Goal: Task Accomplishment & Management: Complete application form

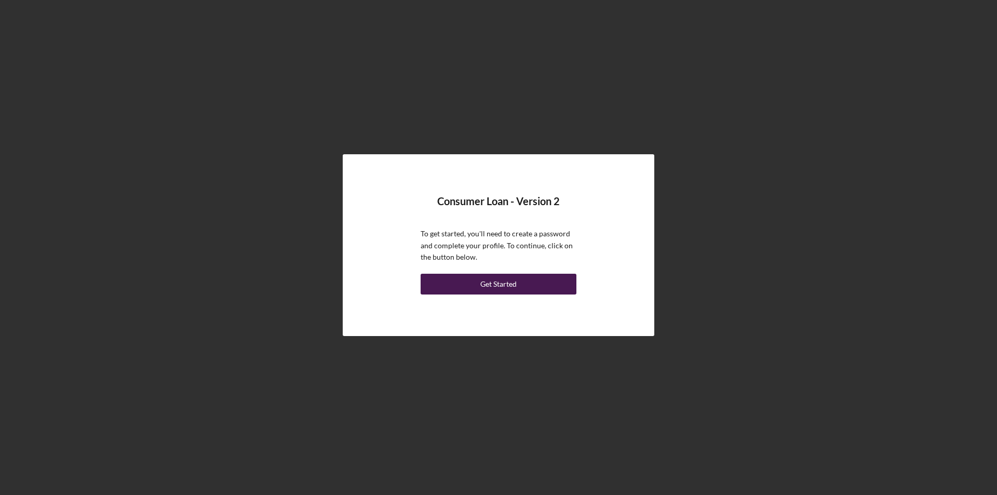
click at [449, 277] on button "Get Started" at bounding box center [499, 284] width 156 height 21
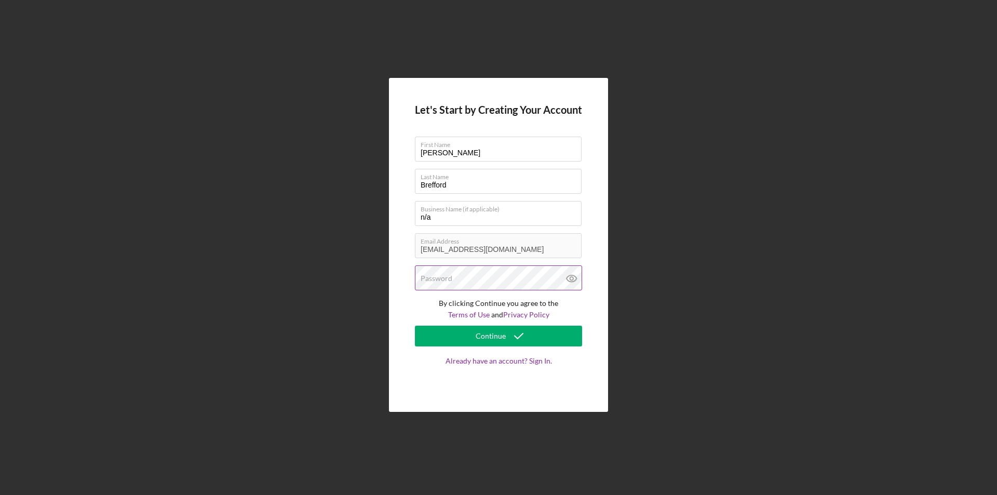
click at [447, 282] on label "Password" at bounding box center [437, 278] width 32 height 8
click at [466, 329] on button "Continue" at bounding box center [498, 336] width 167 height 21
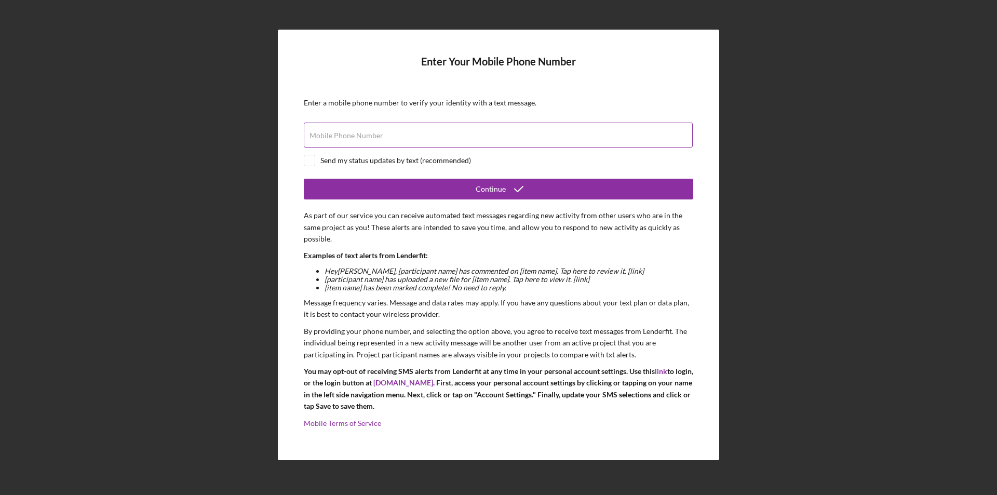
click at [418, 133] on div "Mobile Phone Number" at bounding box center [499, 136] width 390 height 26
type input "(314) 359-6878"
click at [315, 157] on div "Send my status updates by text (recommended)" at bounding box center [499, 160] width 390 height 11
checkbox input "true"
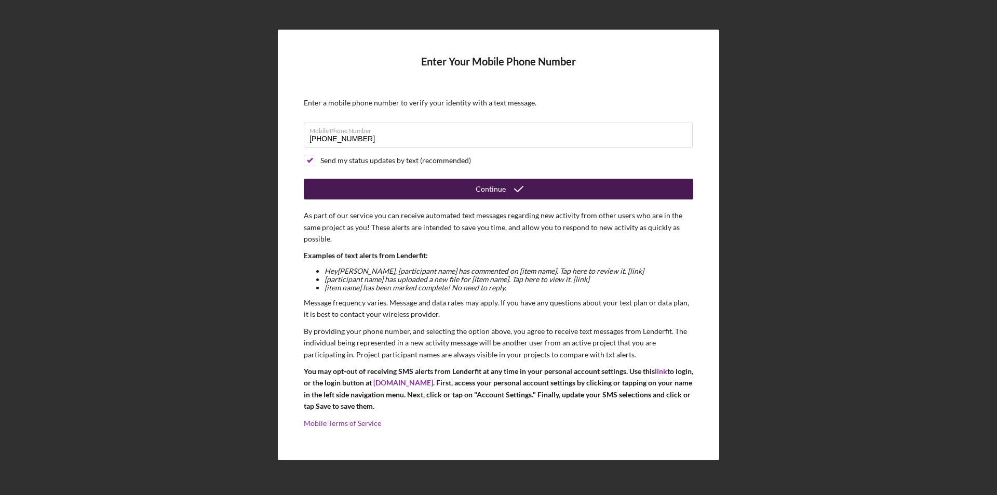
click at [356, 186] on button "Continue" at bounding box center [499, 189] width 390 height 21
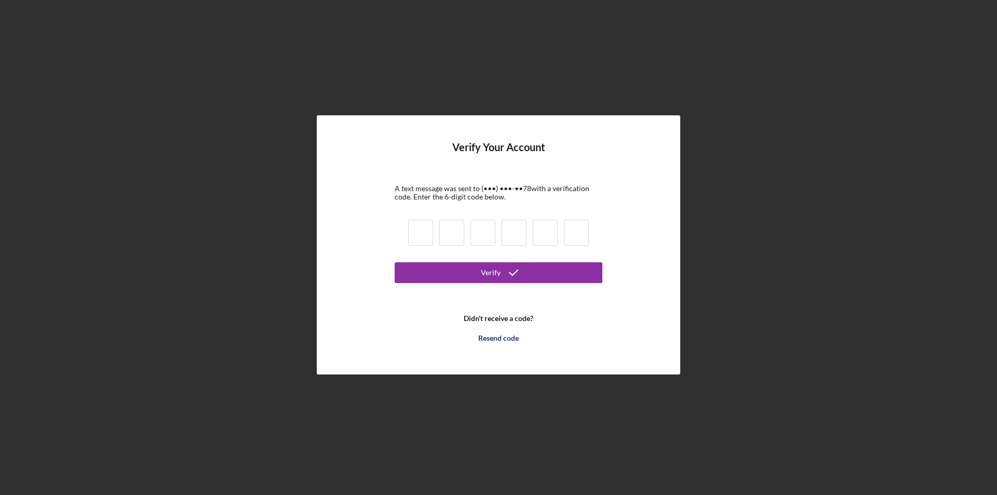
click at [416, 223] on input at bounding box center [420, 233] width 25 height 26
type input "0"
type input "8"
type input "0"
type input "3"
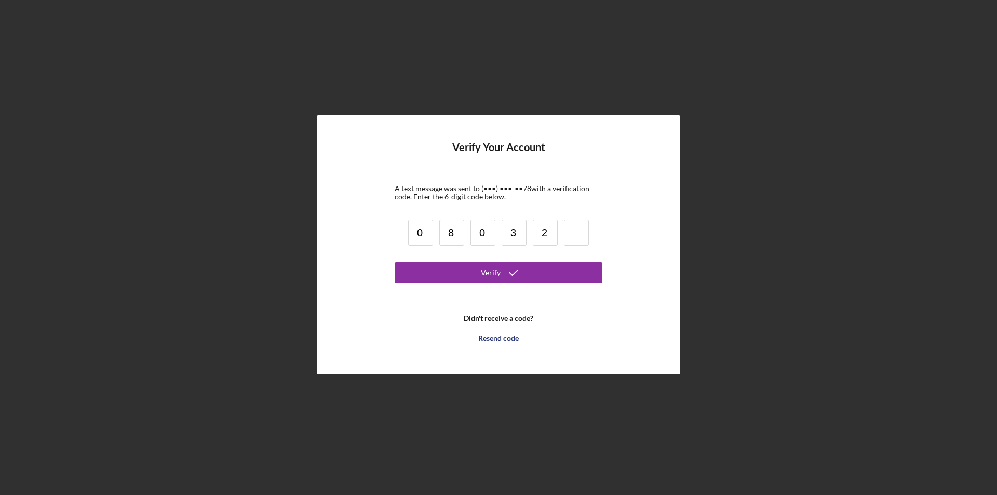
type input "2"
type input "9"
click at [431, 265] on button "Verify" at bounding box center [499, 272] width 208 height 21
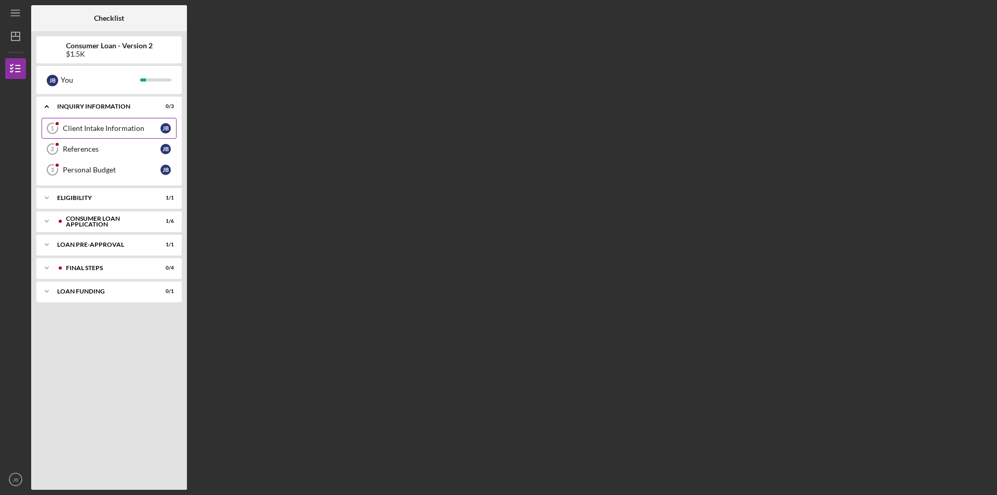
click at [104, 138] on link "Client Intake Information 1 Client Intake Information J B" at bounding box center [109, 128] width 135 height 21
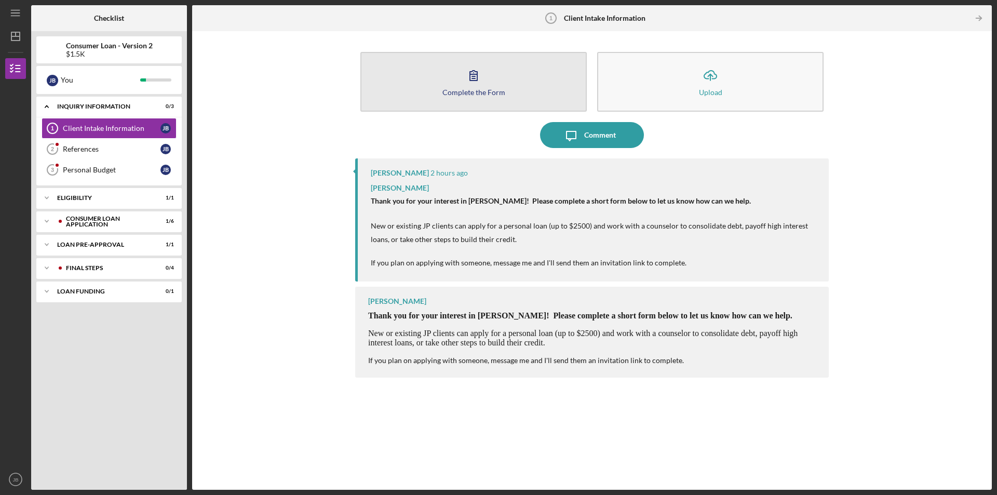
click at [555, 85] on button "Complete the Form Form" at bounding box center [473, 82] width 226 height 60
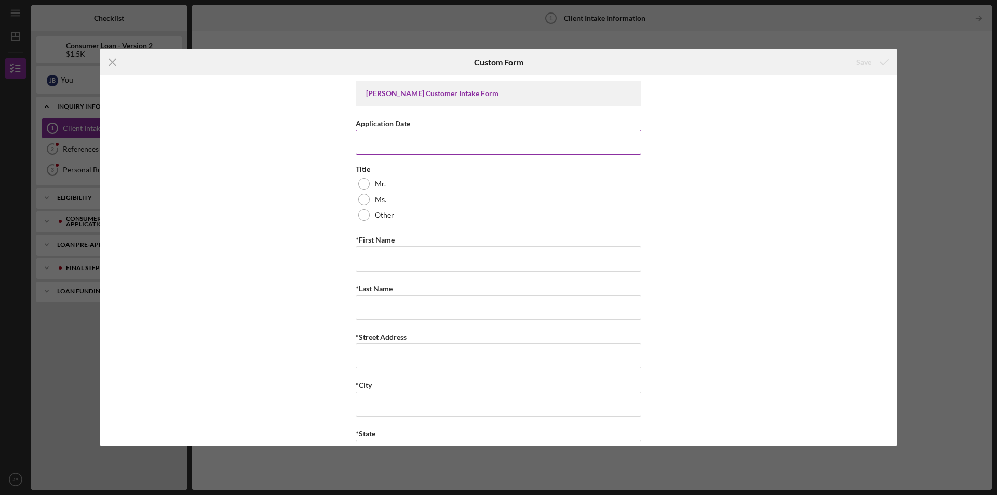
click at [387, 150] on input "Application Date" at bounding box center [499, 142] width 286 height 25
type input "09/03/2025"
click at [397, 203] on div "Ms." at bounding box center [499, 200] width 286 height 16
click at [450, 262] on input "*First Name" at bounding box center [499, 258] width 286 height 25
type input "Janeice"
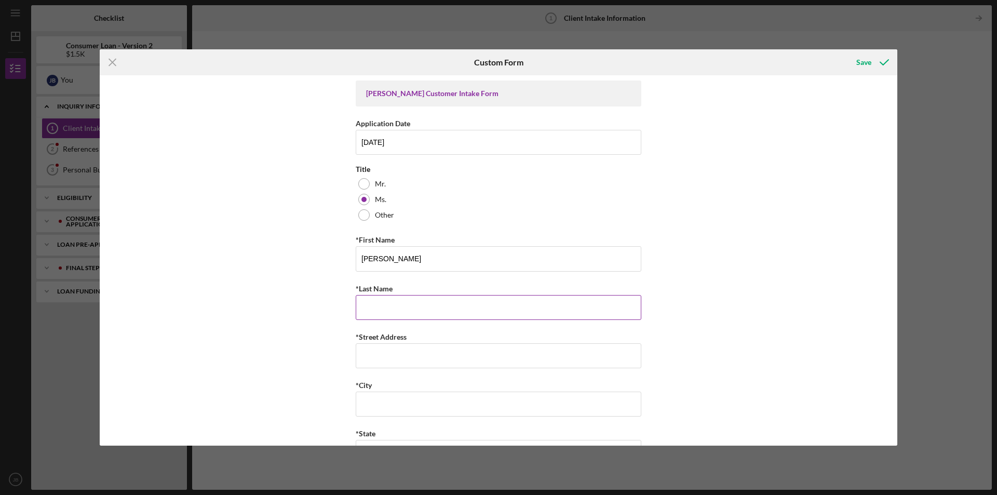
click at [418, 300] on input "*Last Name" at bounding box center [499, 307] width 286 height 25
type input "Brefford"
click at [418, 358] on input "*Street Address" at bounding box center [499, 355] width 286 height 25
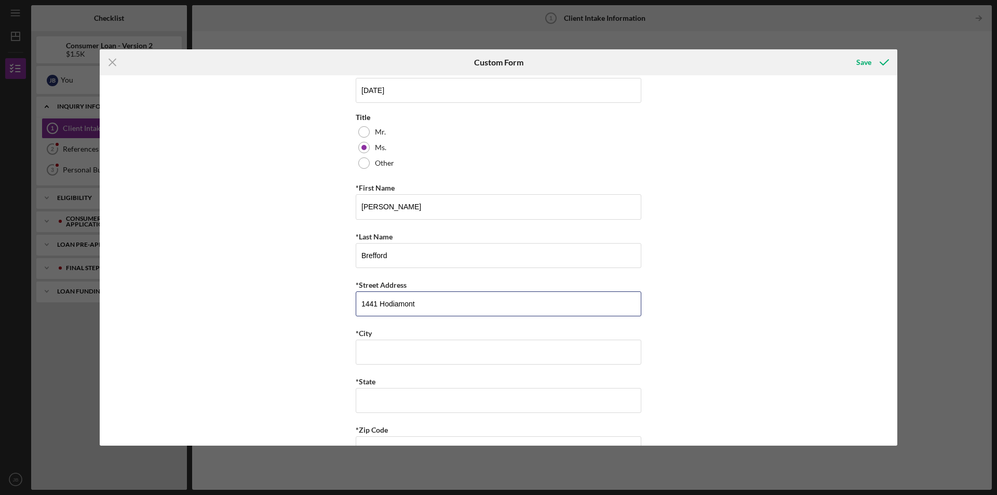
type input "1441 Hodiamont"
click at [421, 358] on input "*City" at bounding box center [499, 352] width 286 height 25
type input "St. Louis"
click at [427, 391] on input "*State" at bounding box center [499, 400] width 286 height 25
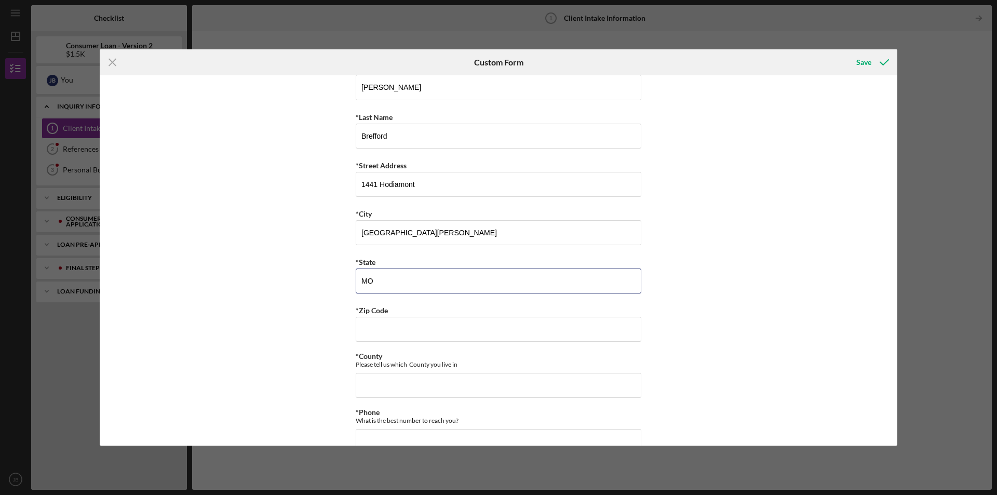
scroll to position [208, 0]
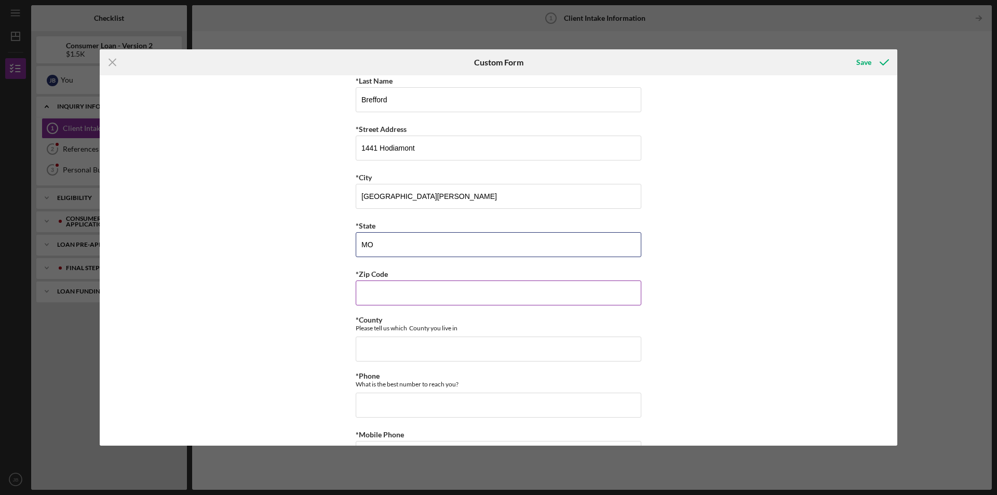
type input "MO"
click at [486, 298] on input "*Zip Code" at bounding box center [499, 292] width 286 height 25
click at [370, 297] on input "63,112" at bounding box center [499, 292] width 286 height 25
type input "63,112"
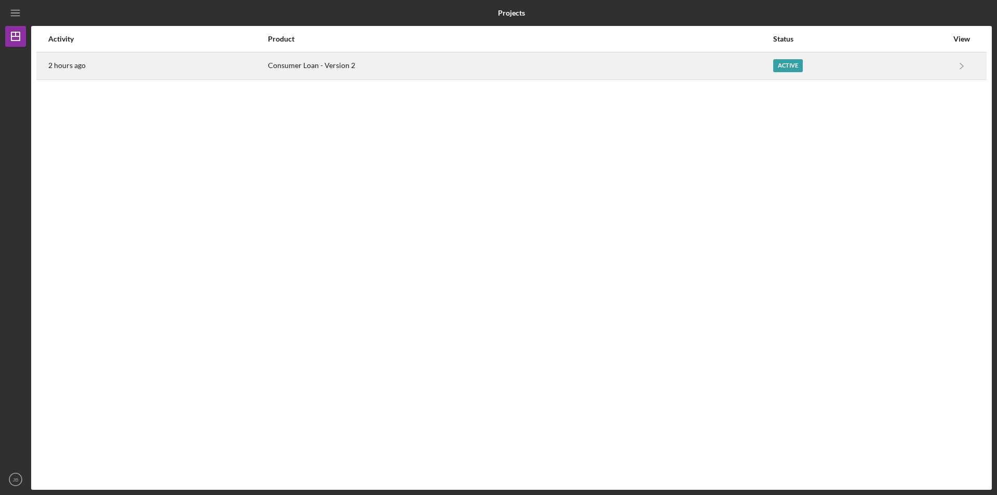
click at [794, 63] on div "Active" at bounding box center [788, 65] width 30 height 13
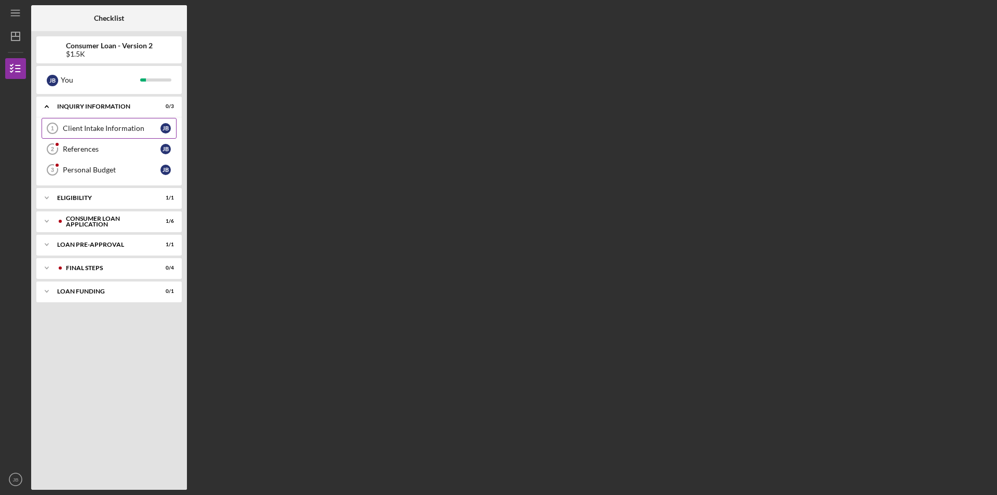
click at [127, 124] on link "Client Intake Information 1 Client Intake Information J B" at bounding box center [109, 128] width 135 height 21
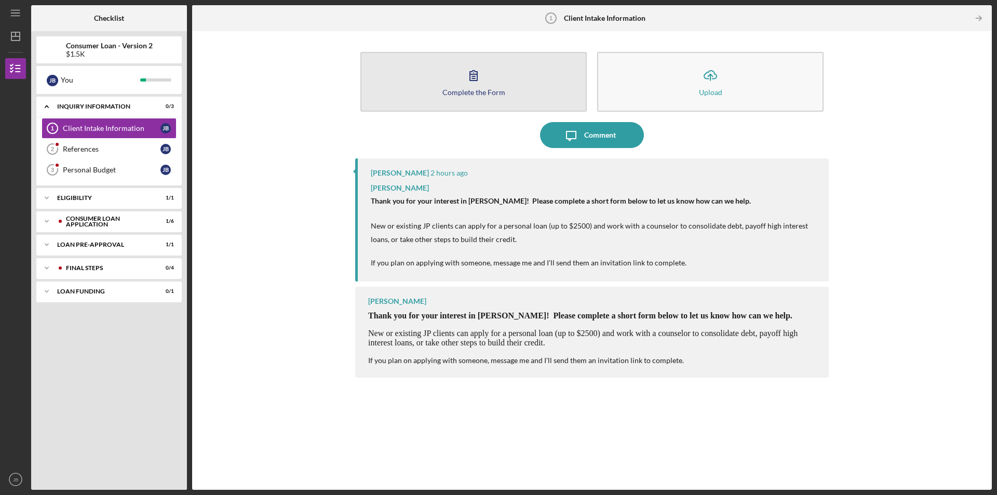
click at [527, 91] on button "Complete the Form Form" at bounding box center [473, 82] width 226 height 60
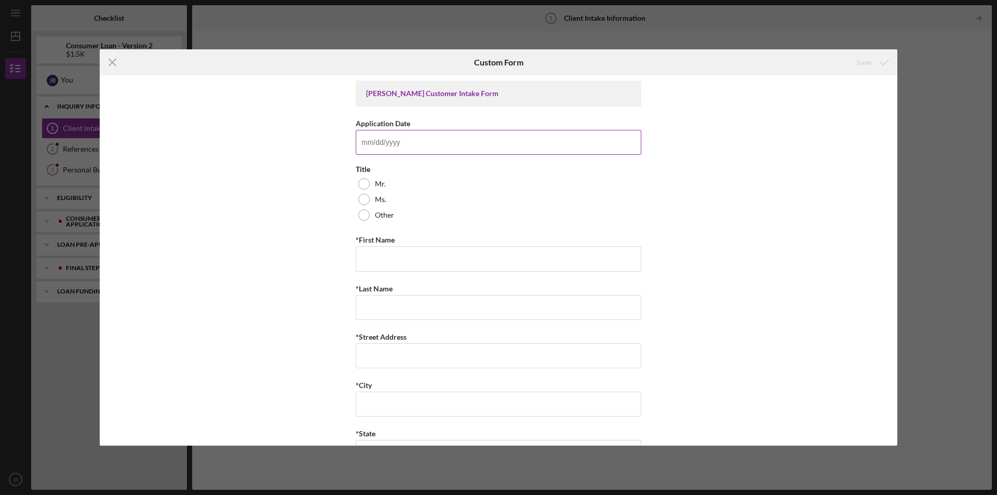
click at [446, 148] on input "Application Date" at bounding box center [499, 142] width 286 height 25
type input "09/03/2025"
click at [386, 199] on div "Ms." at bounding box center [499, 200] width 286 height 16
click at [401, 245] on div "*First Name" at bounding box center [499, 239] width 286 height 13
click at [401, 251] on input "*First Name" at bounding box center [499, 258] width 286 height 25
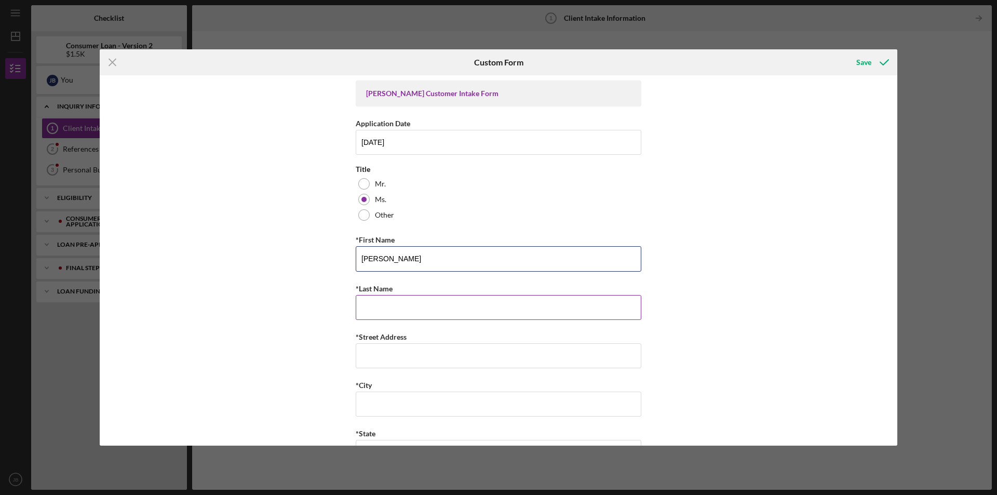
type input "Janeice"
click at [425, 311] on input "*Last Name" at bounding box center [499, 307] width 286 height 25
type input "Brefford"
click at [424, 362] on input "*Street Address" at bounding box center [499, 355] width 286 height 25
type input "1441 Hodiamont"
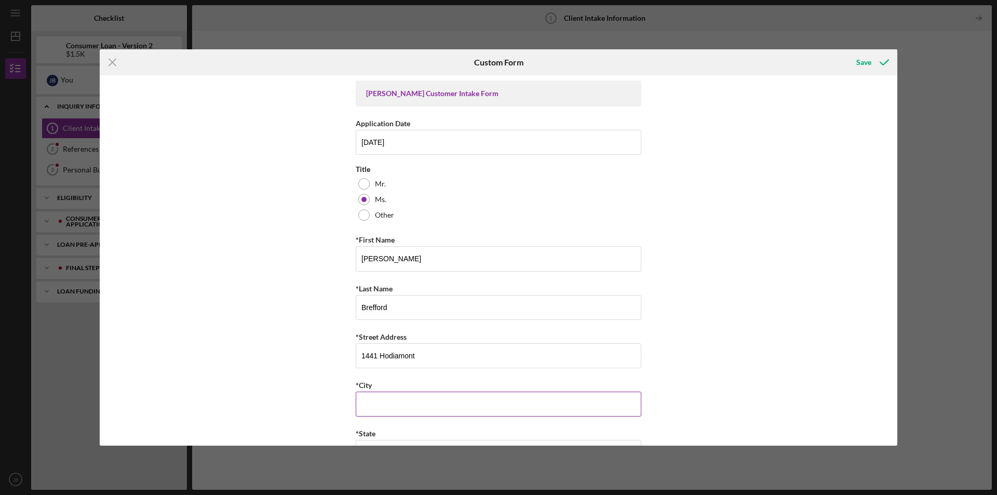
click at [593, 408] on input "*City" at bounding box center [499, 404] width 286 height 25
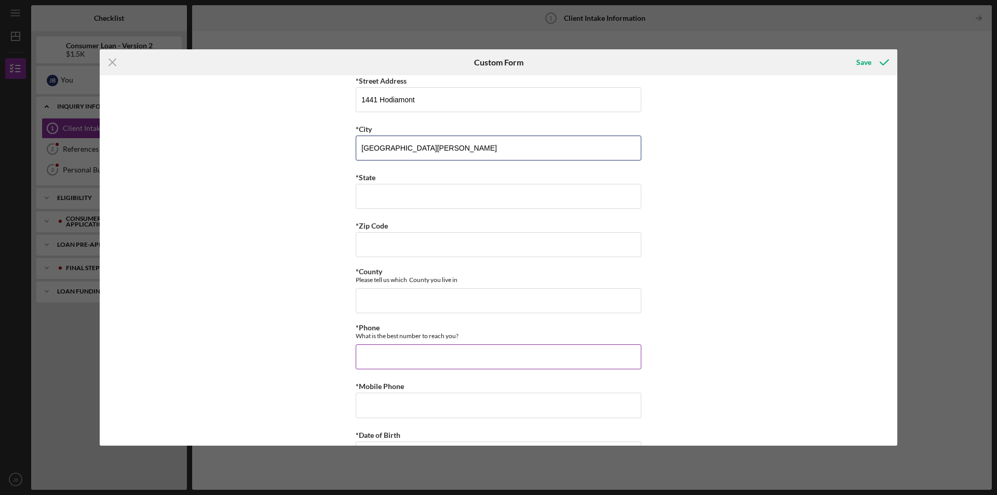
scroll to position [260, 0]
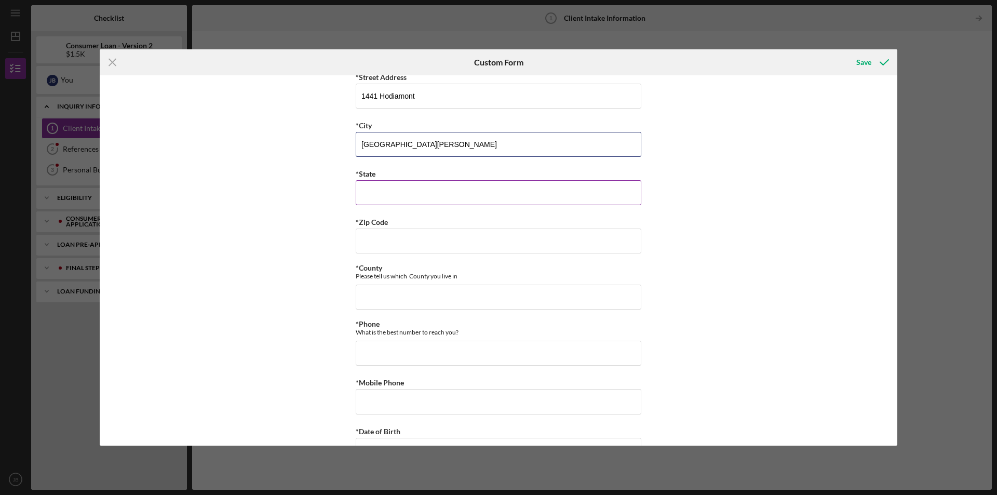
type input "St. Louis"
click at [490, 192] on input "*State" at bounding box center [499, 192] width 286 height 25
type input "Missouri"
click at [603, 238] on input "*Zip Code" at bounding box center [499, 241] width 286 height 25
type input "63,112"
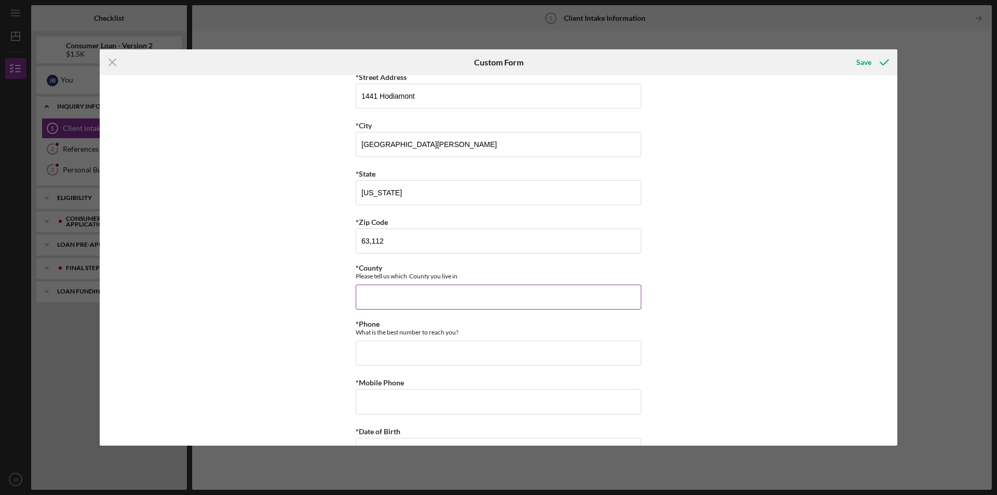
click at [412, 302] on input "*County" at bounding box center [499, 297] width 286 height 25
type input "US"
click at [396, 346] on input "*Phone" at bounding box center [499, 353] width 286 height 25
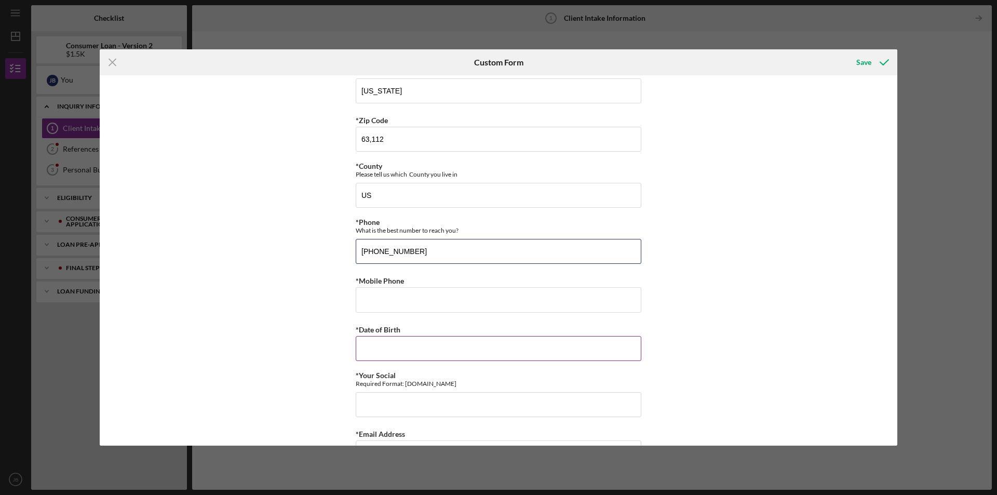
scroll to position [416, 0]
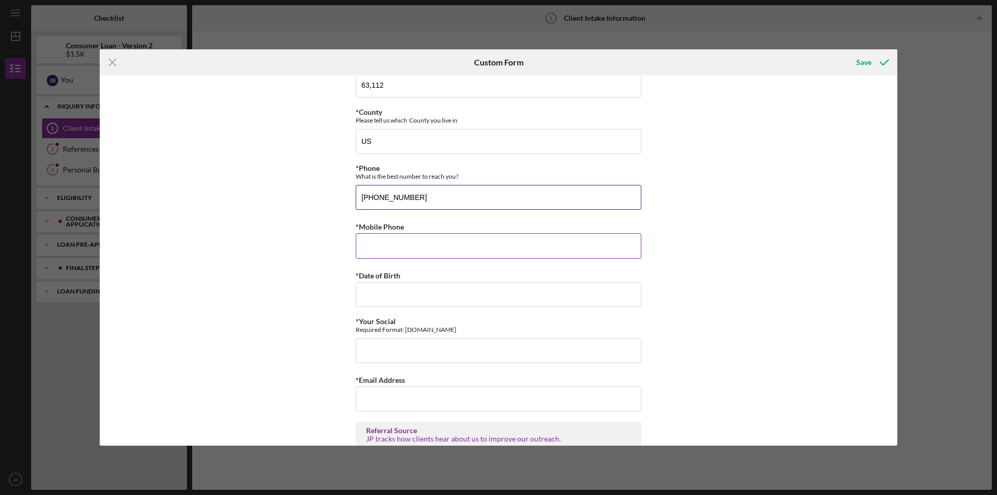
type input "(314) 359-6878"
click at [453, 248] on input "*Mobile Phone" at bounding box center [499, 245] width 286 height 25
type input "(314) 359-6878"
click at [451, 288] on input "*Date of Birth" at bounding box center [499, 294] width 286 height 25
type input "03071995"
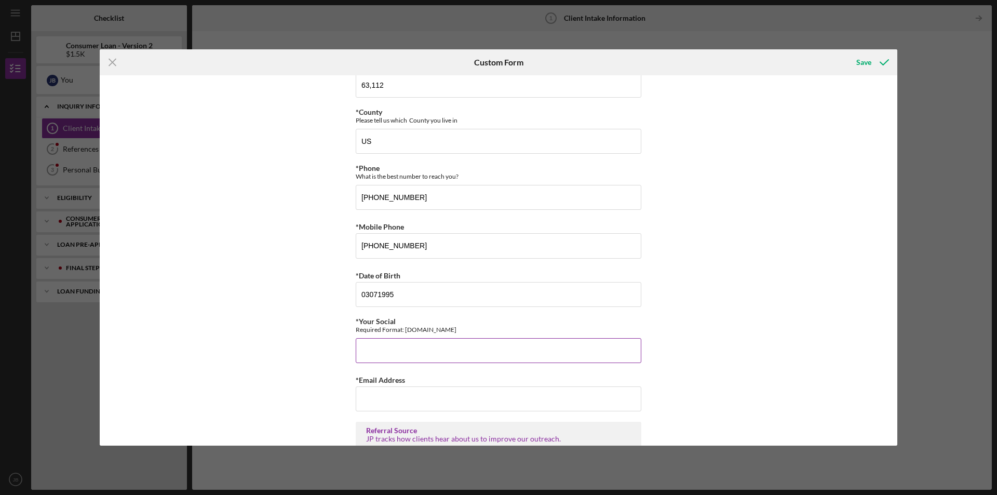
click at [434, 347] on input "*Your Social" at bounding box center [499, 350] width 286 height 25
type input "491110493"
click at [404, 398] on input "*Email Address" at bounding box center [499, 398] width 286 height 25
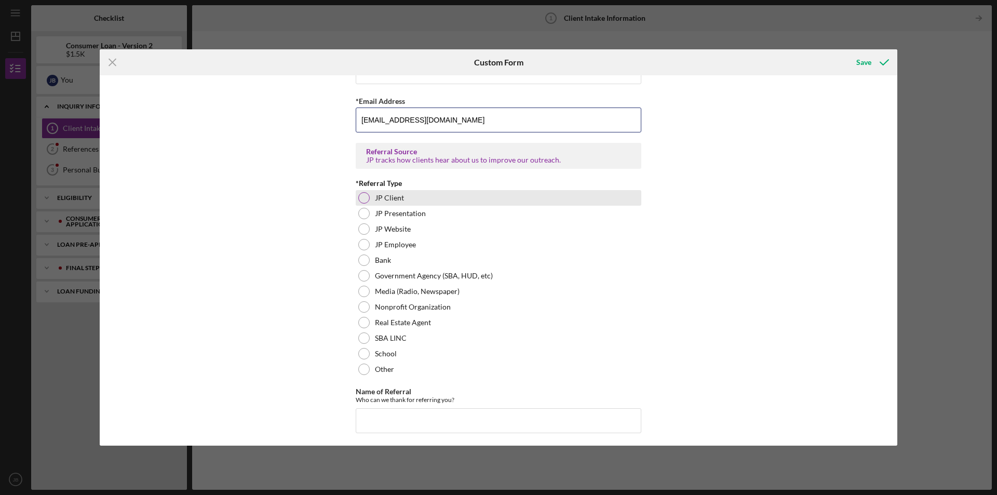
scroll to position [698, 0]
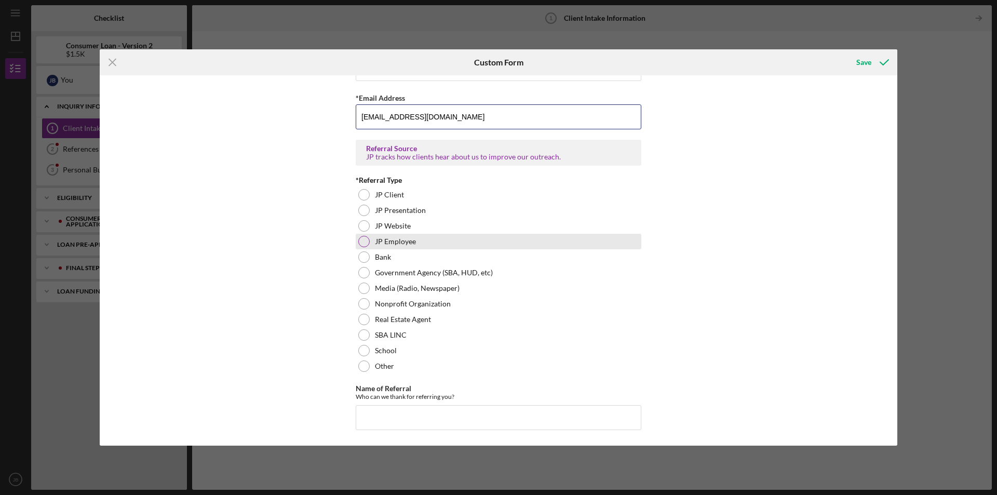
type input "nbrefford@gmail.com"
click at [477, 237] on div "JP Employee" at bounding box center [499, 242] width 286 height 16
click at [450, 423] on input "Name of Referral" at bounding box center [499, 417] width 286 height 25
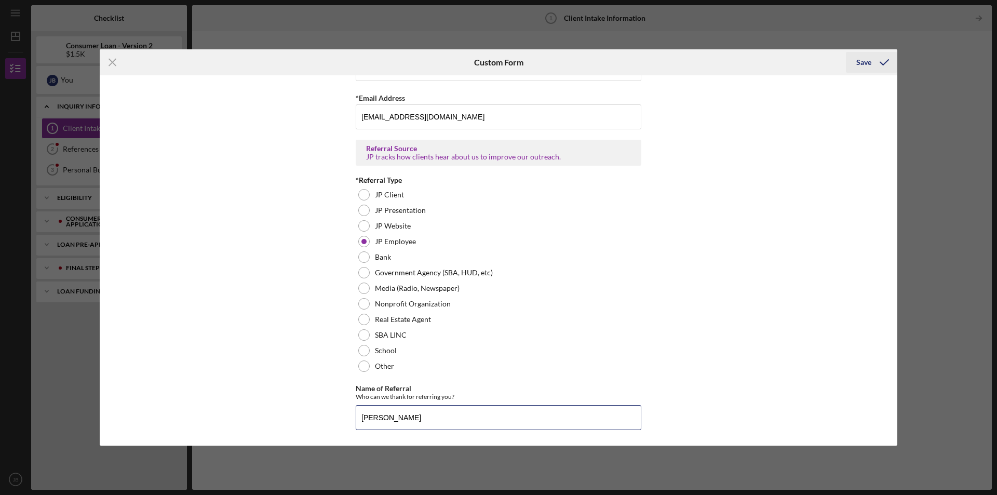
type input "Latrisha Gandy"
click at [889, 59] on icon "submit" at bounding box center [885, 62] width 26 height 26
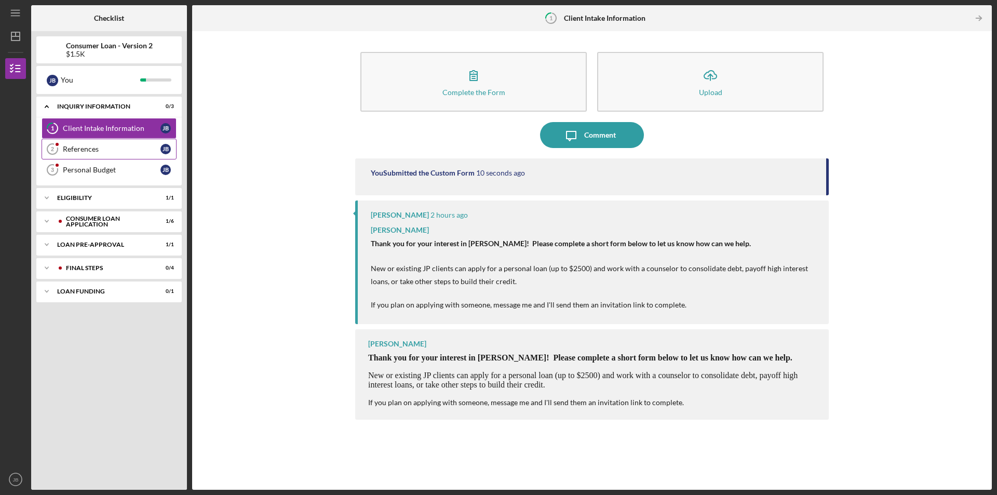
click at [129, 152] on div "References" at bounding box center [112, 149] width 98 height 8
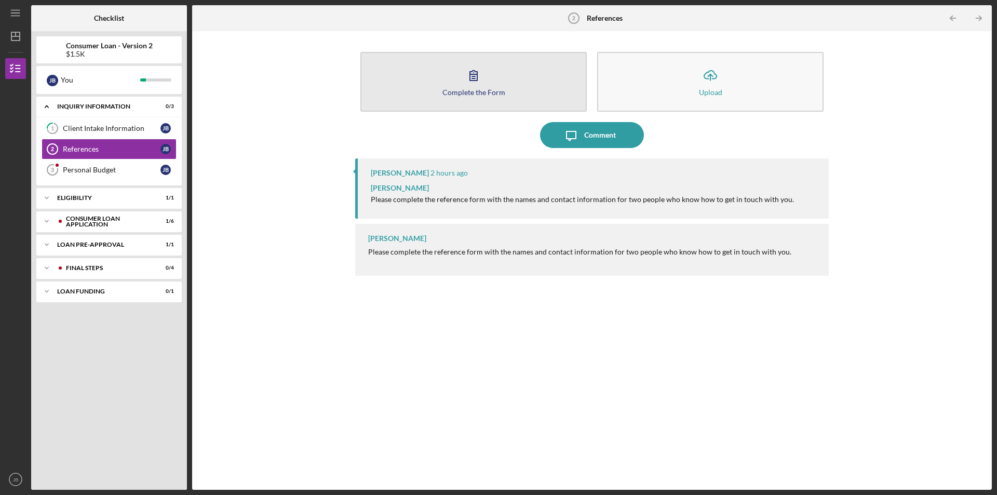
click at [471, 81] on icon "button" at bounding box center [473, 76] width 7 height 10
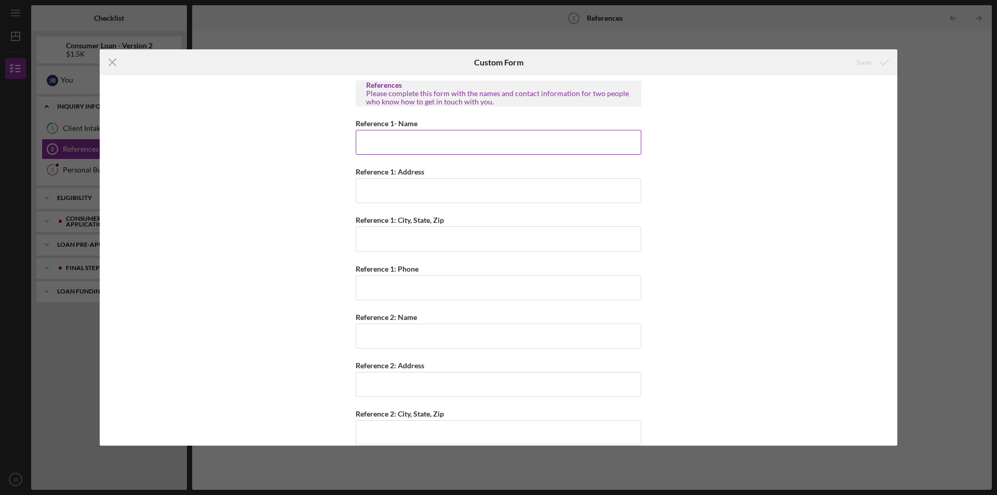
click at [393, 148] on input "Reference 1- Name" at bounding box center [499, 142] width 286 height 25
type input "Stephanie Brown"
click at [422, 178] on input "Reference 1: Address" at bounding box center [499, 190] width 286 height 25
type input "6416 Leschen"
click at [417, 238] on input "Reference 1: City, State, Zip" at bounding box center [499, 238] width 286 height 25
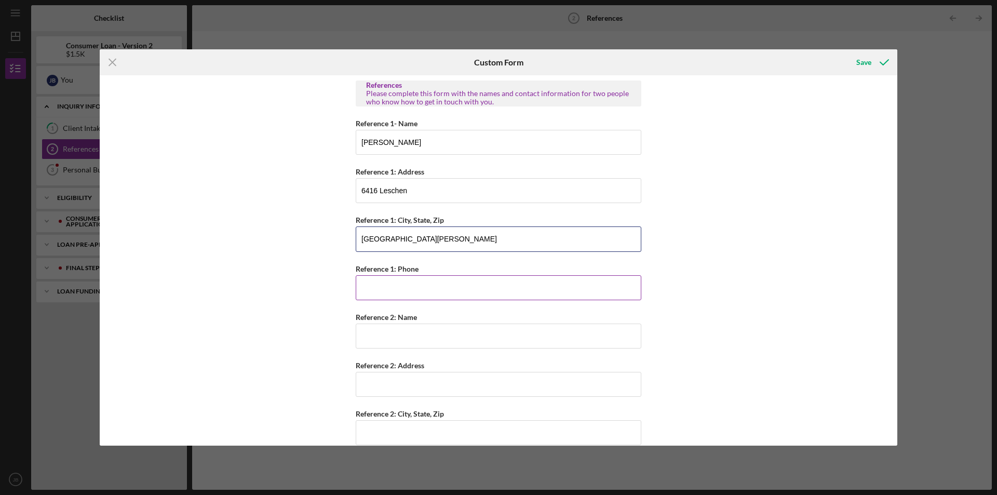
type input "St. Louis, MO 63121"
click at [410, 285] on input "Reference 1: Phone" at bounding box center [499, 287] width 286 height 25
click at [493, 281] on input "Reference 1: Phone" at bounding box center [499, 287] width 286 height 25
click at [485, 283] on input "Reference 1: Phone" at bounding box center [499, 287] width 286 height 25
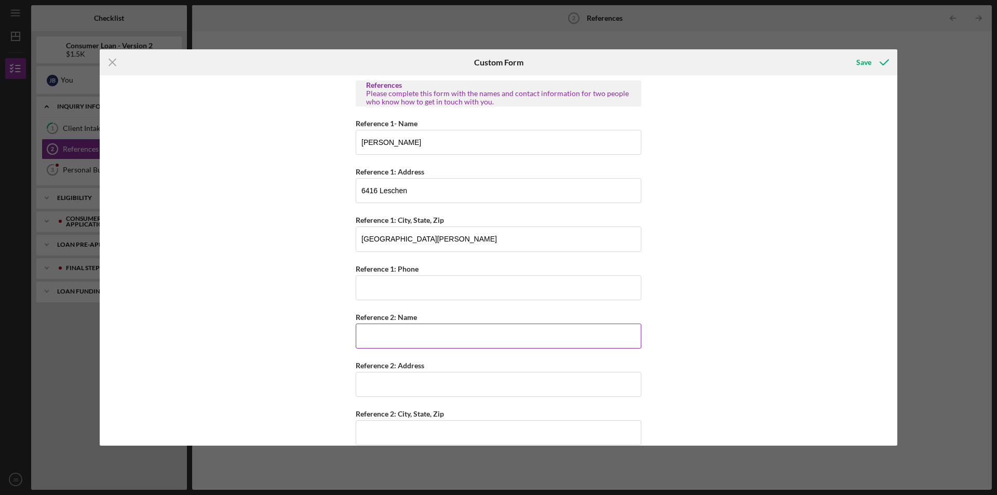
click at [424, 327] on input "Reference 2: Name" at bounding box center [499, 336] width 286 height 25
click at [414, 288] on input "Reference 1: Phone" at bounding box center [499, 287] width 286 height 25
type input "(314) 749-7671"
click at [412, 333] on input "Reference 2: Name" at bounding box center [499, 336] width 286 height 25
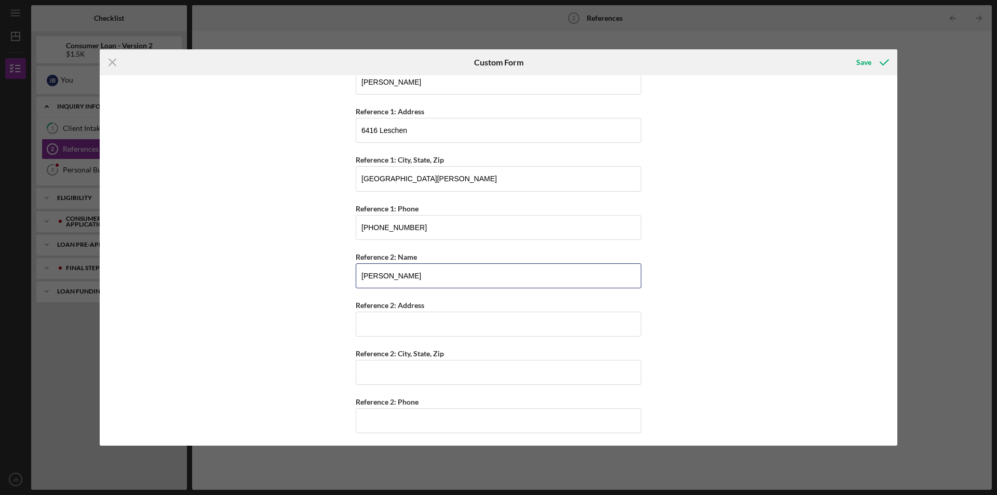
scroll to position [63, 0]
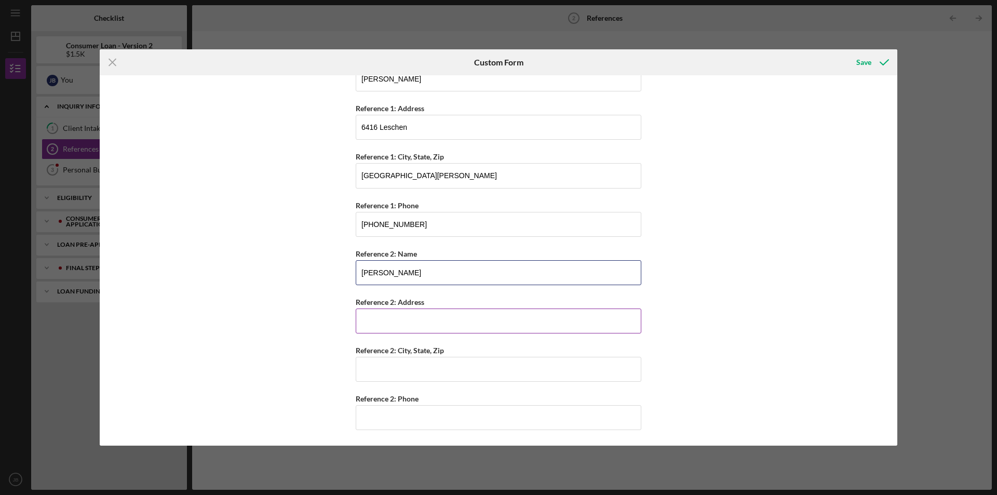
type input "Kyerra Collins"
click at [414, 318] on input "Reference 2: Address" at bounding box center [499, 321] width 286 height 25
type input "6845 Frostview Ln"
click at [434, 368] on input "Reference 2: City, State, Zip" at bounding box center [499, 369] width 286 height 25
type input "St. Louis, MO 63134"
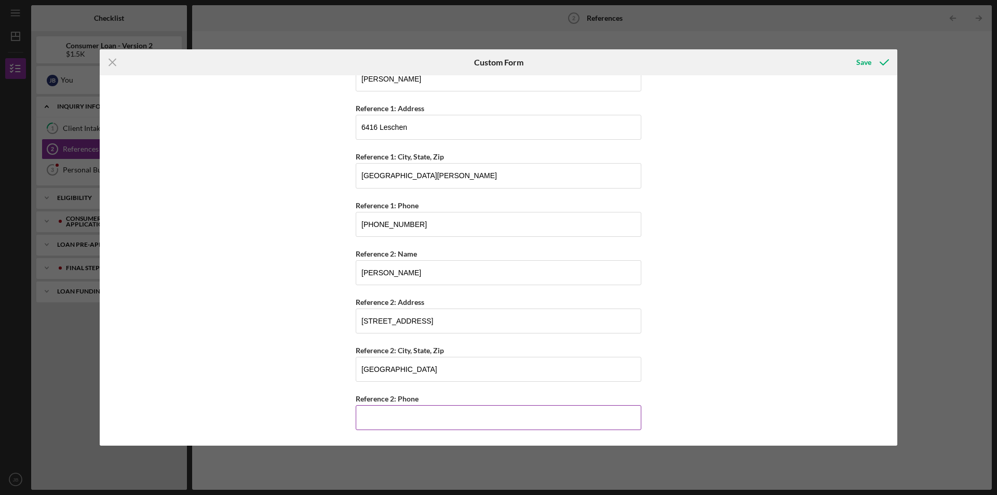
click at [483, 411] on input "Reference 2: Phone" at bounding box center [499, 417] width 286 height 25
type input "(314) 728-7694"
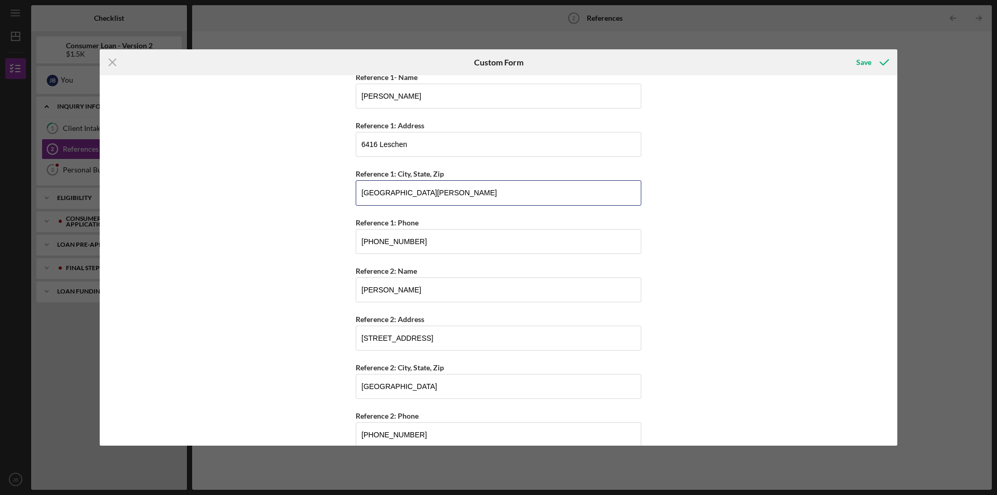
scroll to position [0, 0]
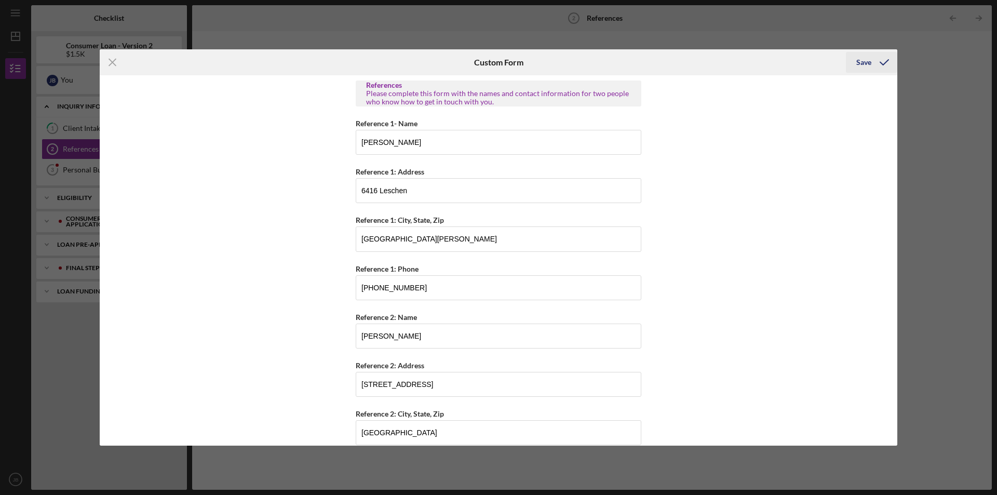
click at [872, 60] on icon "submit" at bounding box center [885, 62] width 26 height 26
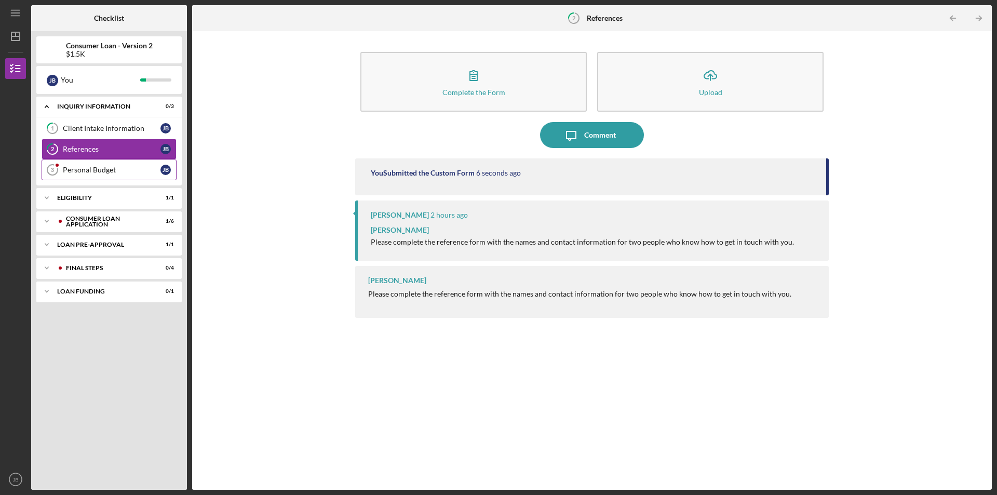
click at [81, 172] on div "Personal Budget" at bounding box center [112, 170] width 98 height 8
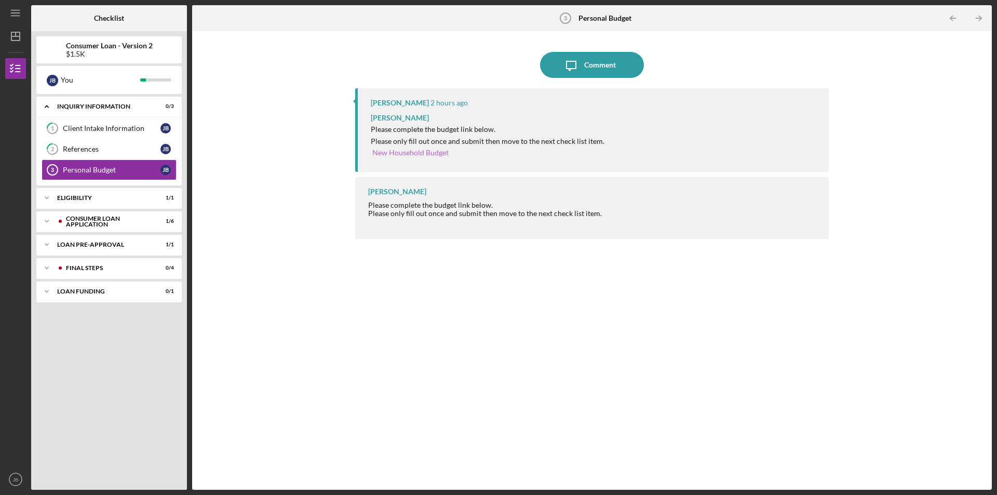
click at [390, 149] on link "New Household Budget" at bounding box center [410, 152] width 76 height 9
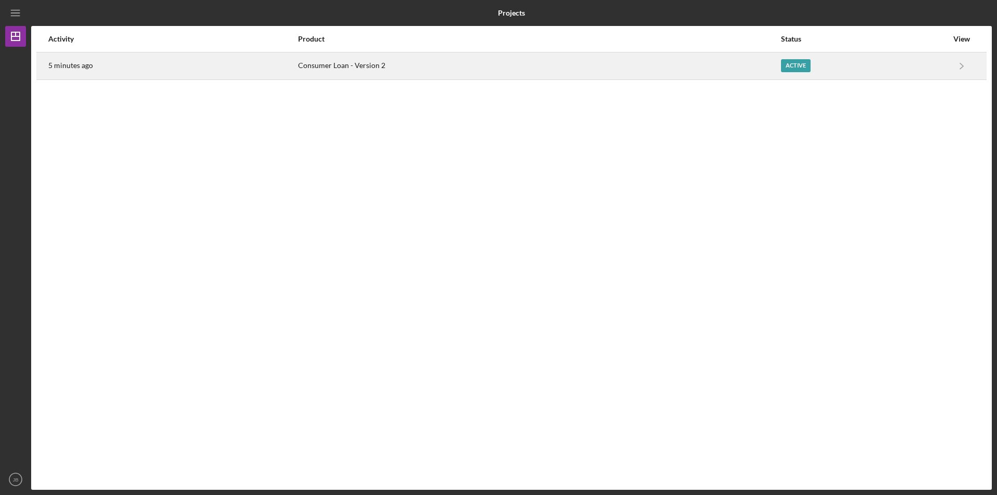
click at [786, 60] on div "Active" at bounding box center [796, 65] width 30 height 13
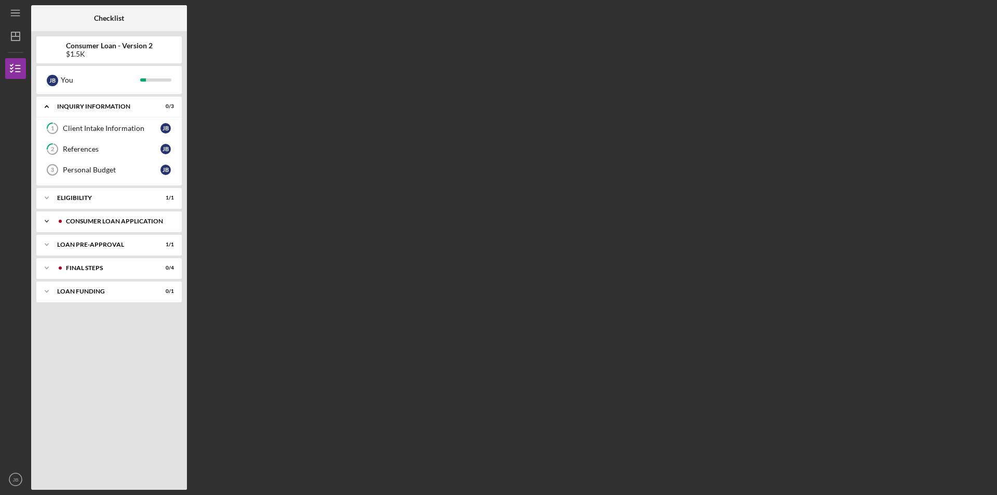
click at [97, 226] on div "Icon/Expander Consumer Loan Application 1 / 6" at bounding box center [108, 221] width 145 height 21
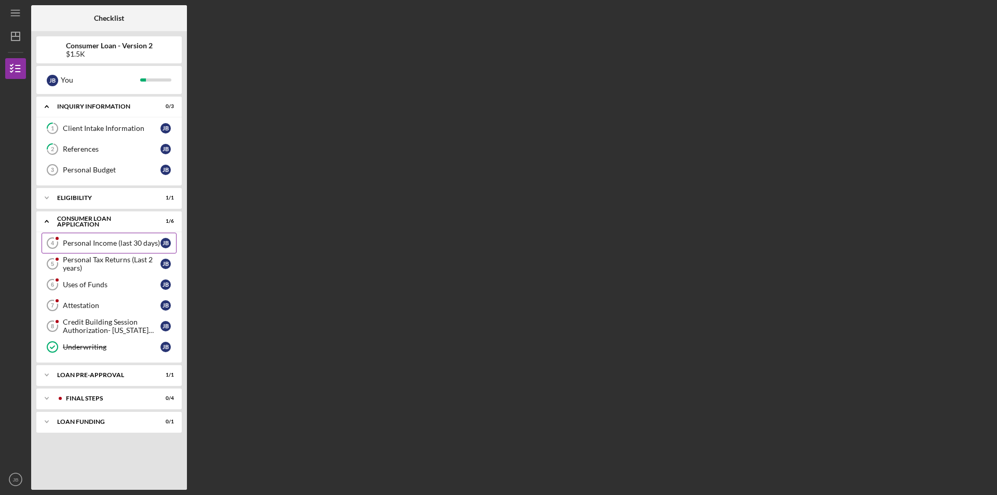
click at [93, 247] on div "Personal Income (last 30 days)" at bounding box center [112, 243] width 98 height 8
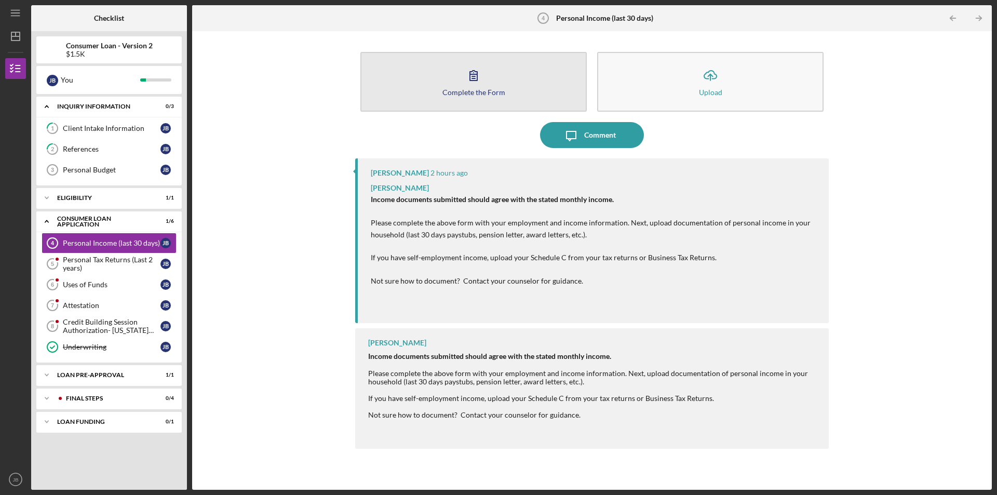
click at [565, 74] on button "Complete the Form Form" at bounding box center [473, 82] width 226 height 60
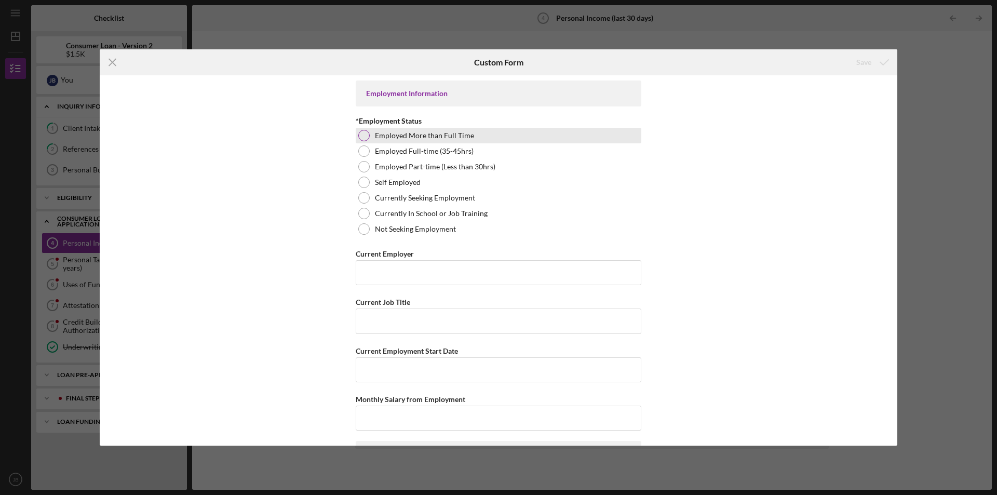
click at [398, 138] on label "Employed More than Full Time" at bounding box center [424, 135] width 99 height 8
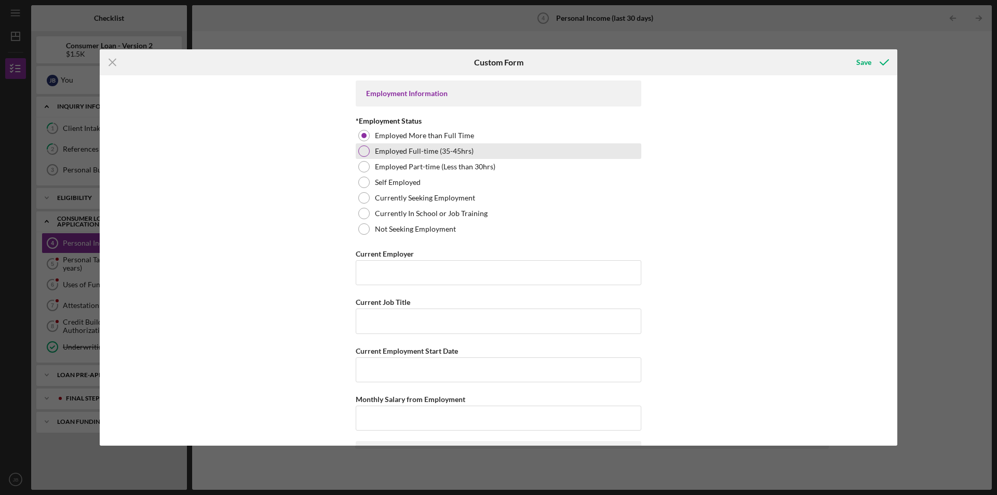
click at [377, 145] on div "Employed Full-time (35-45hrs)" at bounding box center [499, 151] width 286 height 16
click at [380, 274] on input "Current Employer" at bounding box center [499, 272] width 286 height 25
type input "Beltone"
click at [444, 329] on input "Current Job Title" at bounding box center [499, 321] width 286 height 25
type input "PCC"
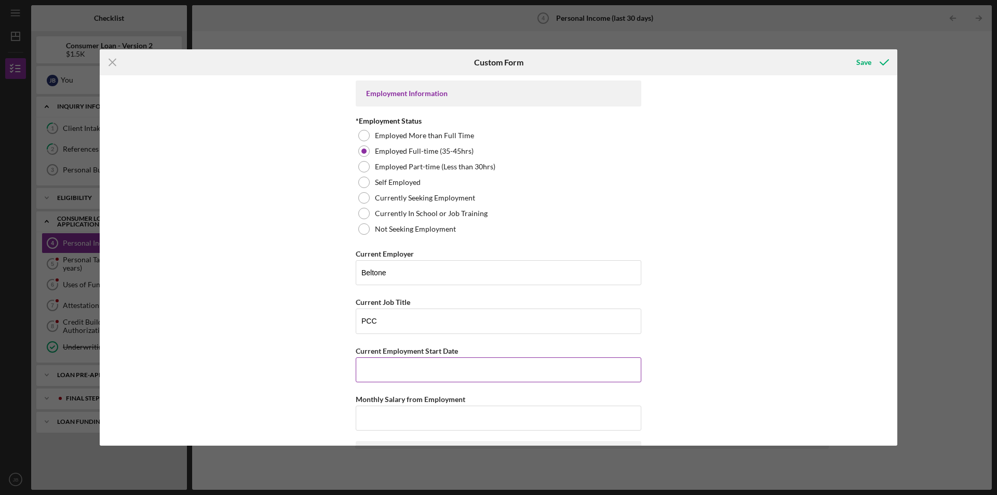
click at [439, 369] on input "Current Employment Start Date" at bounding box center [499, 369] width 286 height 25
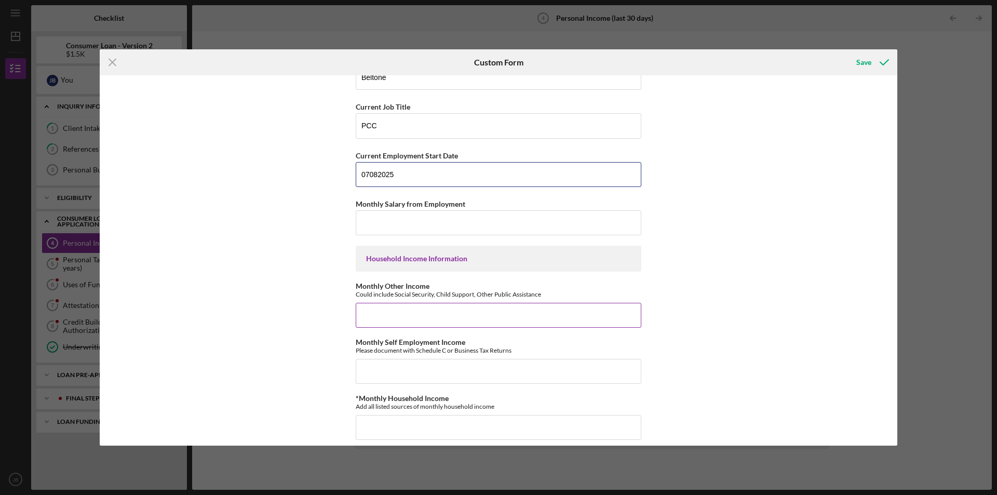
scroll to position [208, 0]
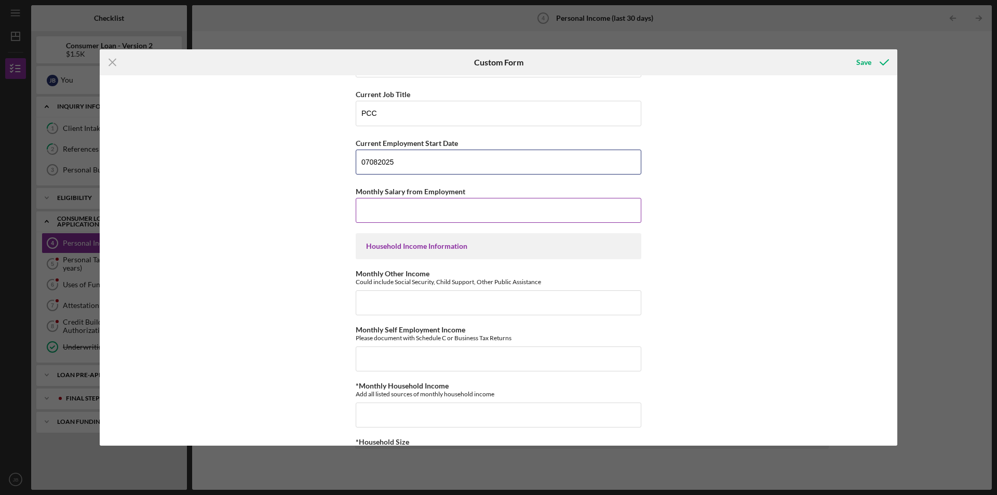
type input "07082025"
click at [408, 215] on input "Monthly Salary from Employment" at bounding box center [499, 210] width 286 height 25
type input "$2,500"
click at [465, 306] on input "Monthly Other Income" at bounding box center [499, 302] width 286 height 25
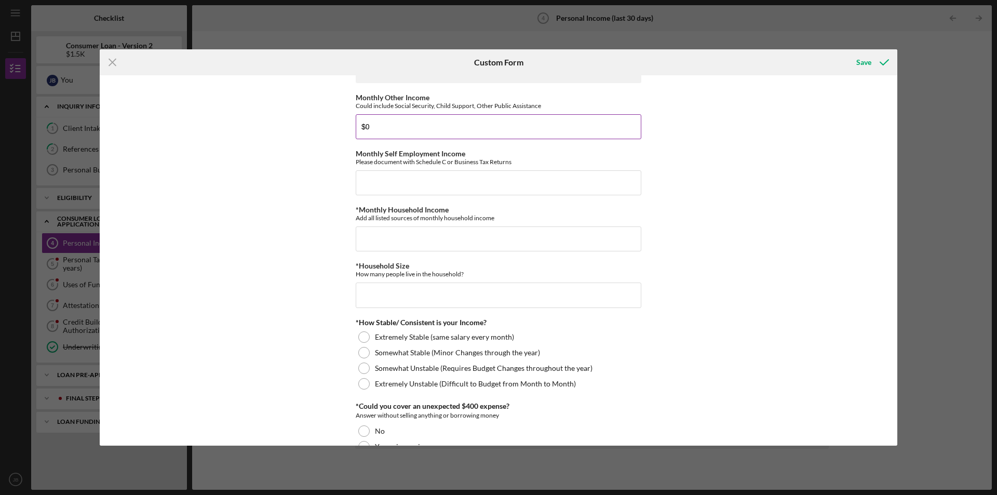
scroll to position [416, 0]
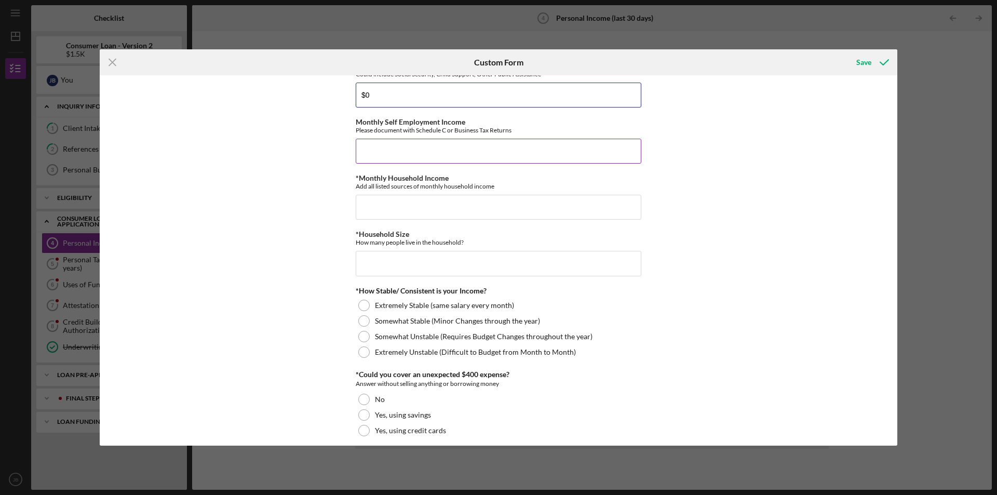
type input "$0"
click at [450, 161] on input "Monthly Self Employment Income" at bounding box center [499, 151] width 286 height 25
type input "$0"
click at [409, 194] on div "*Monthly Household Income Add all listed sources of monthly household income" at bounding box center [499, 197] width 286 height 46
click at [409, 201] on input "*Monthly Household Income" at bounding box center [499, 207] width 286 height 25
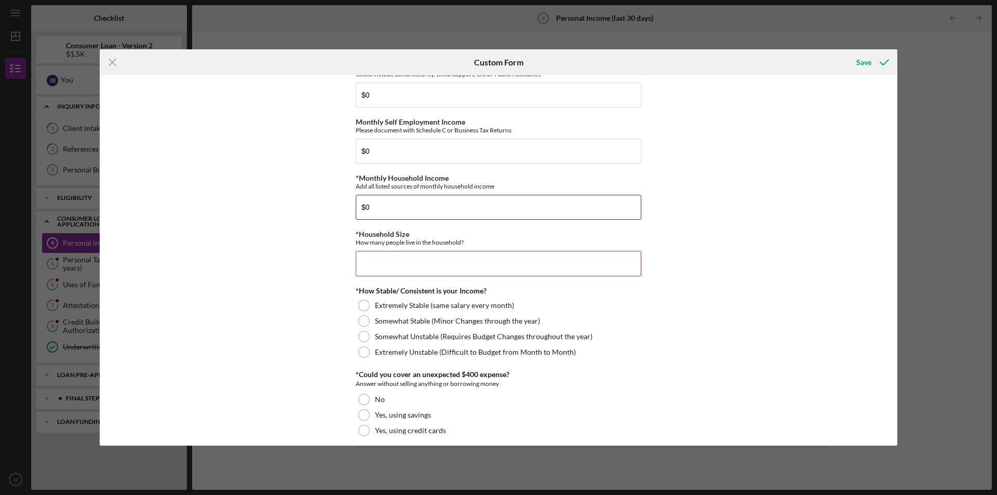
type input "$0"
click at [403, 263] on input "*Household Size" at bounding box center [499, 263] width 286 height 25
type input "5"
click at [358, 342] on div "Somewhat Unstable (Requires Budget Changes throughout the year)" at bounding box center [499, 337] width 286 height 16
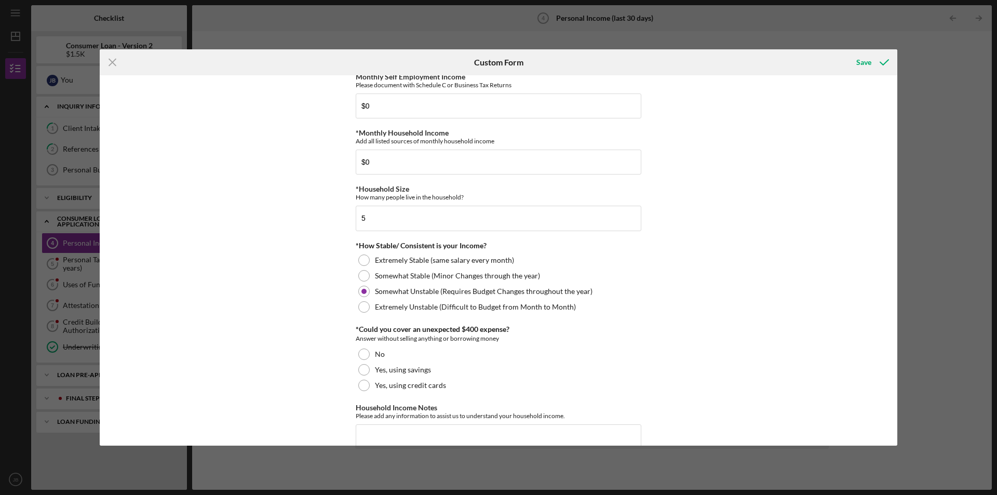
scroll to position [506, 0]
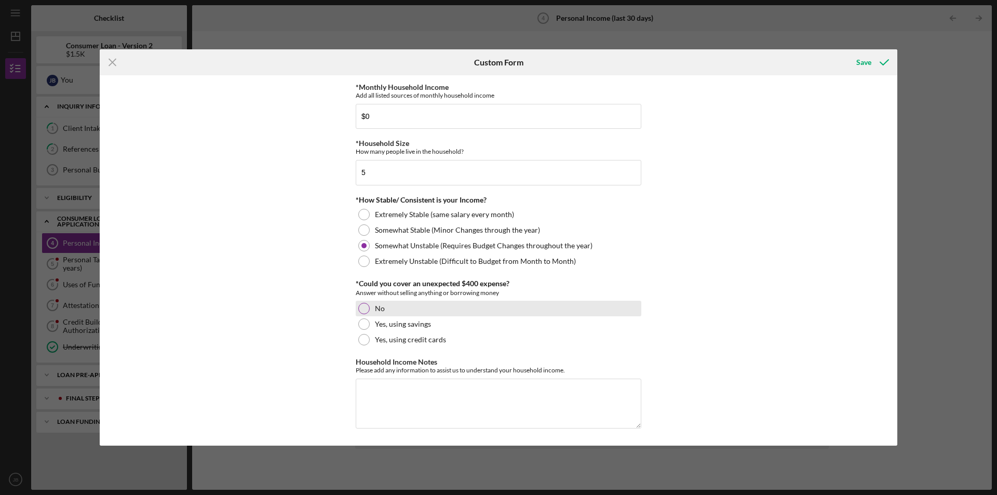
click at [358, 309] on div at bounding box center [363, 308] width 11 height 11
click at [874, 69] on icon "submit" at bounding box center [885, 62] width 26 height 26
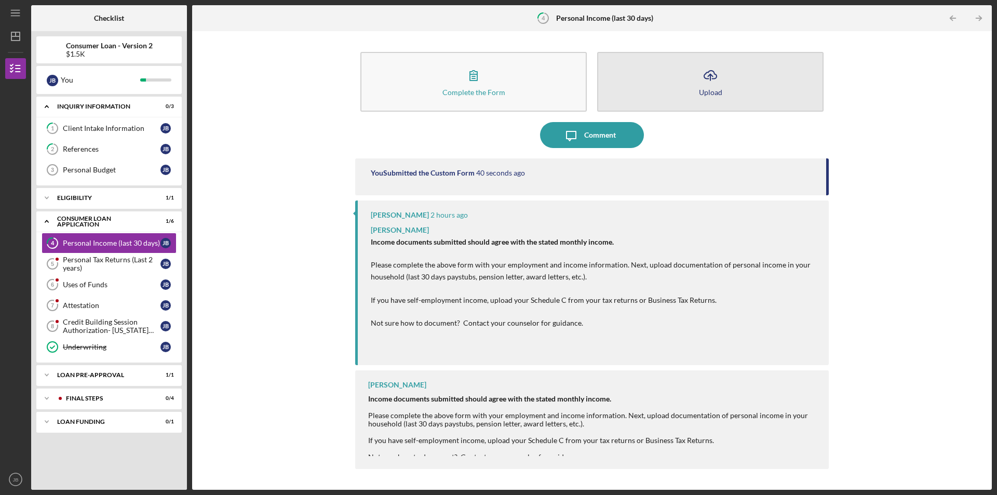
click at [674, 75] on button "Icon/Upload Upload" at bounding box center [710, 82] width 226 height 60
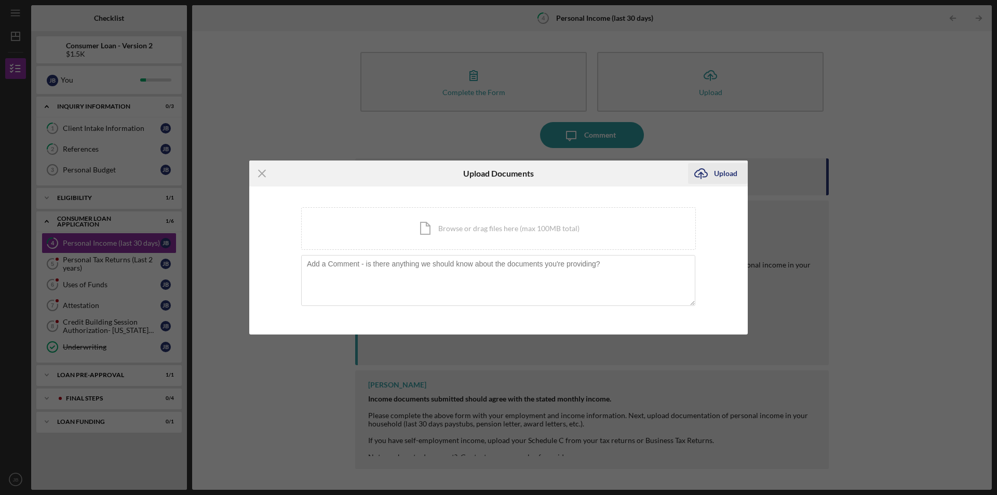
click at [703, 176] on icon "Icon/Upload" at bounding box center [701, 174] width 26 height 26
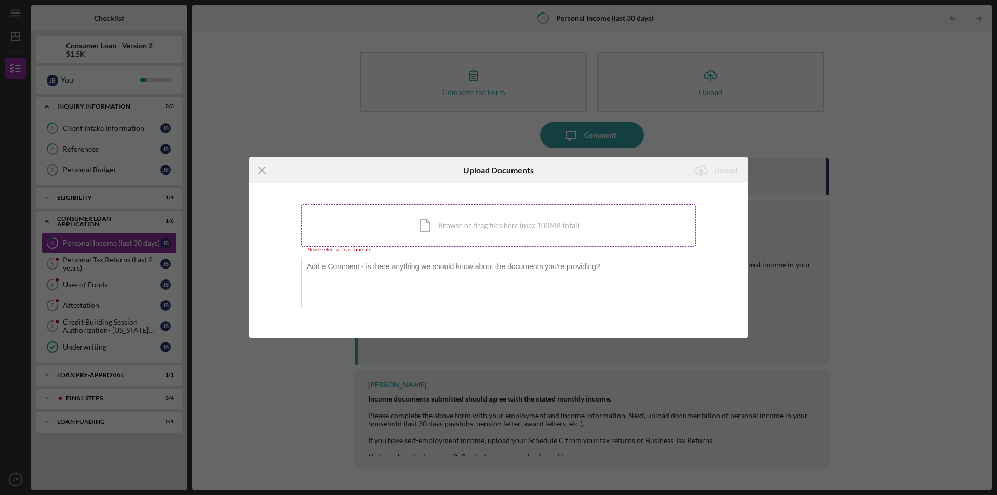
click at [491, 229] on div "Icon/Document Browse or drag files here (max 100MB total) Tap to choose files o…" at bounding box center [498, 225] width 395 height 43
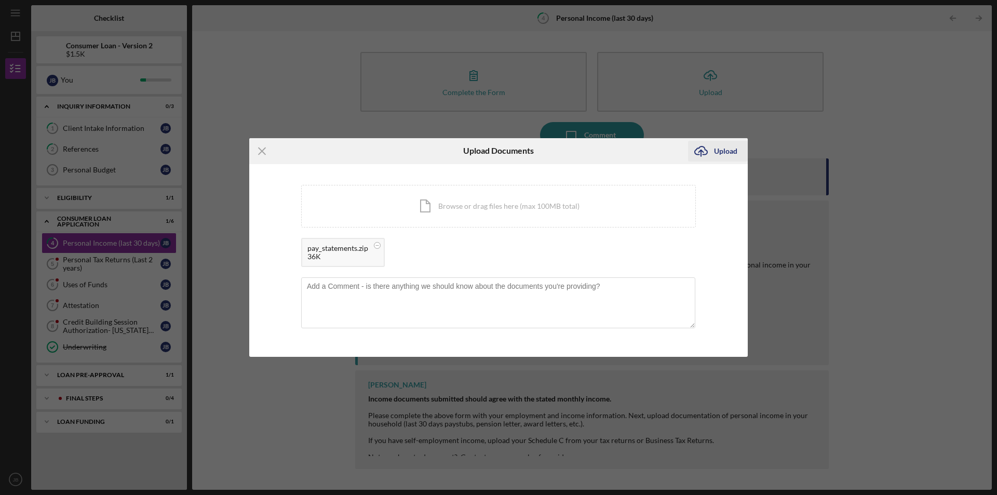
click at [736, 154] on div "Upload" at bounding box center [725, 151] width 23 height 21
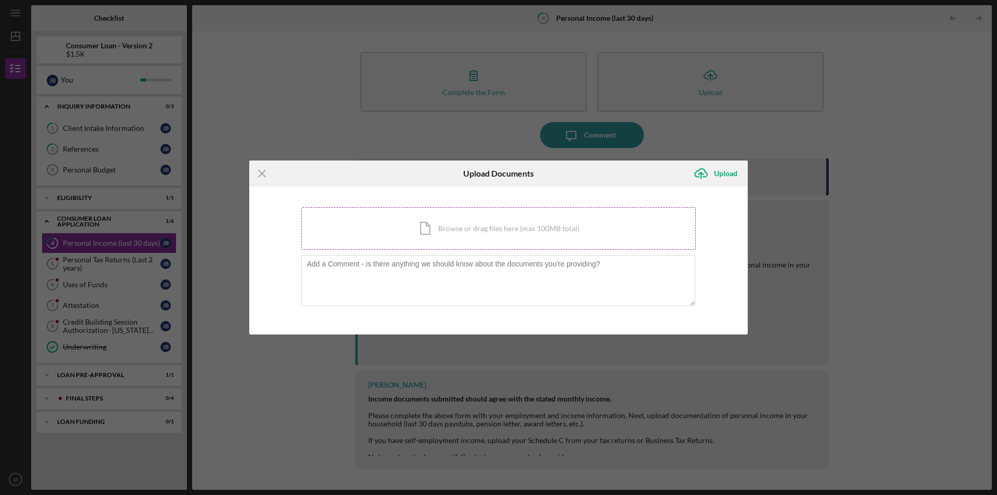
click at [429, 238] on div "Icon/Document Browse or drag files here (max 100MB total) Tap to choose files o…" at bounding box center [498, 228] width 395 height 43
click at [537, 247] on div "Icon/Document Browse or drag files here (max 100MB total) Tap to choose files o…" at bounding box center [498, 228] width 395 height 43
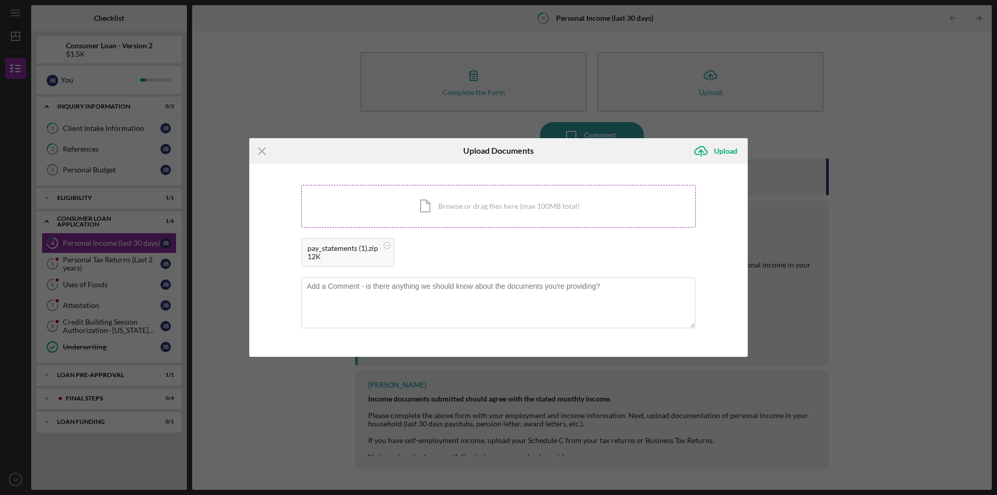
click at [555, 197] on div "Icon/Document Browse or drag files here (max 100MB total) Tap to choose files o…" at bounding box center [498, 206] width 395 height 43
click at [442, 259] on div "36K" at bounding box center [436, 256] width 61 height 8
click at [454, 246] on div "pay_statements.zip" at bounding box center [436, 248] width 61 height 8
click at [443, 248] on div "pay_statements.zip" at bounding box center [436, 248] width 61 height 8
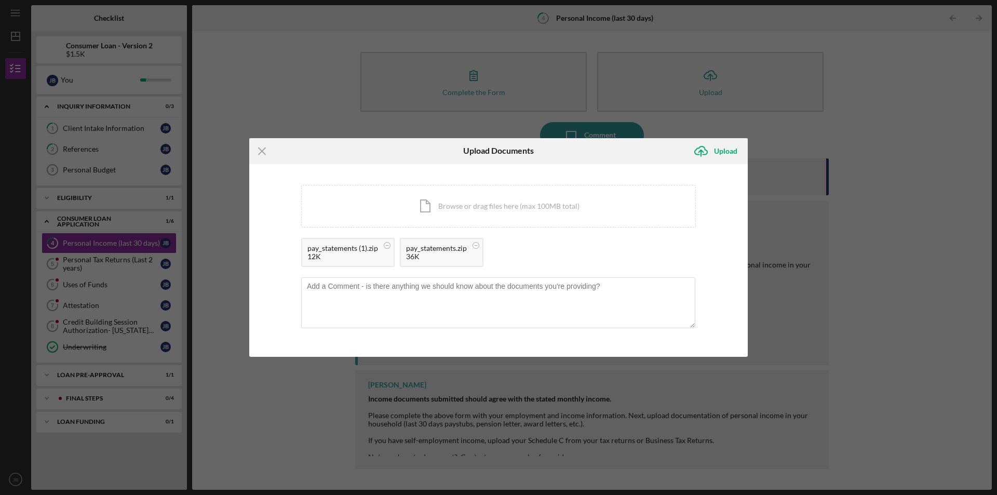
click at [411, 253] on div "36K" at bounding box center [436, 256] width 61 height 8
click at [371, 255] on div "12K" at bounding box center [343, 256] width 71 height 8
click at [714, 155] on div "Upload" at bounding box center [725, 151] width 23 height 21
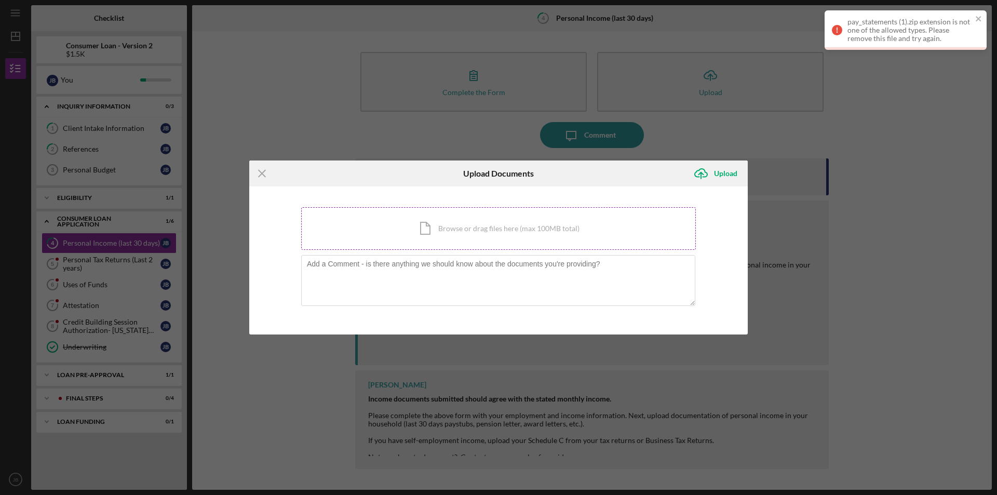
click at [482, 221] on div "Icon/Document Browse or drag files here (max 100MB total) Tap to choose files o…" at bounding box center [498, 228] width 395 height 43
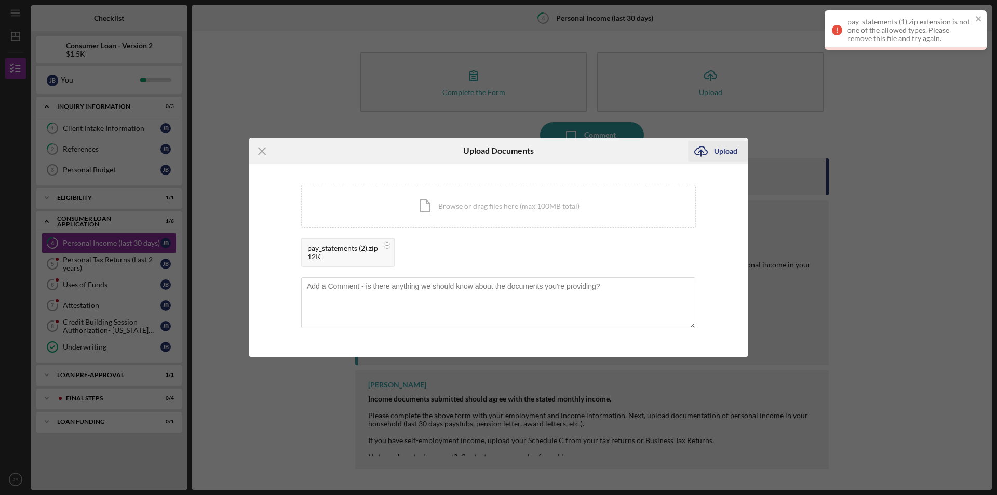
click at [697, 149] on icon "Icon/Upload" at bounding box center [701, 151] width 26 height 26
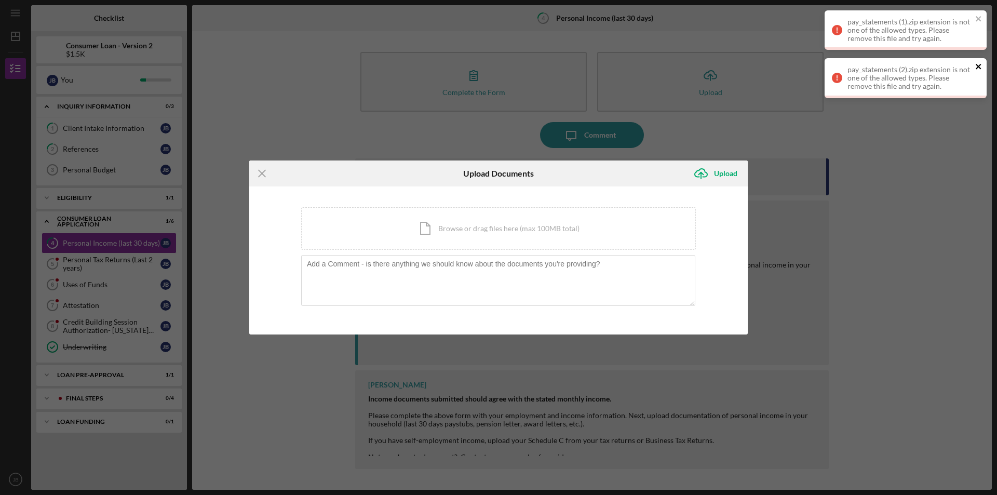
click at [975, 64] on icon "close" at bounding box center [978, 66] width 7 height 8
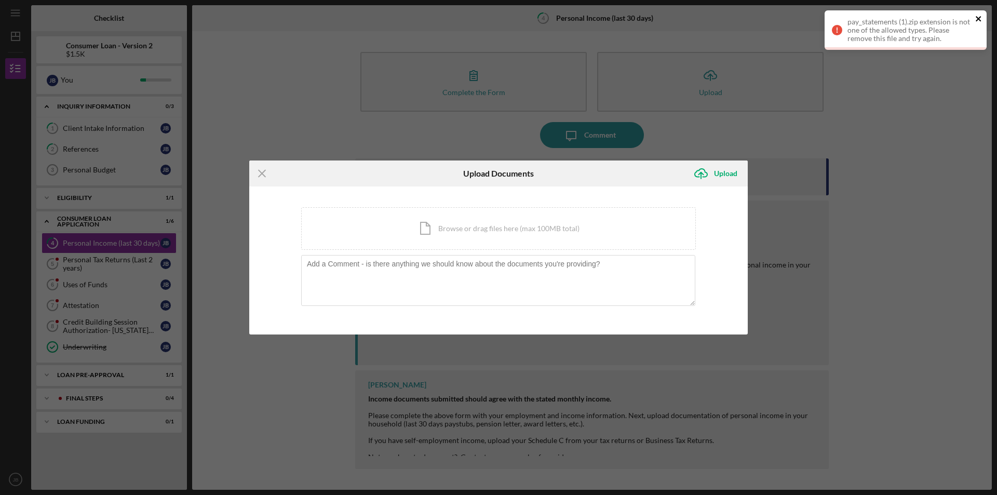
click at [979, 15] on icon "close" at bounding box center [978, 19] width 7 height 8
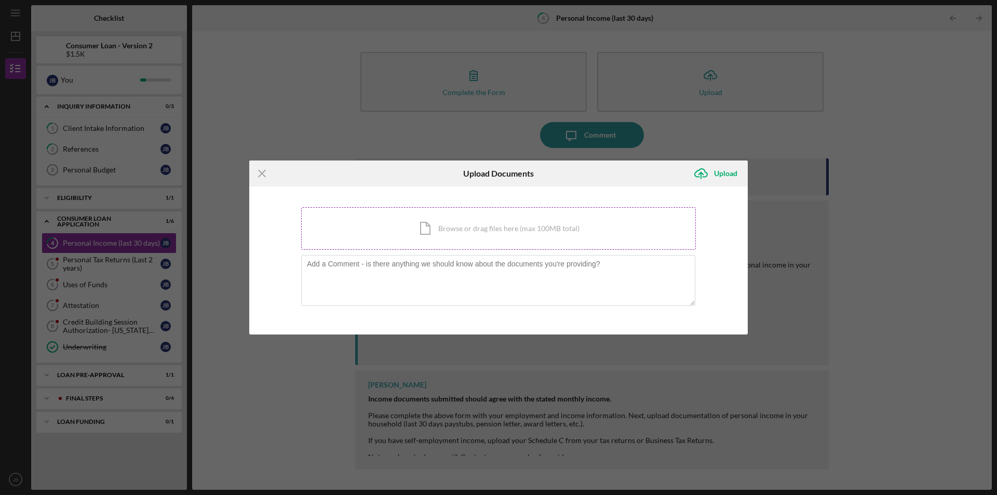
click at [445, 239] on div "Icon/Document Browse or drag files here (max 100MB total) Tap to choose files o…" at bounding box center [498, 228] width 395 height 43
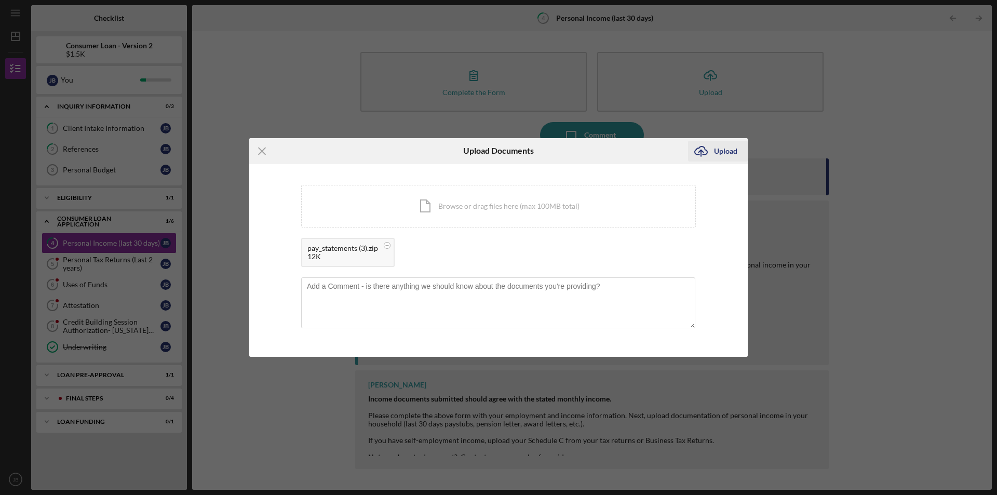
click at [736, 151] on div "Upload" at bounding box center [725, 151] width 23 height 21
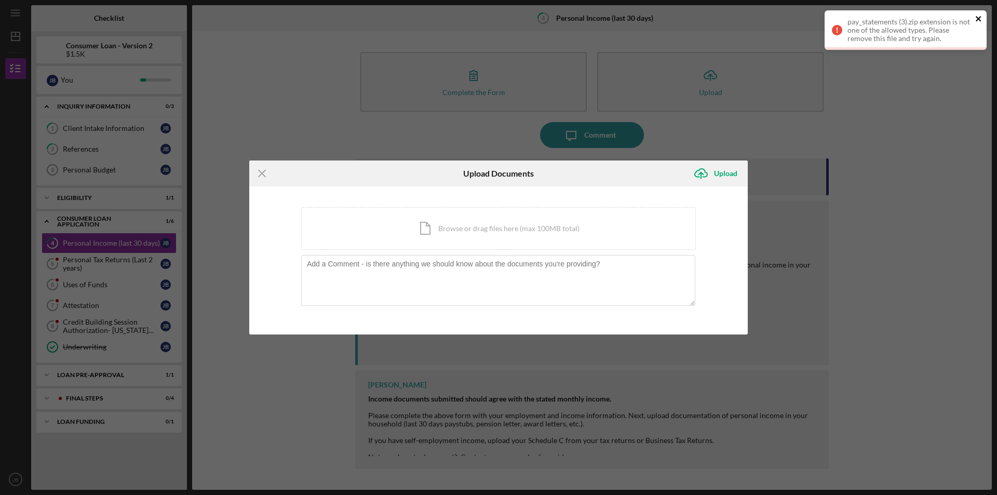
click at [981, 17] on icon "close" at bounding box center [978, 19] width 7 height 8
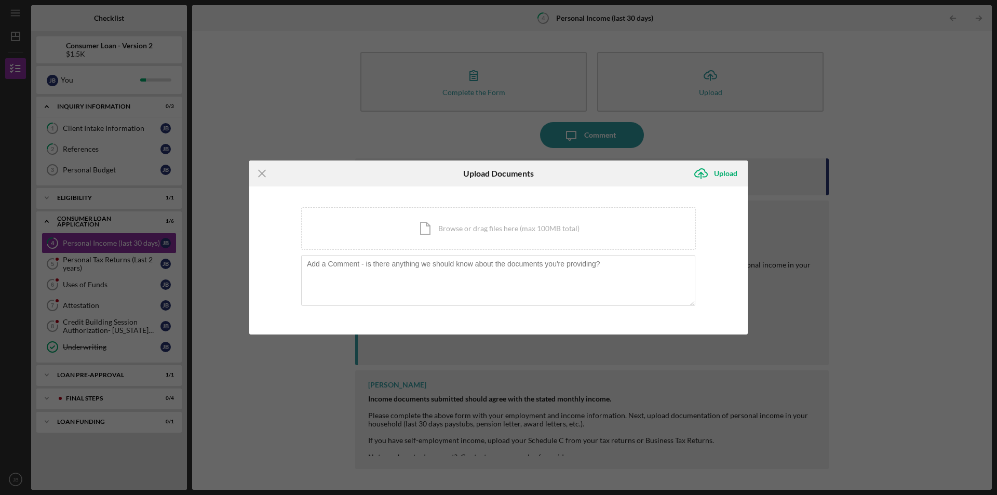
click at [759, 140] on div "Icon/Menu Close Upload Documents Icon/Upload Upload You're uploading documents …" at bounding box center [498, 247] width 997 height 495
drag, startPoint x: 262, startPoint y: 176, endPoint x: 269, endPoint y: 179, distance: 7.4
click at [261, 176] on icon "Icon/Menu Close" at bounding box center [262, 174] width 26 height 26
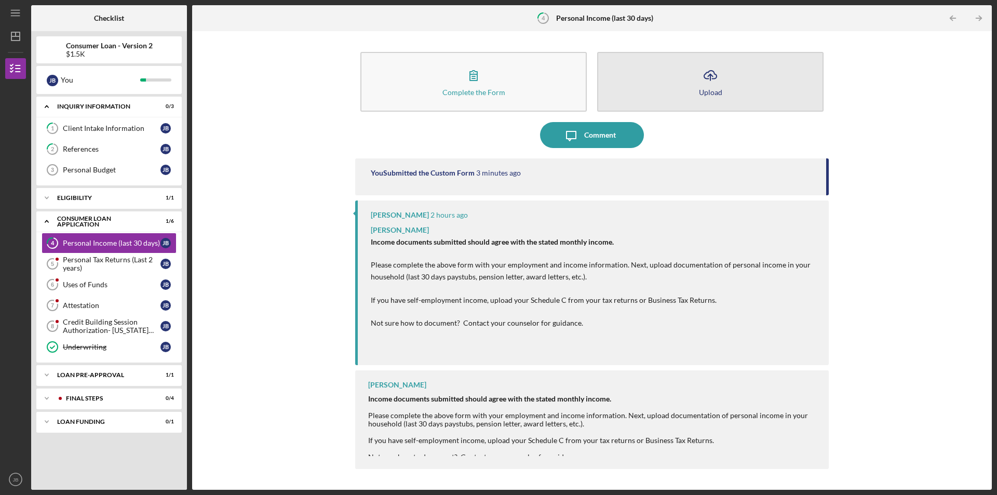
click at [705, 87] on button "Icon/Upload Upload" at bounding box center [710, 82] width 226 height 60
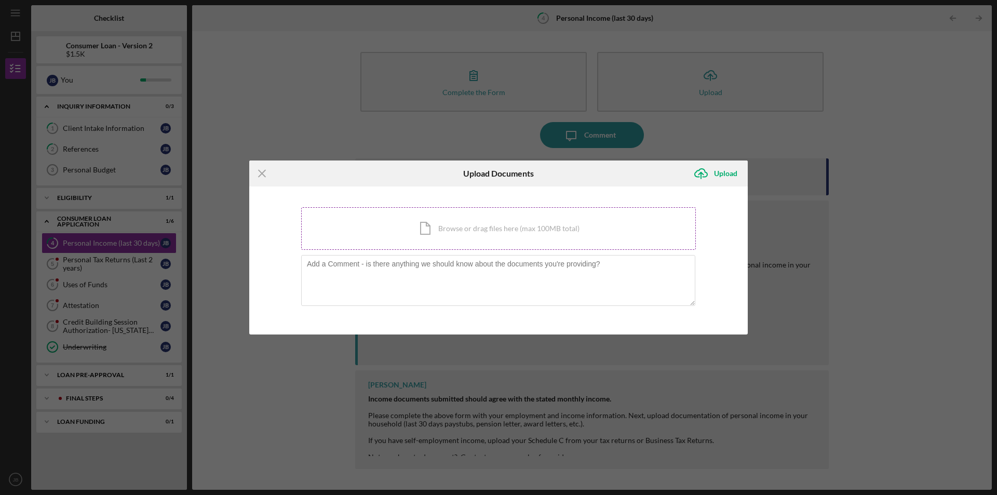
click at [439, 233] on div "Icon/Document Browse or drag files here (max 100MB total) Tap to choose files o…" at bounding box center [498, 228] width 395 height 43
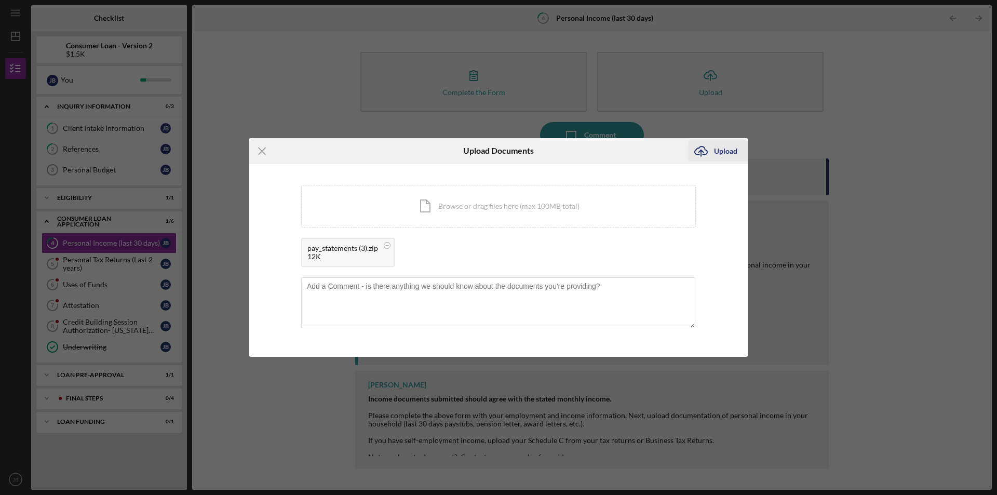
click at [719, 154] on div "Upload" at bounding box center [725, 151] width 23 height 21
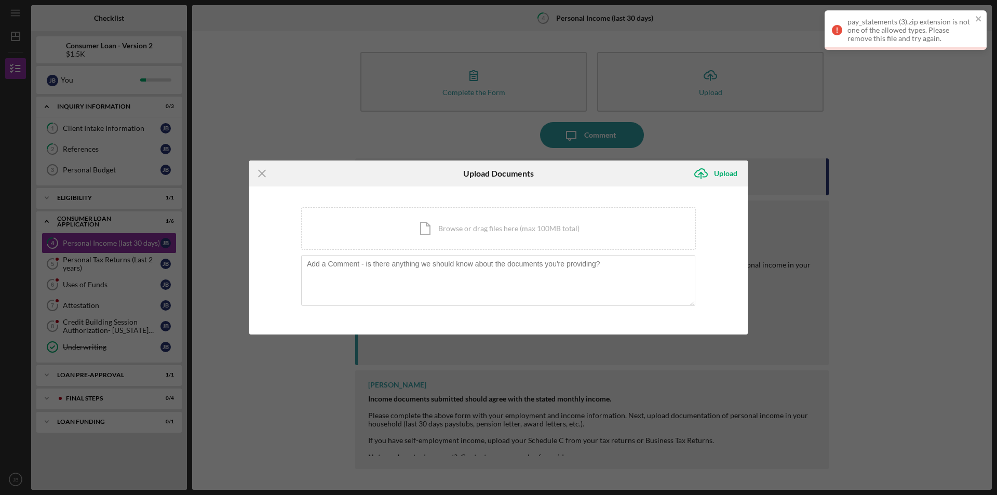
click at [939, 33] on div "pay_statements (3).zip extension is not one of the allowed types. Please remove…" at bounding box center [910, 30] width 125 height 25
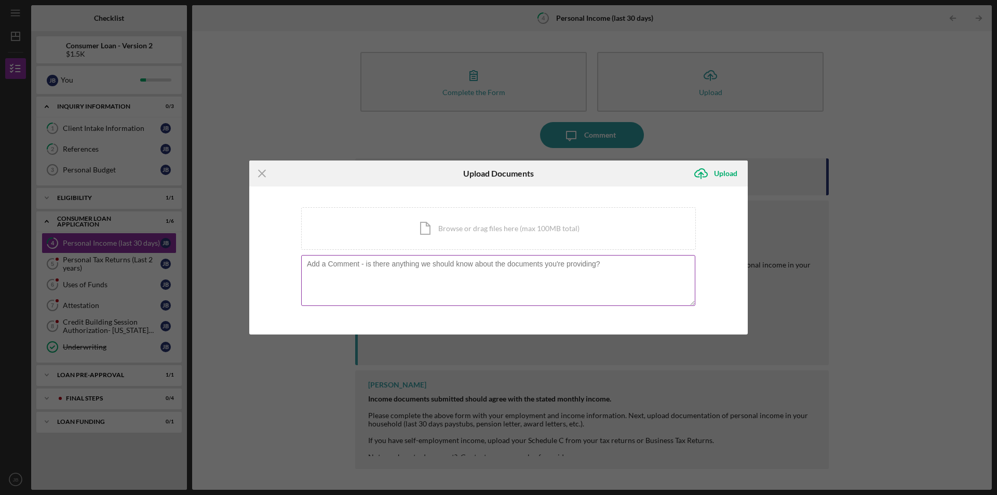
click at [384, 290] on textarea at bounding box center [498, 280] width 394 height 51
click at [881, 91] on div "Icon/Menu Close Upload Documents Icon/Upload Upload You're uploading documents …" at bounding box center [498, 247] width 997 height 495
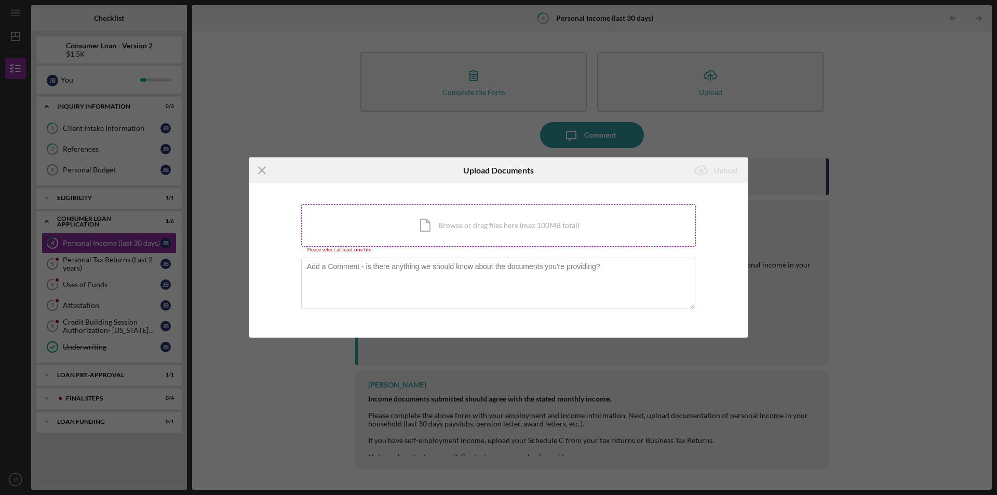
click at [474, 221] on div "Icon/Document Browse or drag files here (max 100MB total) Tap to choose files o…" at bounding box center [498, 225] width 395 height 43
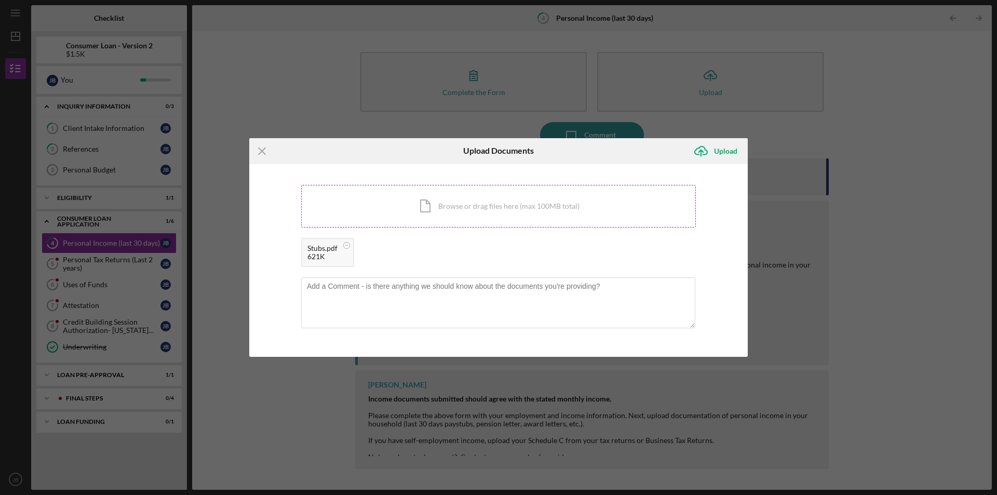
click at [544, 210] on div "Icon/Document Browse or drag files here (max 100MB total) Tap to choose files o…" at bounding box center [498, 206] width 395 height 43
click at [726, 150] on div "Upload" at bounding box center [725, 151] width 23 height 21
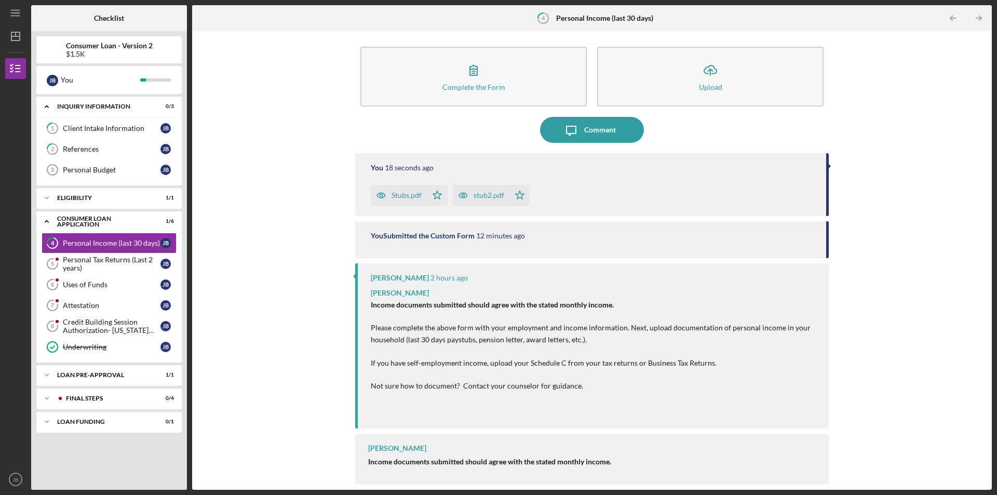
scroll to position [6, 0]
click at [121, 271] on div "Personal Tax Returns (Last 2 years)" at bounding box center [112, 264] width 98 height 17
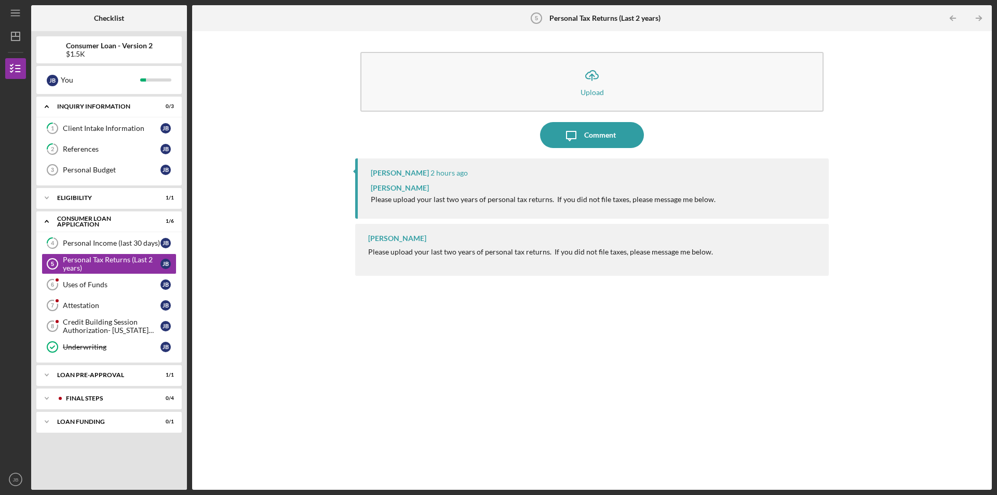
click at [425, 264] on div "LaTrisha Gandy Please upload your last two years of personal tax returns. If yo…" at bounding box center [592, 250] width 474 height 52
click at [683, 248] on div "Please upload your last two years of personal tax returns. If you did not file …" at bounding box center [540, 252] width 345 height 8
click at [726, 253] on div "LaTrisha Gandy Please upload your last two years of personal tax returns. If yo…" at bounding box center [592, 250] width 474 height 52
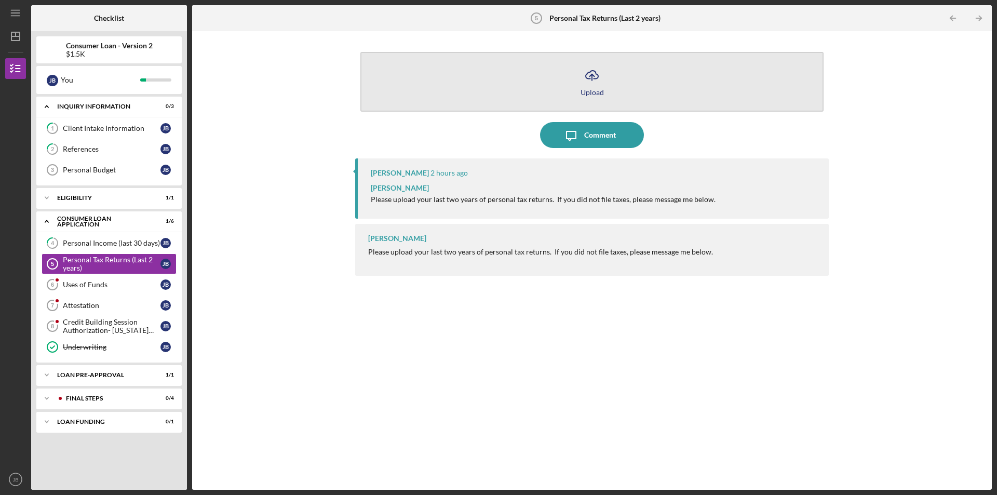
click at [612, 86] on button "Icon/Upload Upload" at bounding box center [591, 82] width 463 height 60
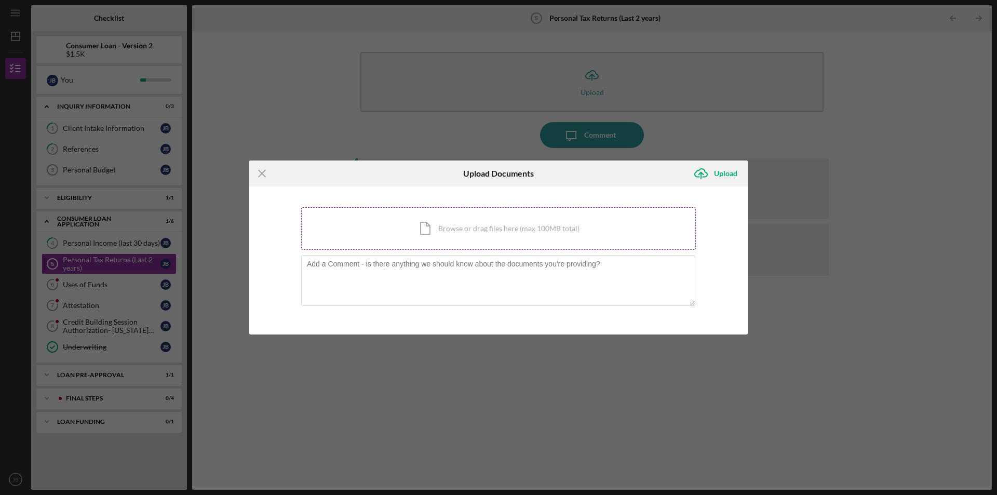
click at [441, 235] on div "Icon/Document Browse or drag files here (max 100MB total) Tap to choose files o…" at bounding box center [498, 228] width 395 height 43
click at [583, 222] on div "Icon/Document Browse or drag files here (max 100MB total) Tap to choose files o…" at bounding box center [498, 228] width 395 height 43
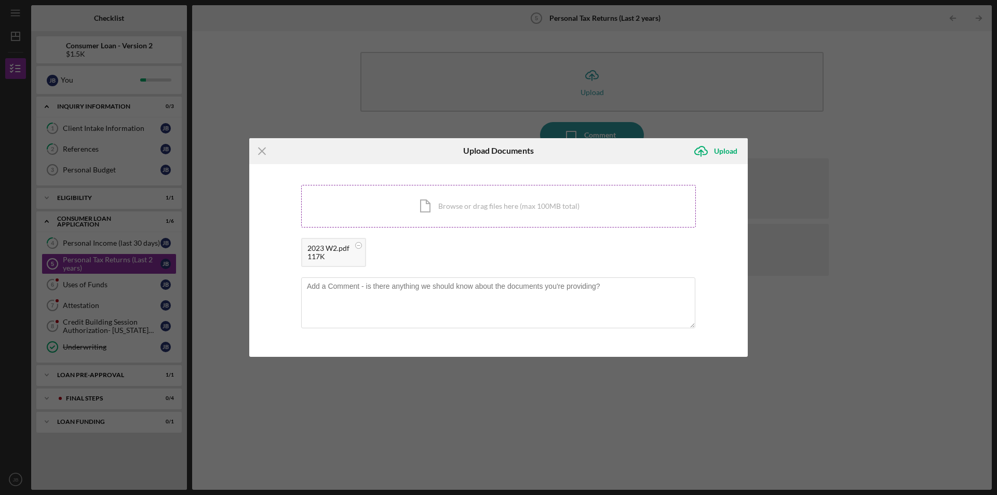
click at [581, 201] on div "Icon/Document Browse or drag files here (max 100MB total) Tap to choose files o…" at bounding box center [498, 206] width 395 height 43
click at [735, 149] on div "Upload" at bounding box center [725, 151] width 23 height 21
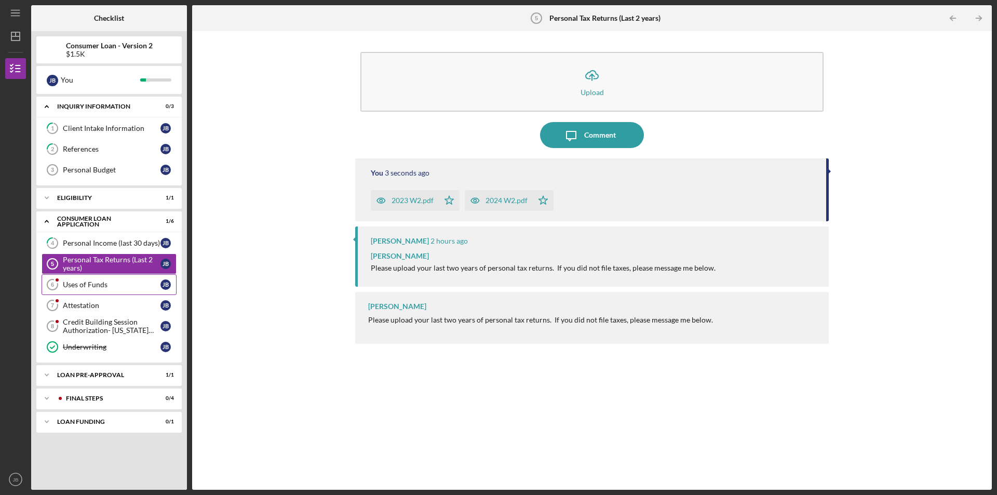
click at [85, 282] on div "Uses of Funds" at bounding box center [112, 284] width 98 height 8
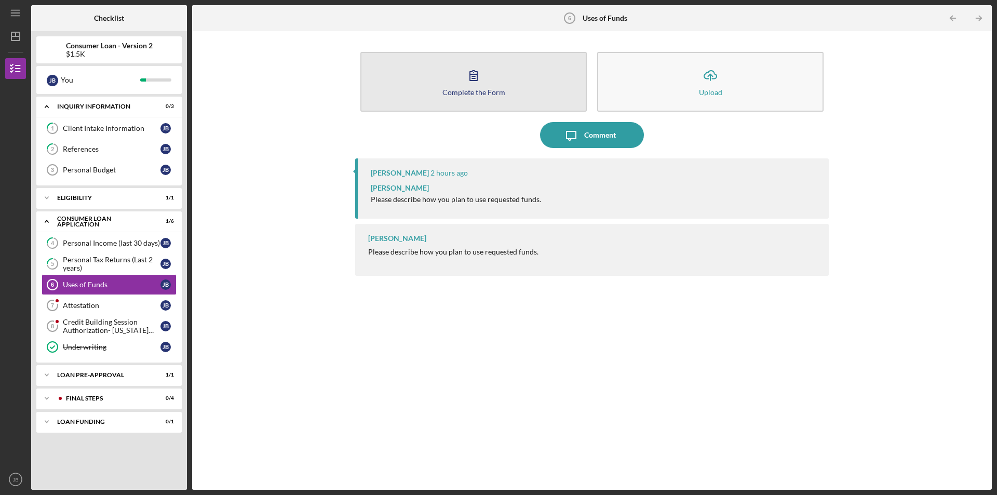
click at [518, 78] on button "Complete the Form Form" at bounding box center [473, 82] width 226 height 60
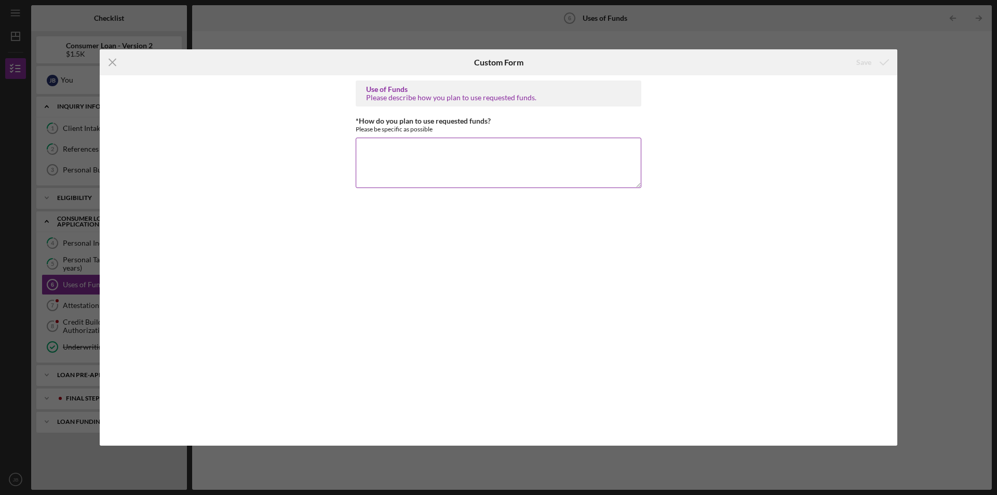
click at [448, 163] on textarea "*How do you plan to use requested funds?" at bounding box center [499, 163] width 286 height 50
click at [608, 153] on textarea "I plan use the requested funds to get my transportation fixed and get my liscen…" at bounding box center [499, 163] width 286 height 50
click at [604, 152] on textarea "I plan use the requested funds to get my transportation fixed and get my liscen…" at bounding box center [499, 163] width 286 height 50
click at [451, 162] on textarea "I plan use the requested funds to get my transportation fixed and get my licens…" at bounding box center [499, 163] width 286 height 50
type textarea "I plan use the requested funds to get my transportation fixed and get my licens…"
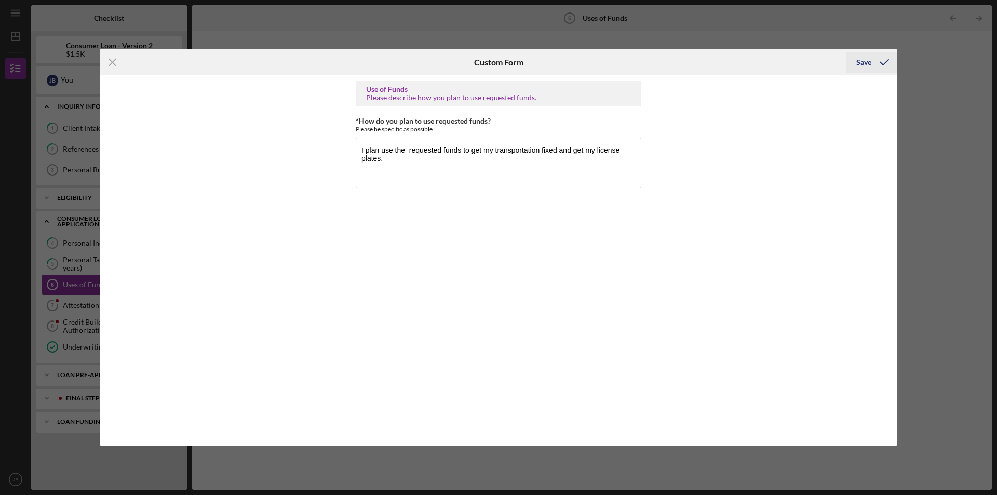
click at [868, 63] on div "Save" at bounding box center [864, 62] width 15 height 21
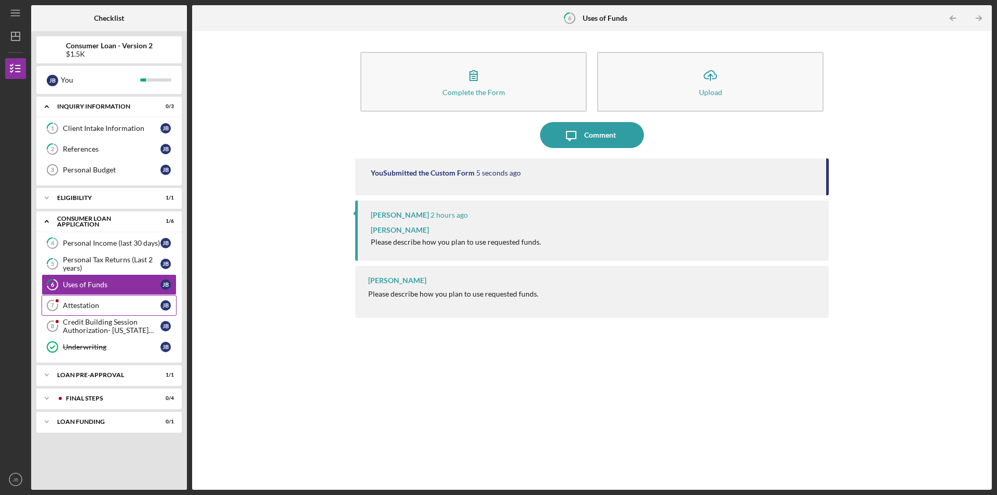
click at [89, 312] on link "Attestation 7 Attestation J B" at bounding box center [109, 305] width 135 height 21
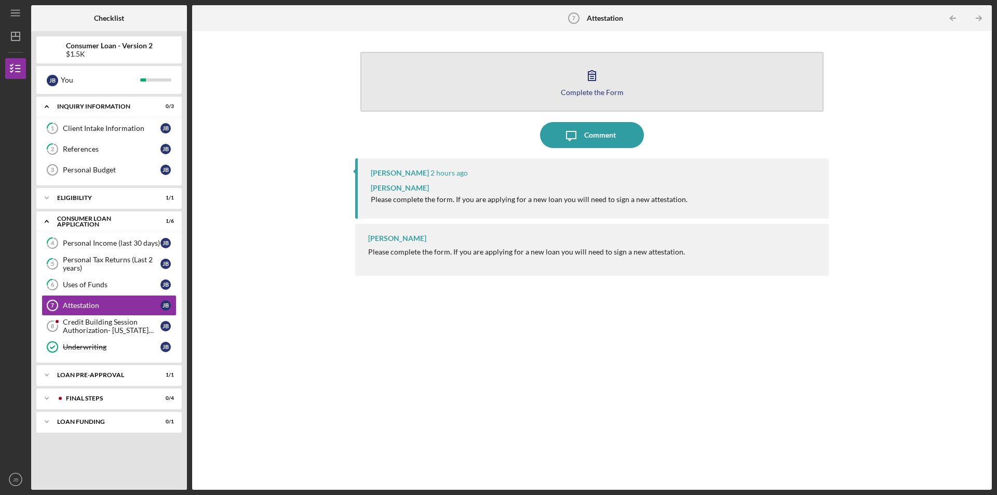
click at [476, 102] on button "Complete the Form Form" at bounding box center [591, 82] width 463 height 60
click at [556, 104] on button "Complete the Form Form" at bounding box center [591, 82] width 463 height 60
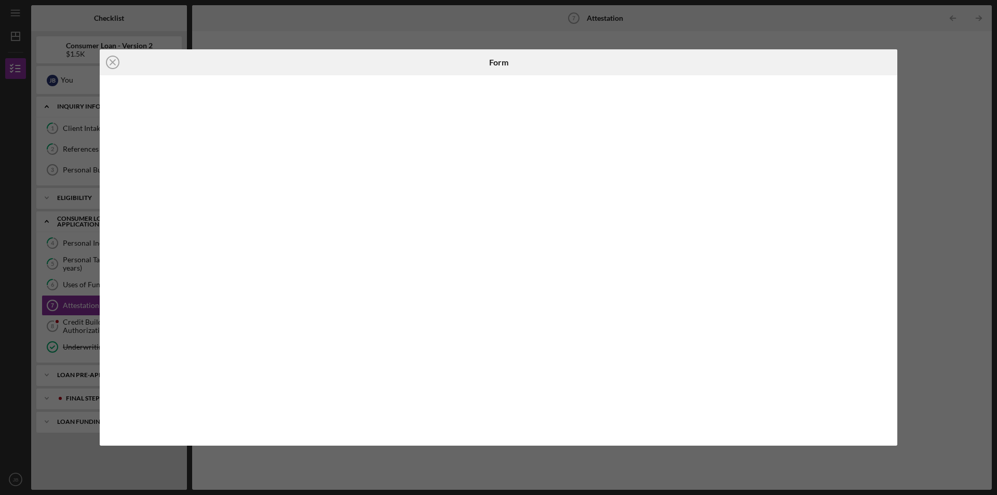
click at [417, 56] on div "Form" at bounding box center [499, 62] width 266 height 26
click at [111, 66] on icon "Icon/Close" at bounding box center [113, 62] width 26 height 26
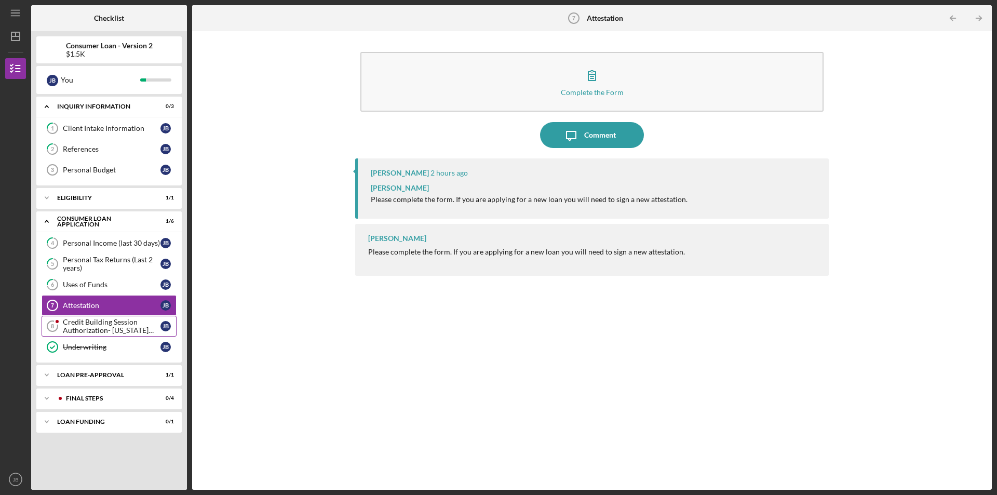
click at [95, 328] on div "Credit Building Session Authorization- Missouri Only" at bounding box center [112, 326] width 98 height 17
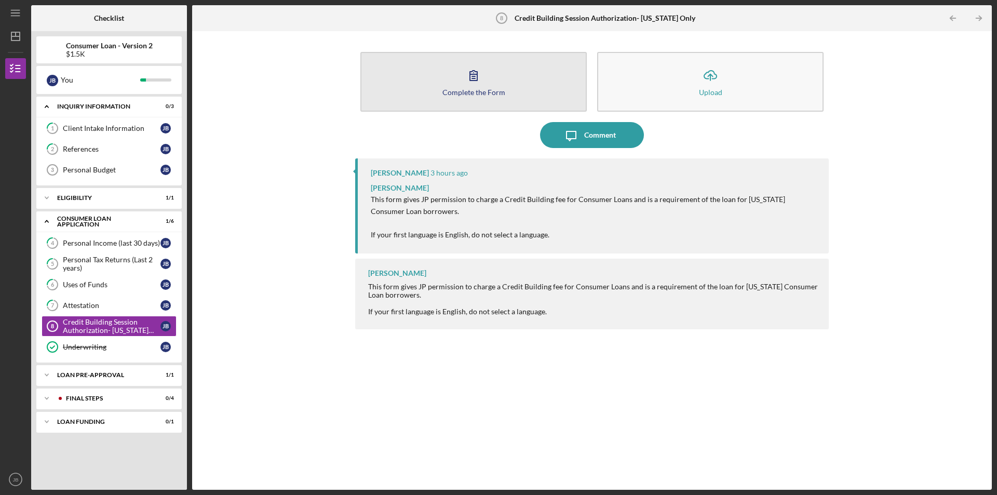
click at [466, 93] on div "Complete the Form" at bounding box center [474, 92] width 63 height 8
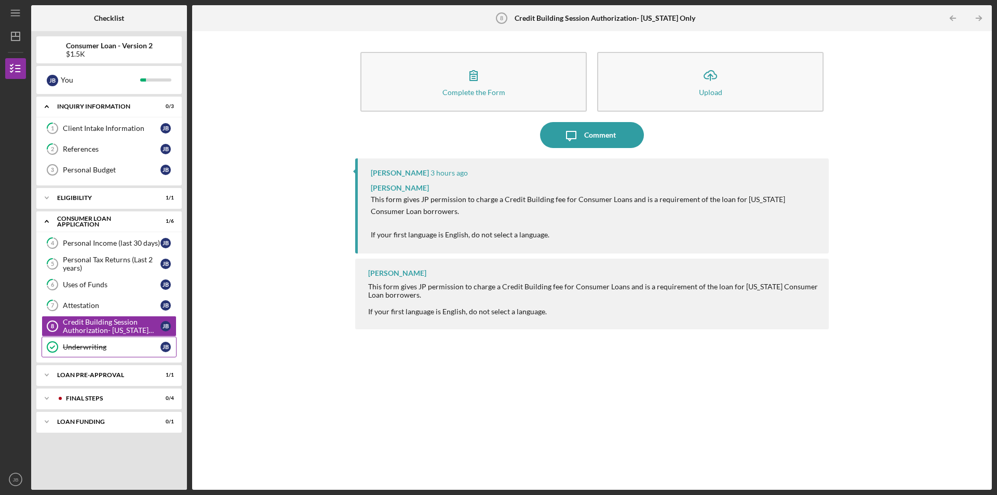
click at [96, 348] on div "Underwriting" at bounding box center [112, 347] width 98 height 8
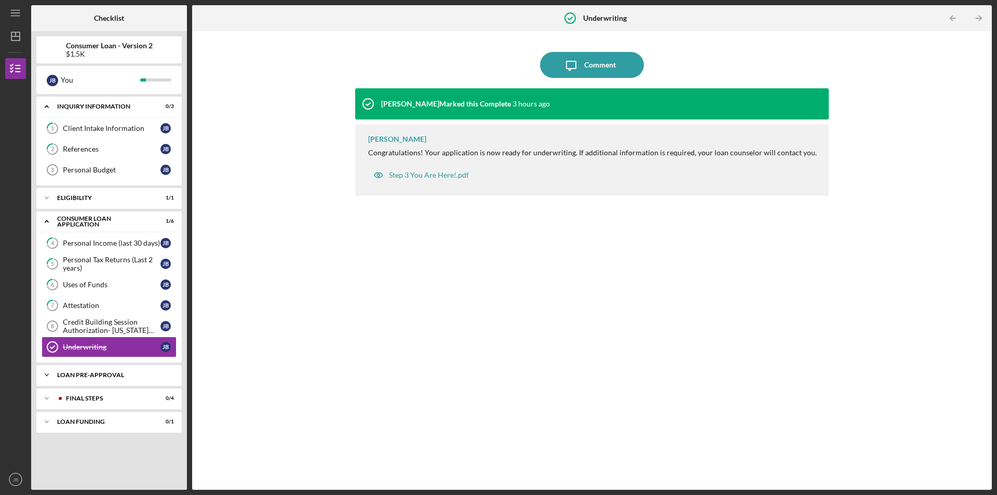
click at [96, 379] on div "Icon/Expander Loan Pre-Approval 1 / 1" at bounding box center [108, 375] width 145 height 21
click at [85, 422] on div "FINAL STEPS" at bounding box center [117, 425] width 103 height 6
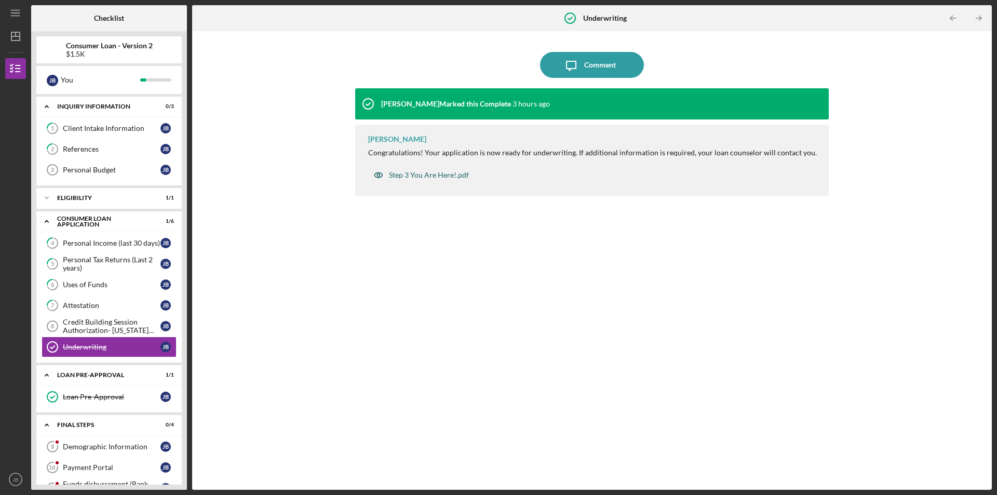
click at [436, 173] on div "Step 3 You Are Here!.pdf" at bounding box center [429, 175] width 80 height 8
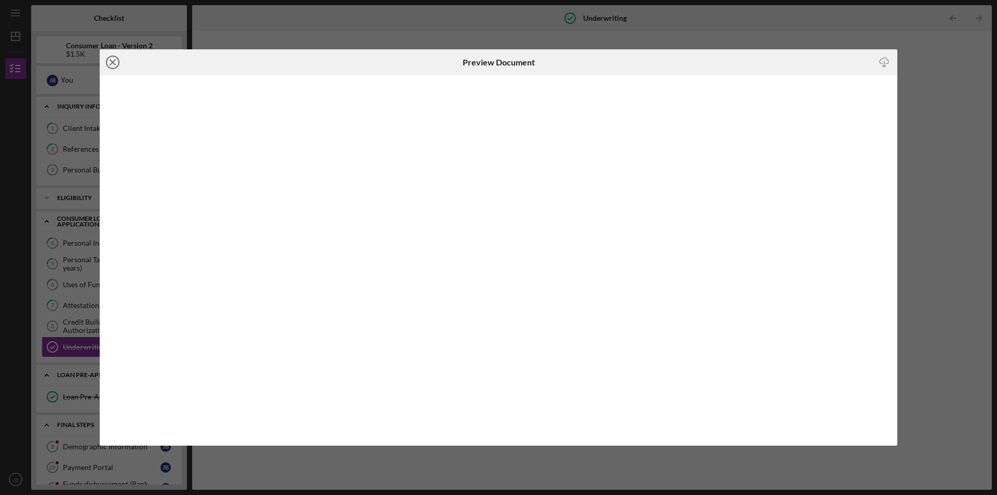
click at [116, 66] on icon "Icon/Close" at bounding box center [113, 62] width 26 height 26
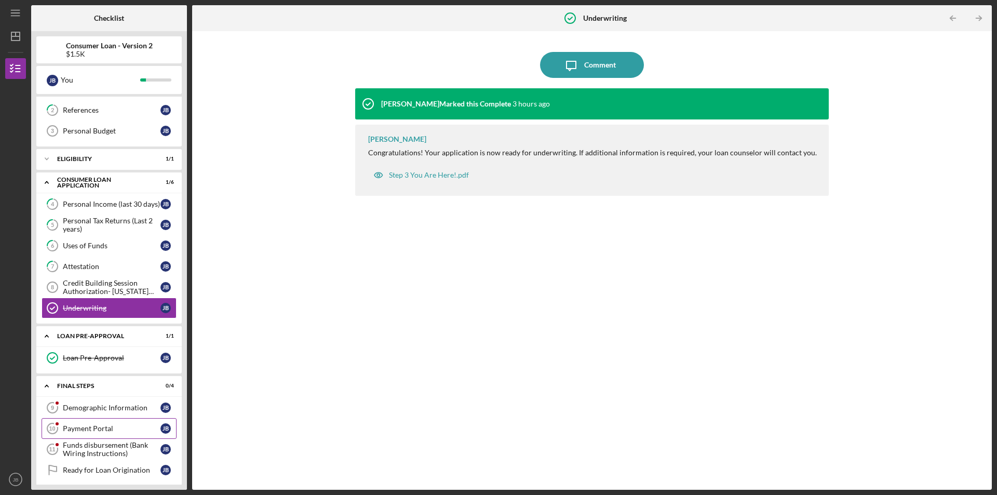
scroll to position [69, 0]
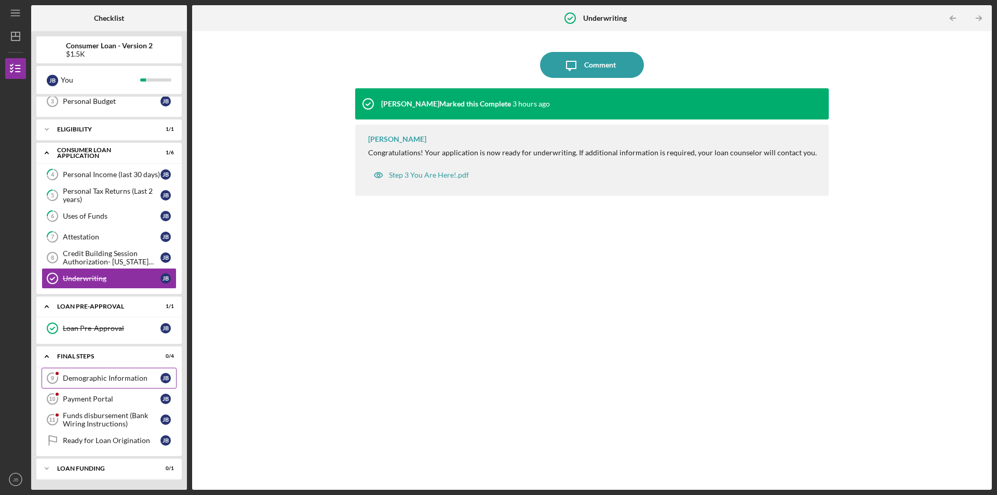
click at [93, 374] on div "Demographic Information" at bounding box center [112, 378] width 98 height 8
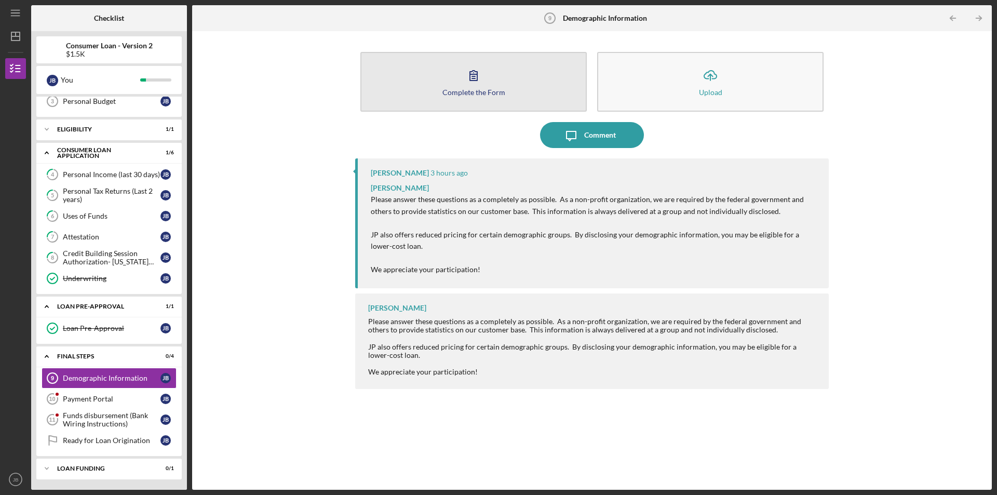
click at [472, 85] on icon "button" at bounding box center [474, 75] width 26 height 26
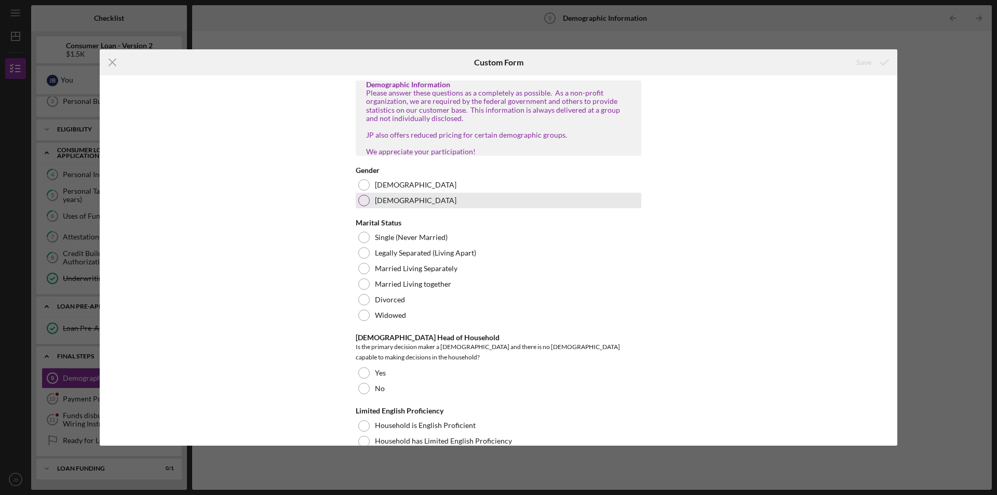
click at [368, 208] on div "Female" at bounding box center [499, 201] width 286 height 16
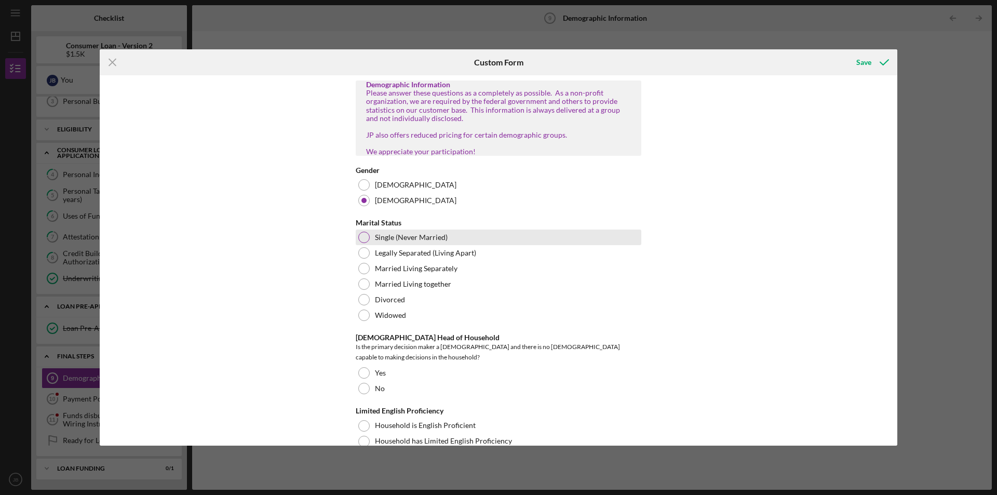
click at [360, 243] on div at bounding box center [363, 237] width 11 height 11
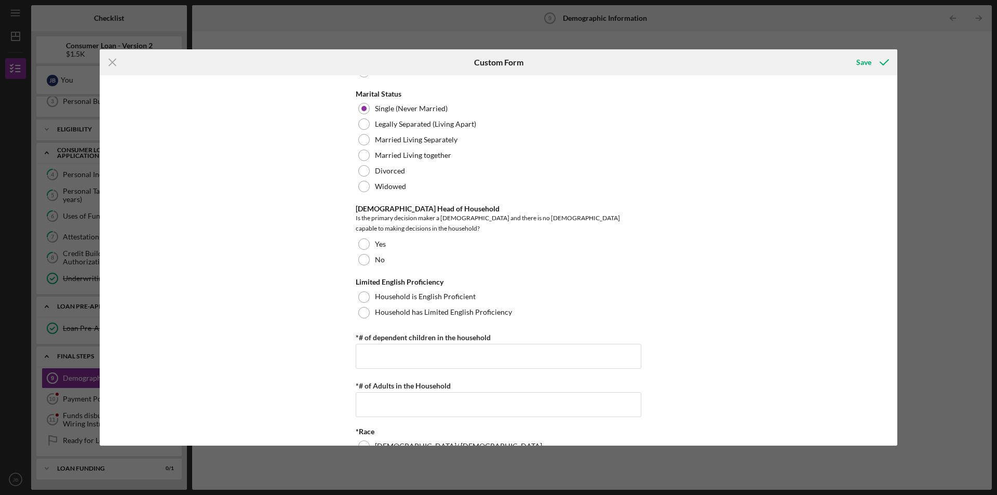
scroll to position [156, 0]
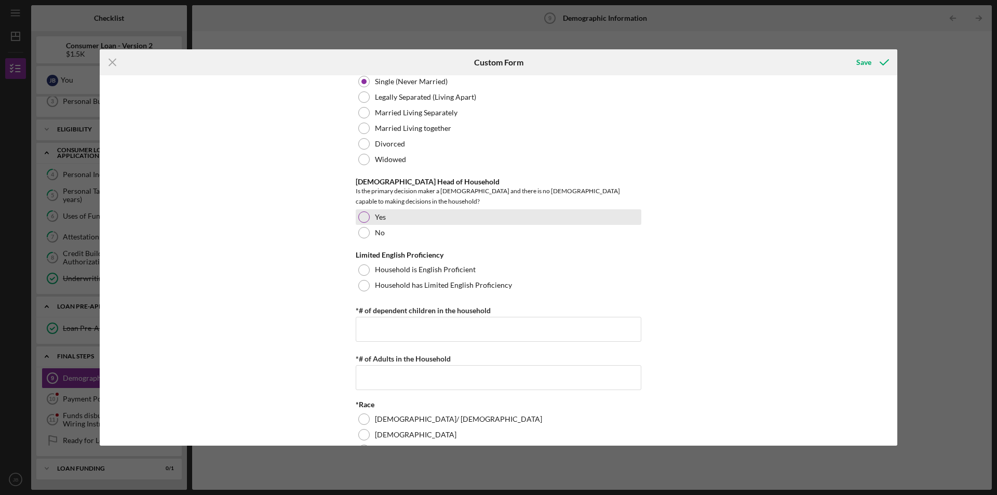
click at [362, 216] on div at bounding box center [363, 216] width 11 height 11
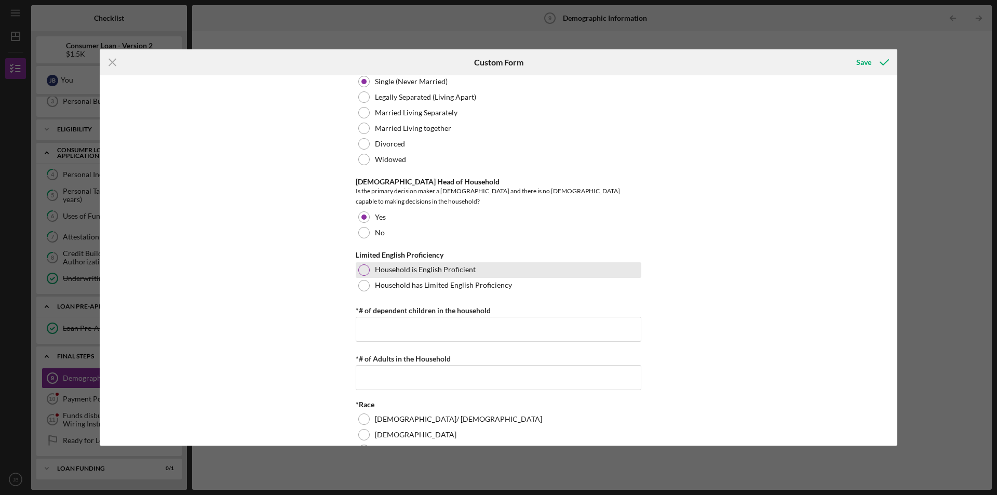
click at [367, 274] on div "Household is English Proficient" at bounding box center [499, 270] width 286 height 16
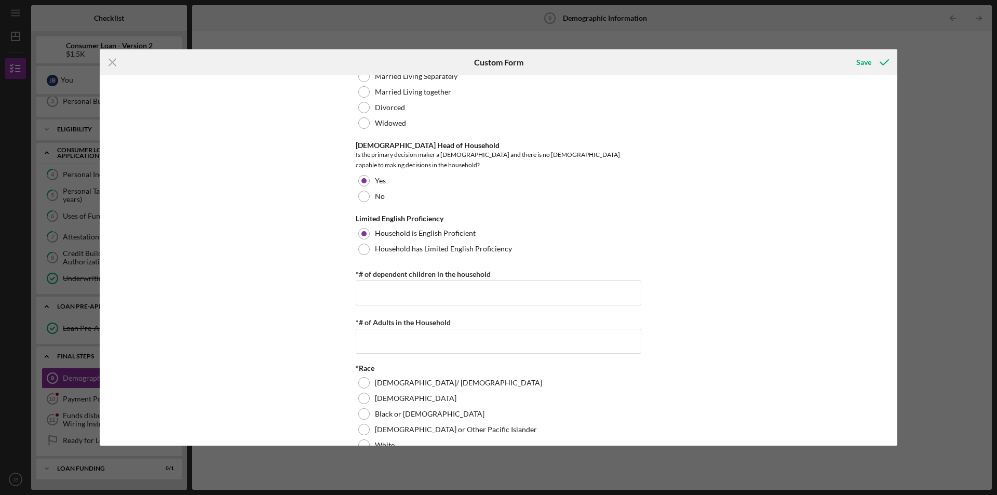
scroll to position [260, 0]
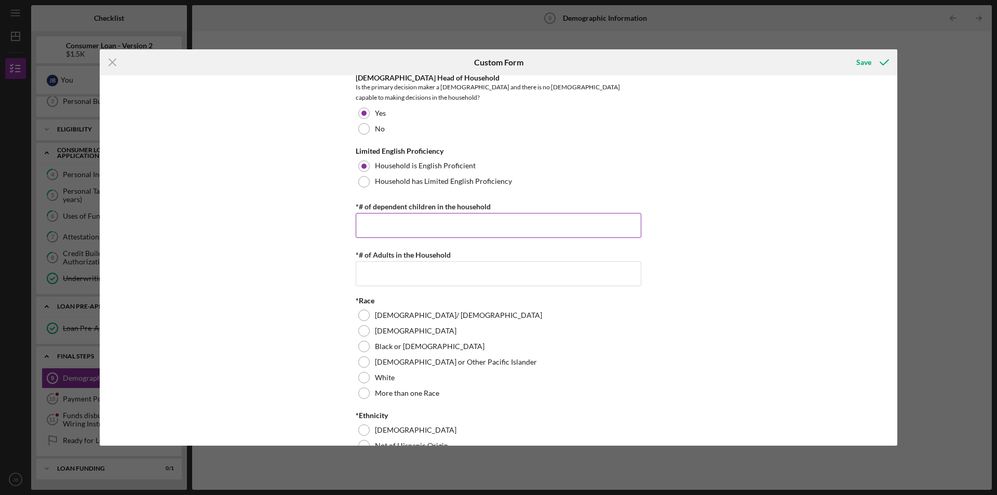
click at [402, 225] on input "*# of dependent children in the household" at bounding box center [499, 225] width 286 height 25
type input "4"
click at [415, 273] on input "*# of Adults in the Household" at bounding box center [499, 273] width 286 height 25
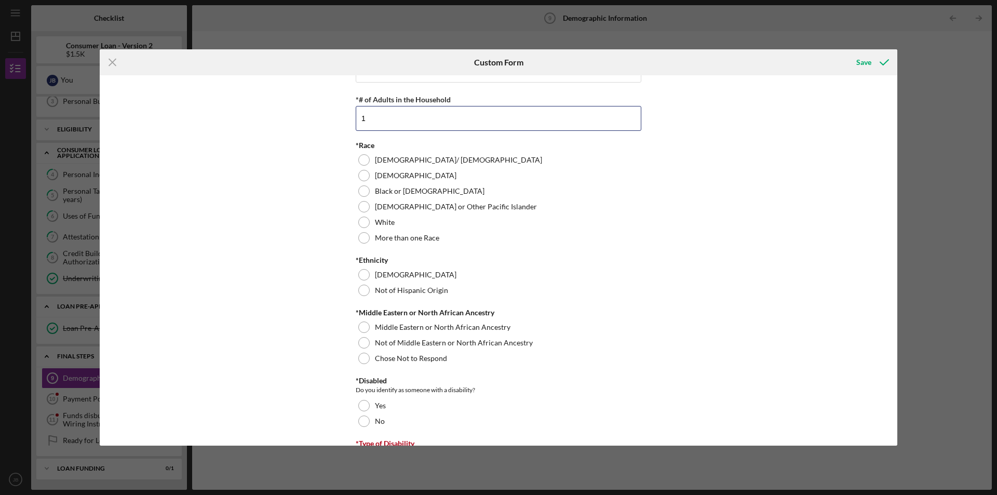
scroll to position [416, 0]
type input "1"
click at [393, 188] on label "Black or African American" at bounding box center [430, 190] width 110 height 8
click at [367, 284] on div at bounding box center [363, 289] width 11 height 11
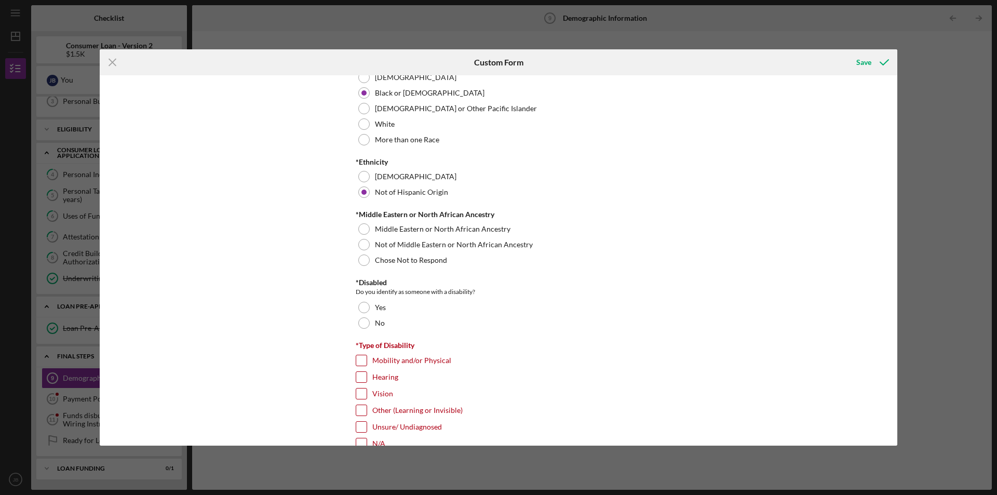
scroll to position [519, 0]
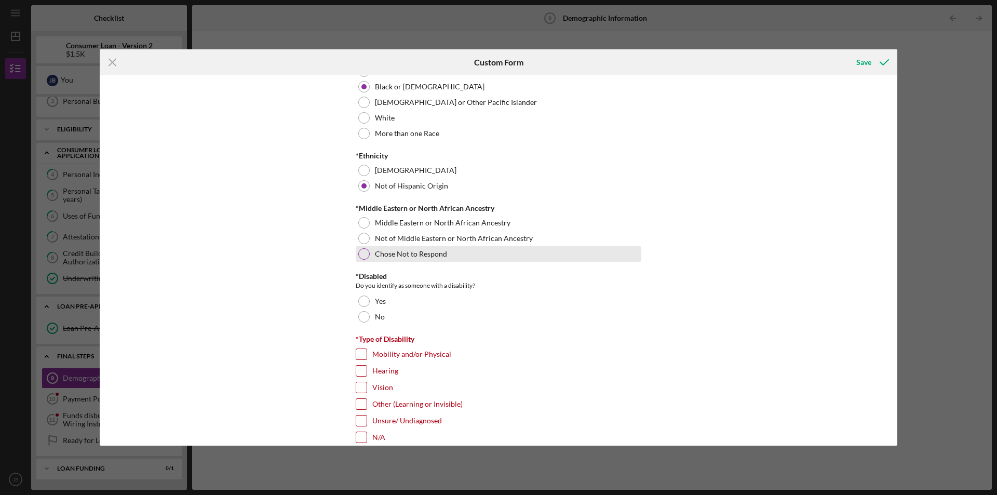
click at [365, 250] on div at bounding box center [363, 253] width 11 height 11
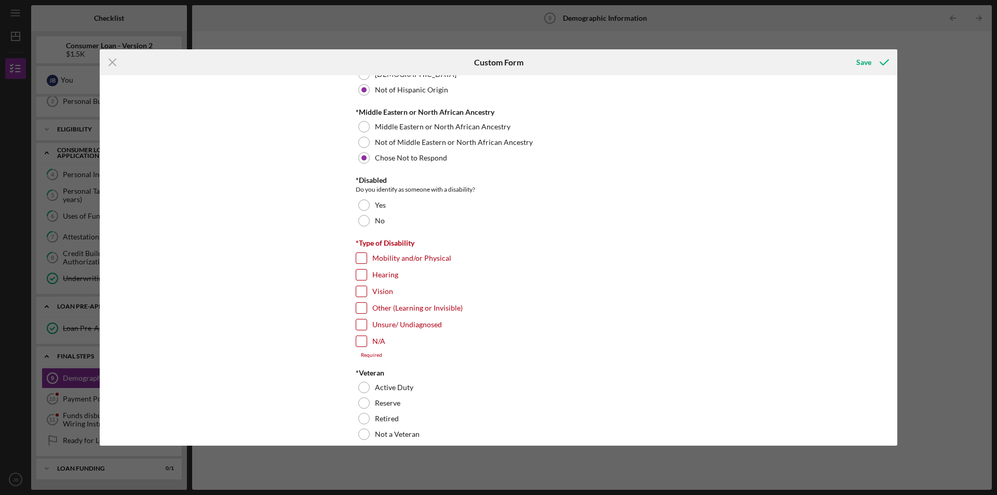
scroll to position [623, 0]
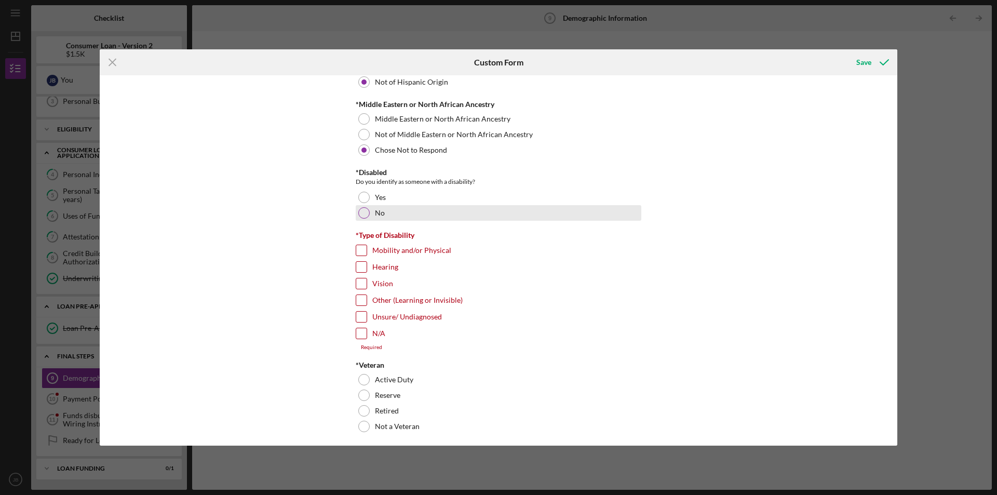
click at [366, 210] on div at bounding box center [363, 212] width 11 height 11
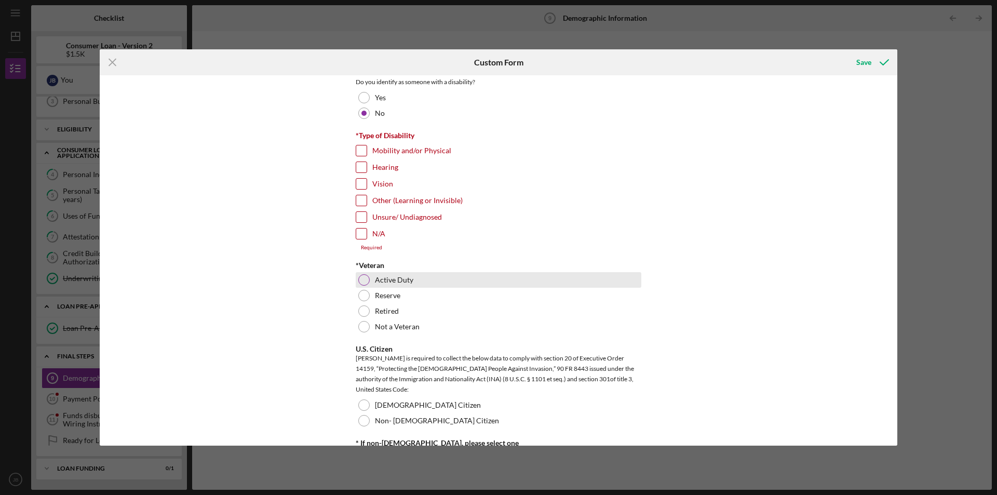
scroll to position [727, 0]
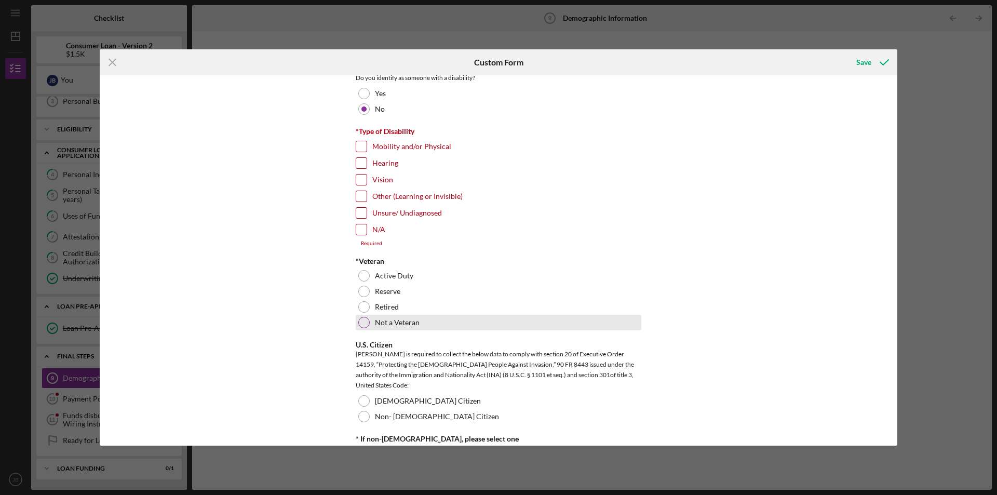
click at [370, 317] on div "Not a Veteran" at bounding box center [499, 323] width 286 height 16
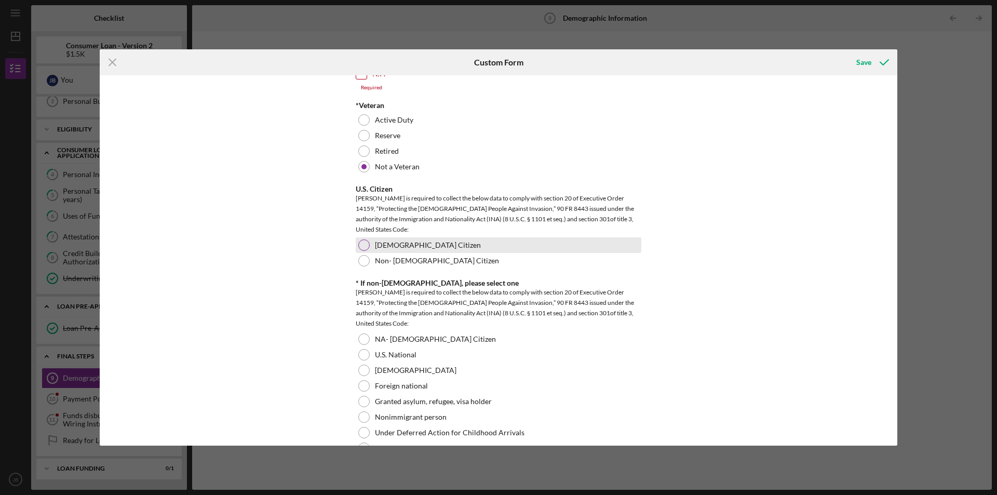
click at [358, 240] on div at bounding box center [363, 244] width 11 height 11
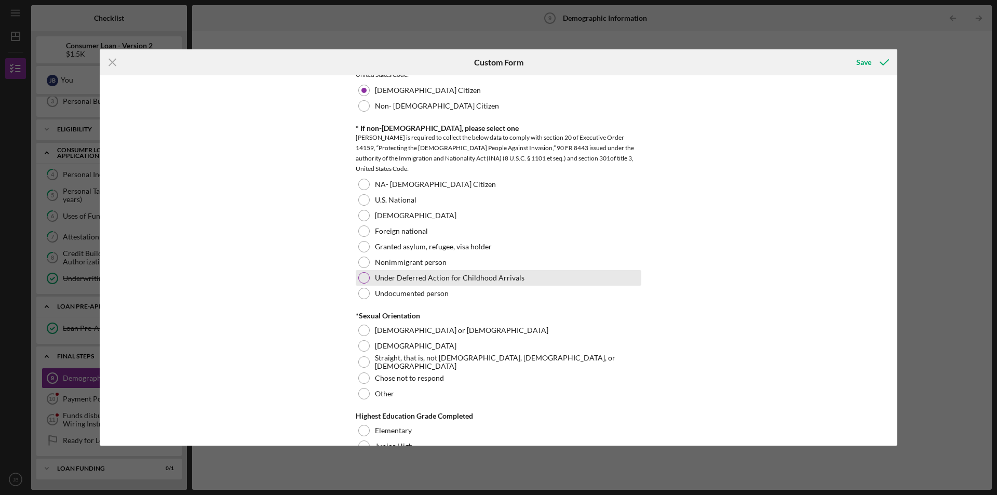
scroll to position [1039, 0]
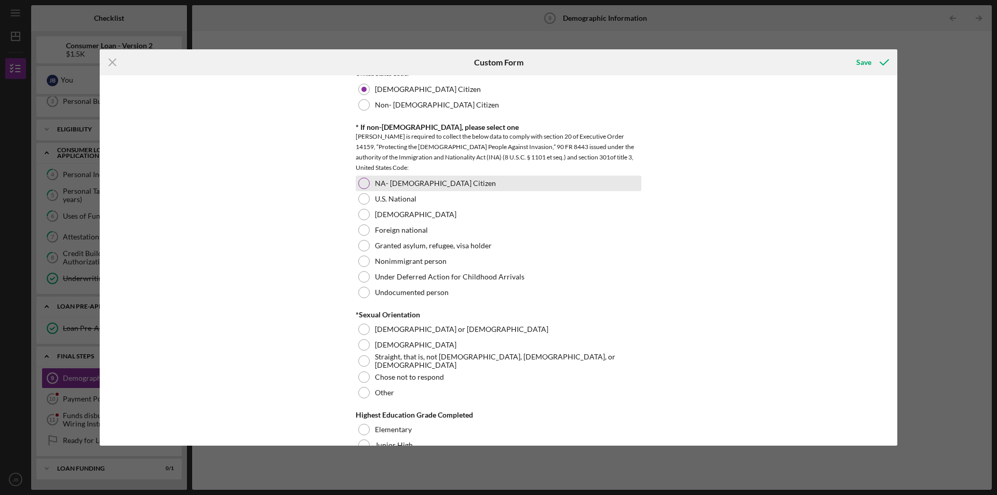
click at [434, 186] on div "NA- US Citizen" at bounding box center [499, 184] width 286 height 16
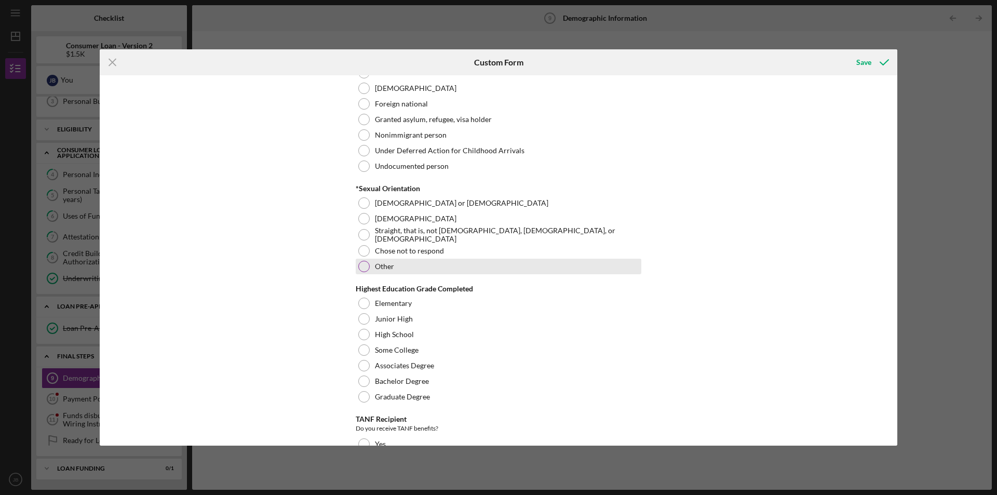
scroll to position [1195, 0]
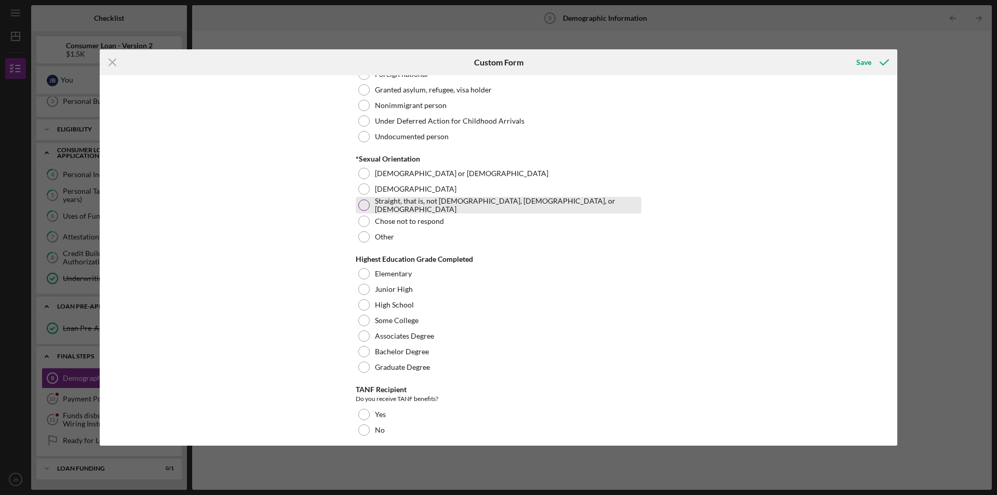
click at [407, 207] on div "Straight, that is, not gay, lesbian, or bisexual" at bounding box center [499, 205] width 286 height 17
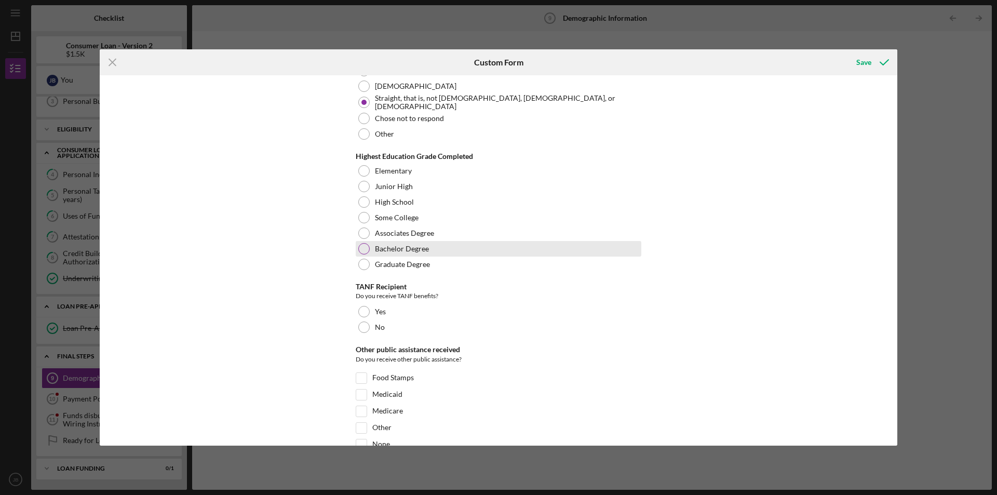
scroll to position [1299, 0]
click at [427, 230] on label "Associates Degree" at bounding box center [404, 232] width 59 height 8
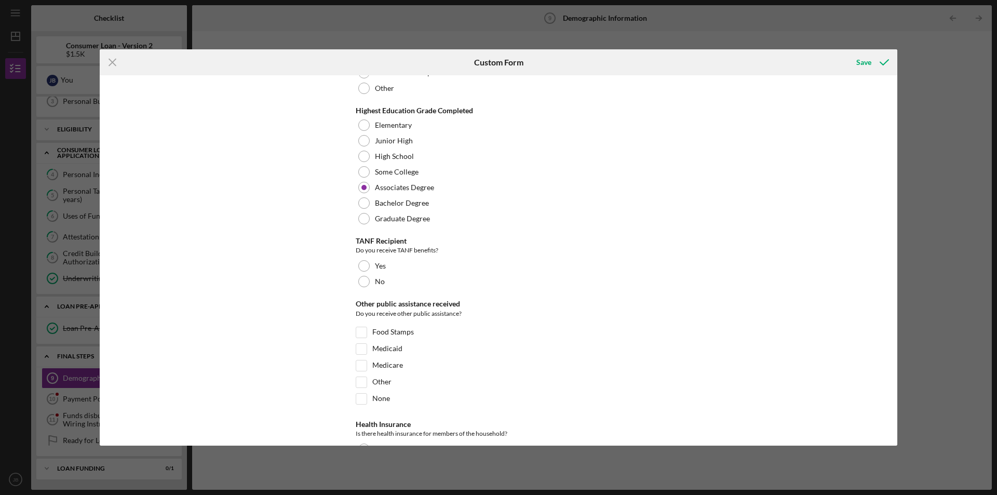
scroll to position [1402, 0]
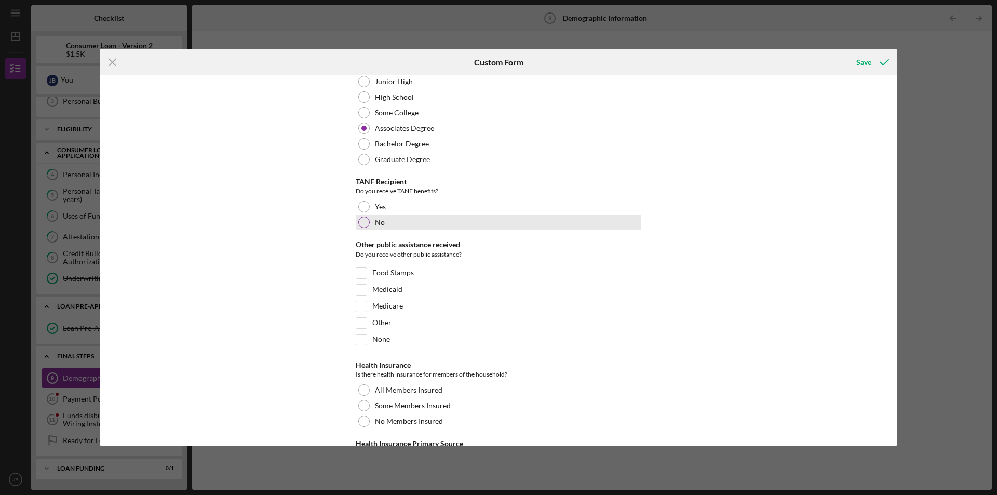
click at [393, 224] on div "No" at bounding box center [499, 223] width 286 height 16
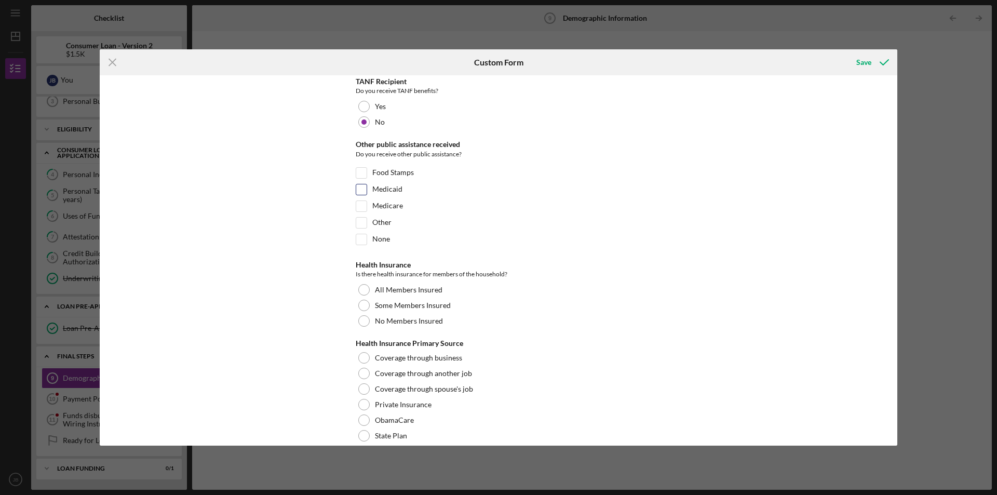
scroll to position [1506, 0]
click at [384, 239] on div "None" at bounding box center [499, 238] width 286 height 17
click at [358, 232] on input "None" at bounding box center [361, 236] width 10 height 10
checkbox input "true"
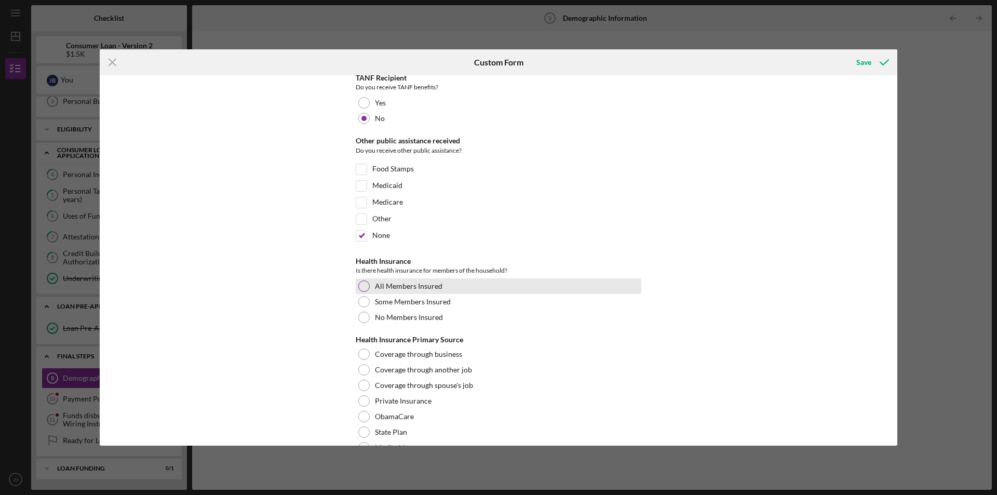
click at [427, 287] on div "All Members Insured" at bounding box center [499, 286] width 286 height 16
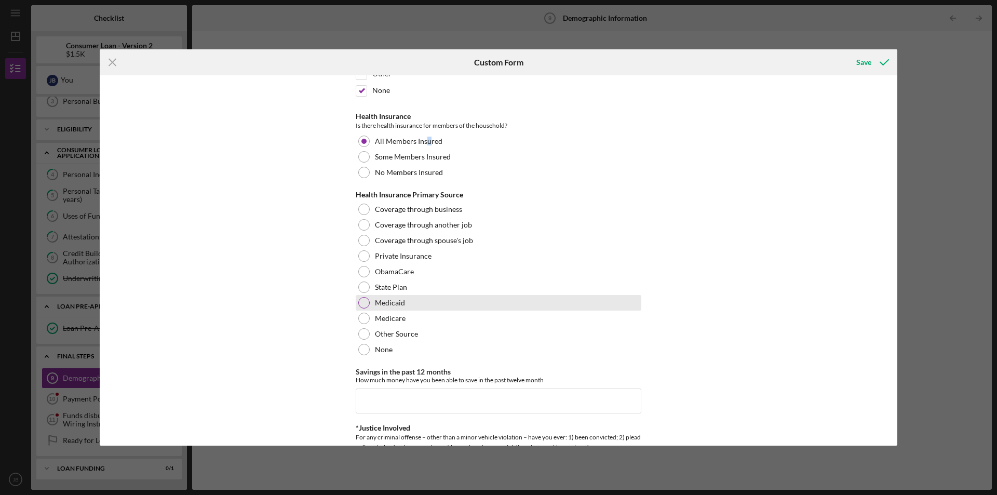
scroll to position [1662, 0]
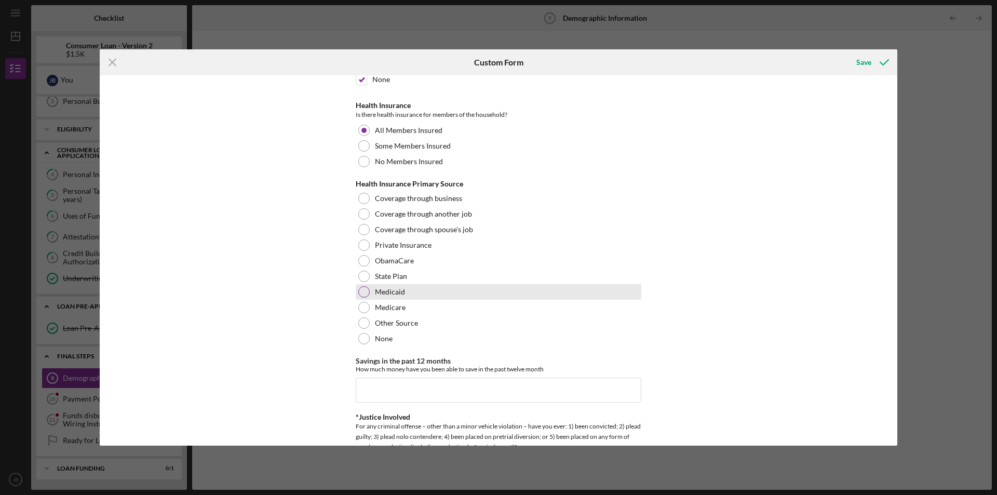
click at [364, 288] on div at bounding box center [363, 291] width 11 height 11
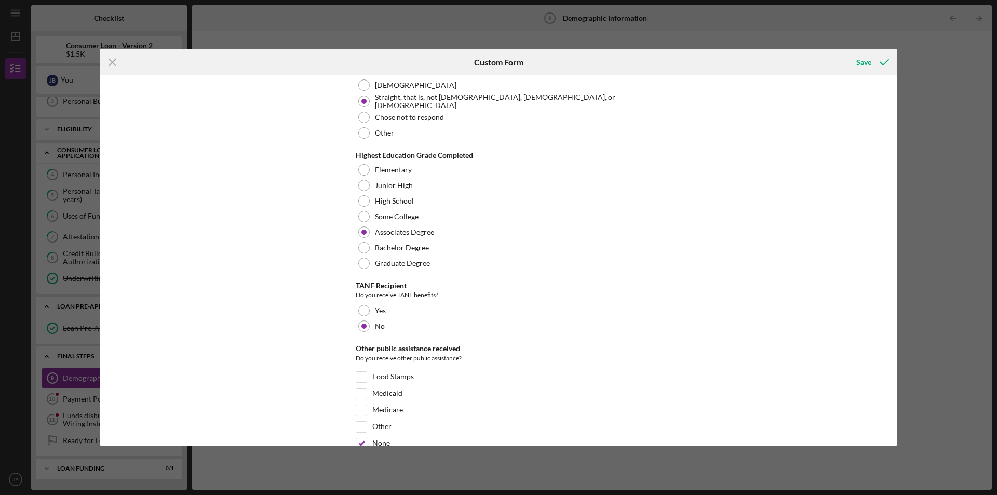
scroll to position [1351, 0]
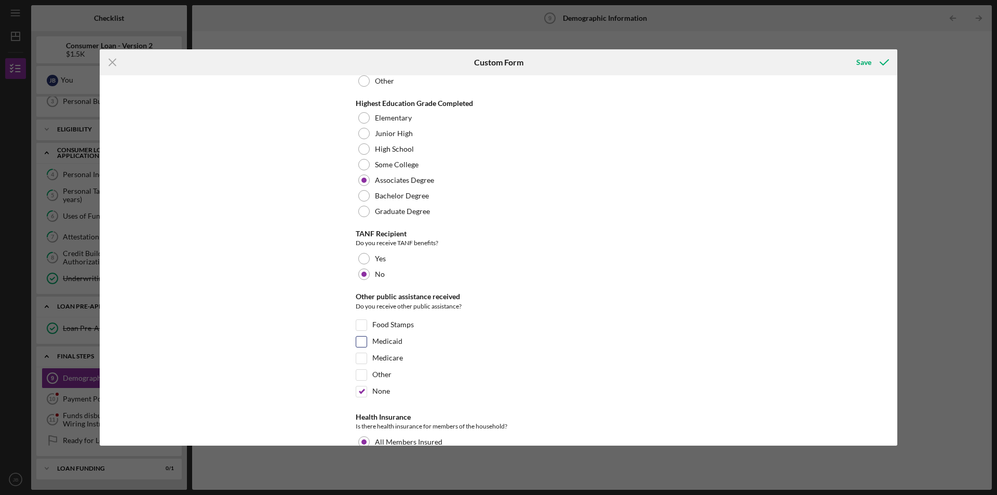
click at [368, 342] on div "Medicaid" at bounding box center [499, 344] width 286 height 17
click at [362, 339] on input "Medicaid" at bounding box center [361, 342] width 10 height 10
checkbox input "true"
click at [359, 391] on input "None" at bounding box center [361, 391] width 10 height 10
checkbox input "false"
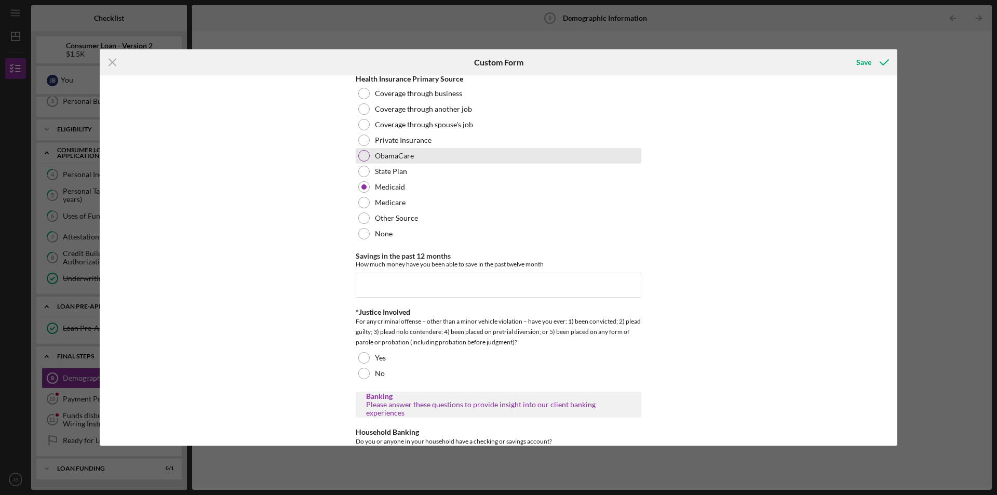
scroll to position [1753, 0]
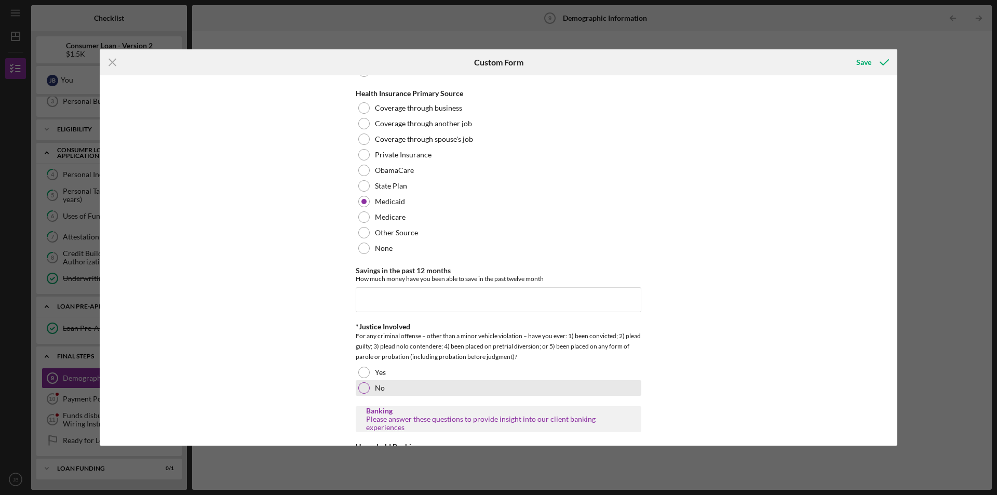
click at [399, 390] on div "No" at bounding box center [499, 388] width 286 height 16
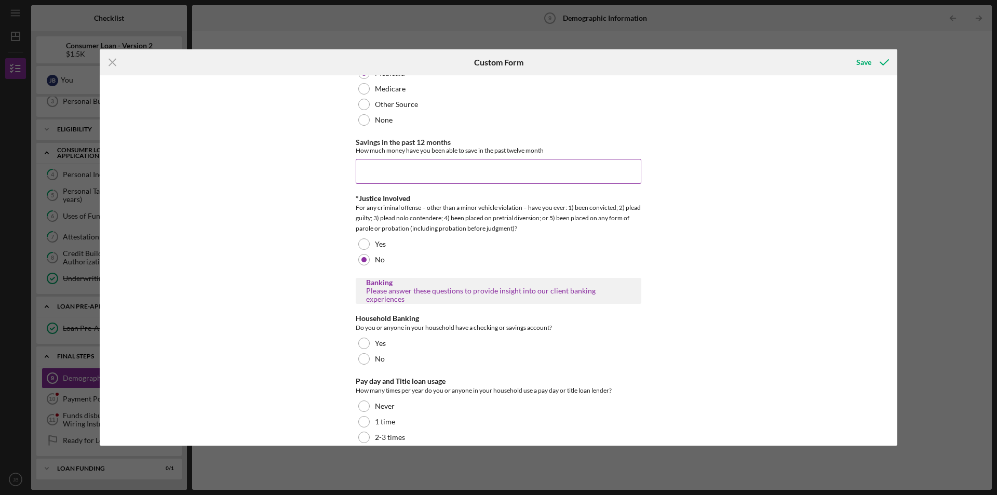
scroll to position [1908, 0]
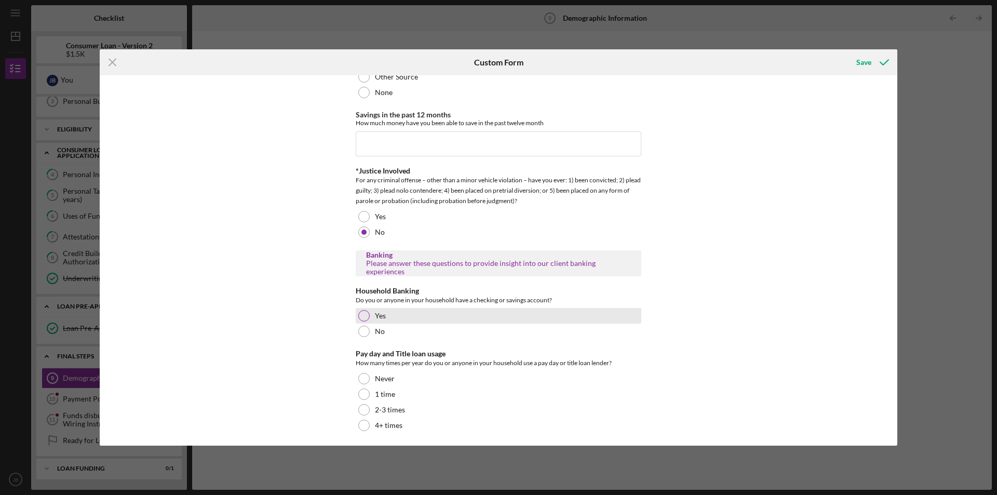
click at [390, 314] on div "Yes" at bounding box center [499, 316] width 286 height 16
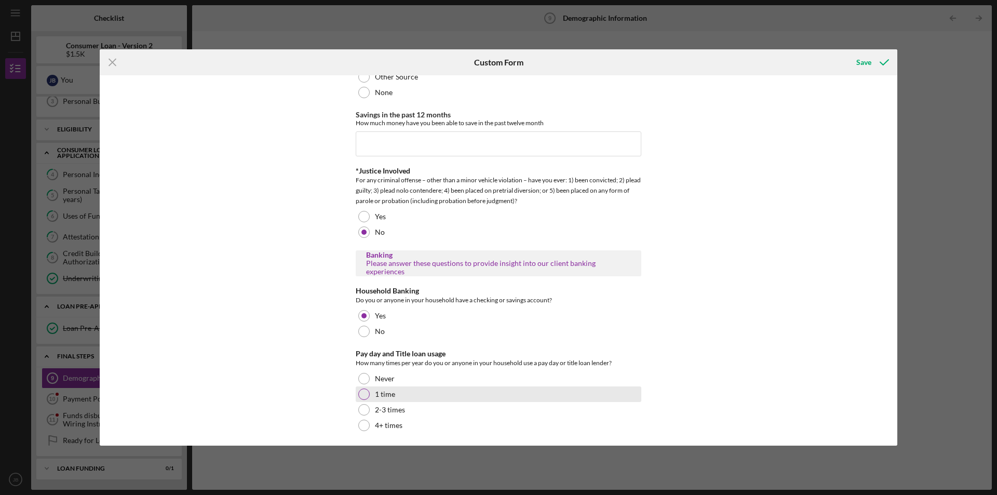
click at [379, 394] on label "1 time" at bounding box center [385, 394] width 20 height 8
click at [885, 59] on icon "submit" at bounding box center [885, 62] width 26 height 26
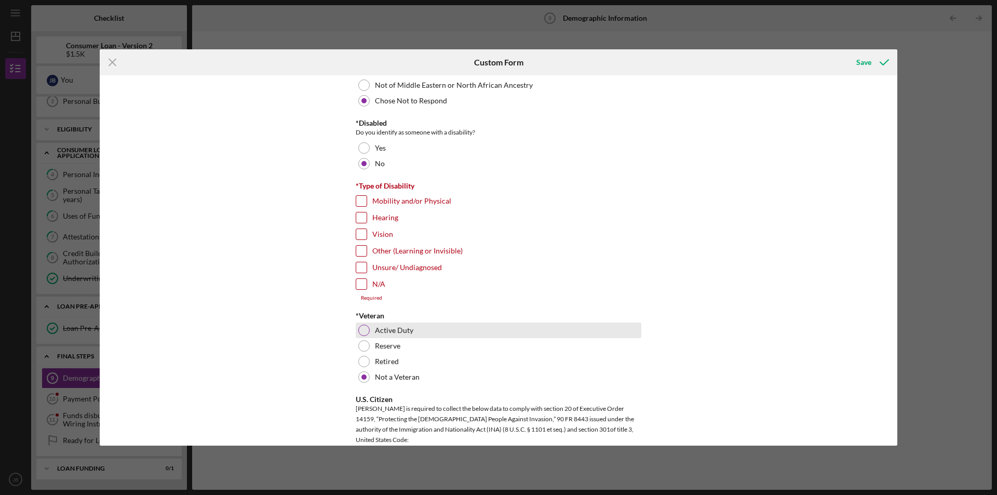
scroll to position [673, 0]
click at [362, 284] on input "N/A" at bounding box center [361, 283] width 10 height 10
checkbox input "true"
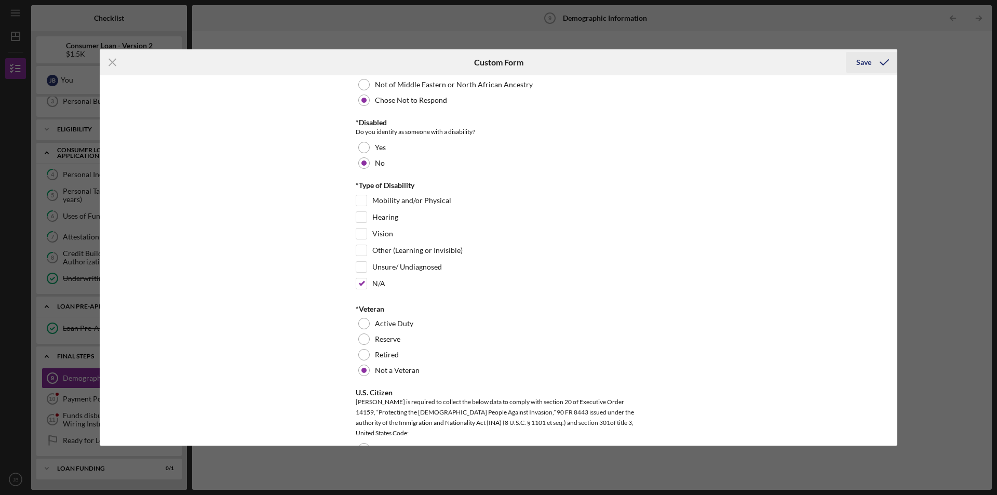
click at [868, 64] on div "Save" at bounding box center [864, 62] width 15 height 21
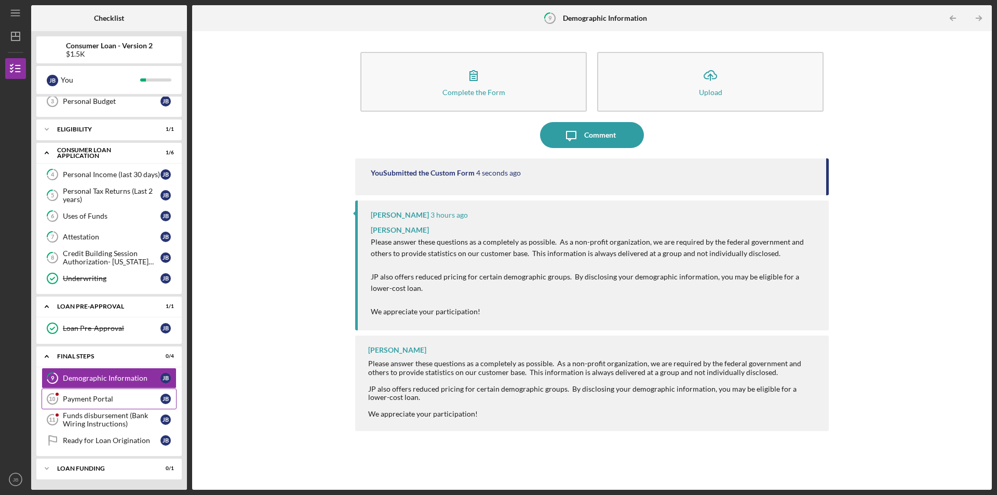
click at [81, 403] on div "Payment Portal" at bounding box center [112, 399] width 98 height 8
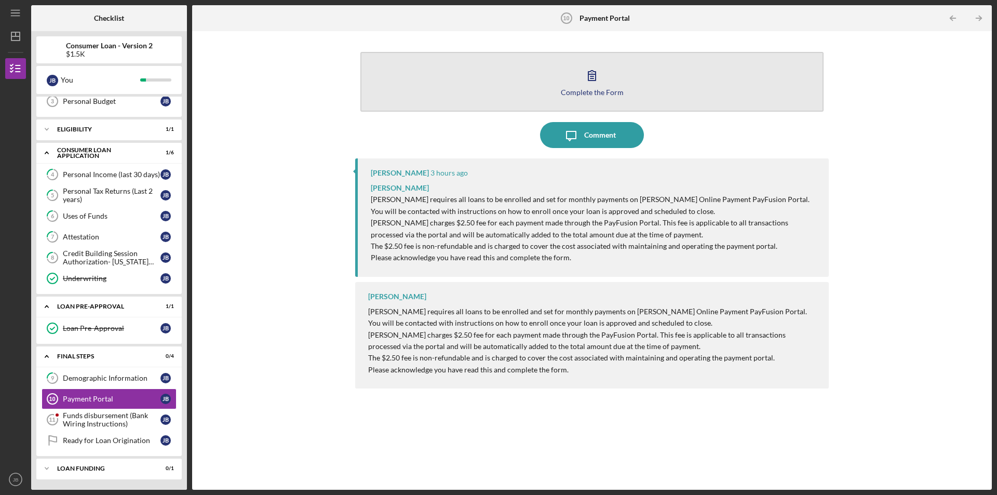
click at [506, 83] on button "Complete the Form Form" at bounding box center [591, 82] width 463 height 60
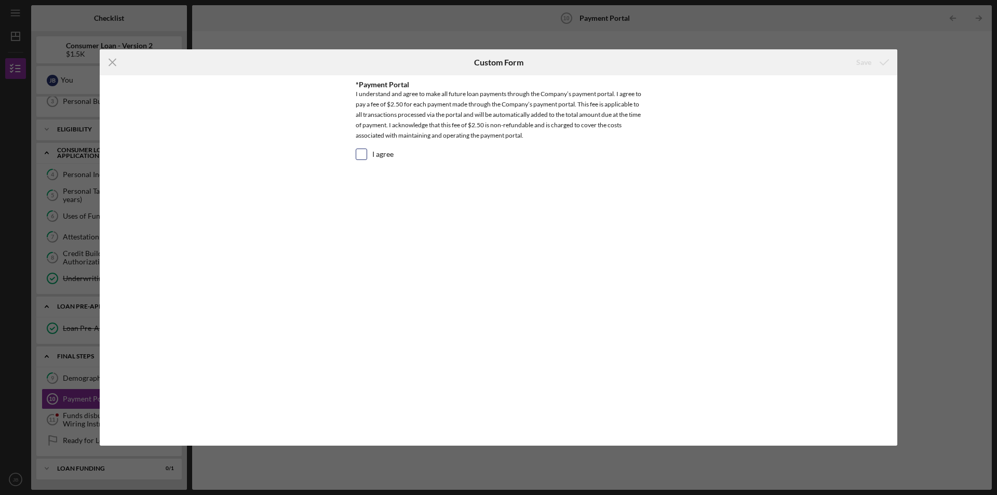
click at [361, 154] on input "I agree" at bounding box center [361, 154] width 10 height 10
checkbox input "true"
click at [857, 61] on button "Save" at bounding box center [871, 62] width 51 height 21
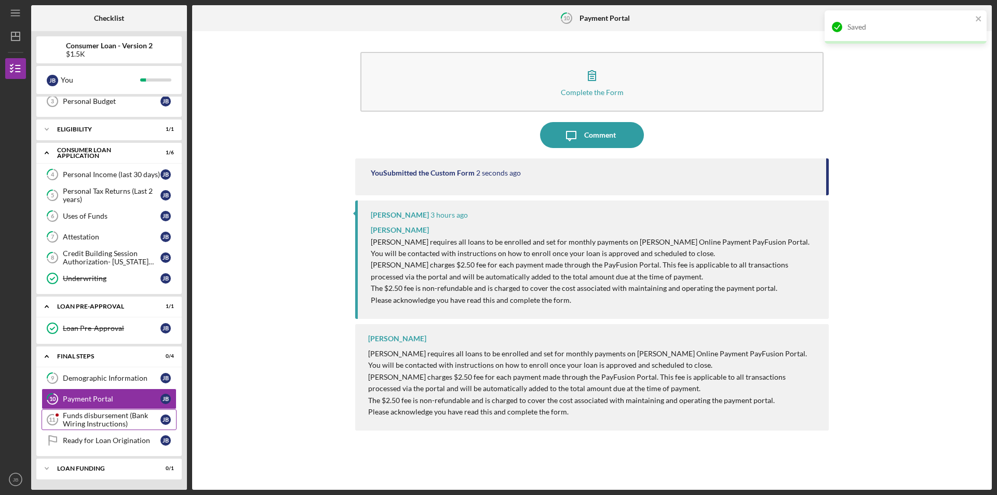
click at [101, 416] on div "Funds disbursement (Bank Wiring Instructions)" at bounding box center [112, 419] width 98 height 17
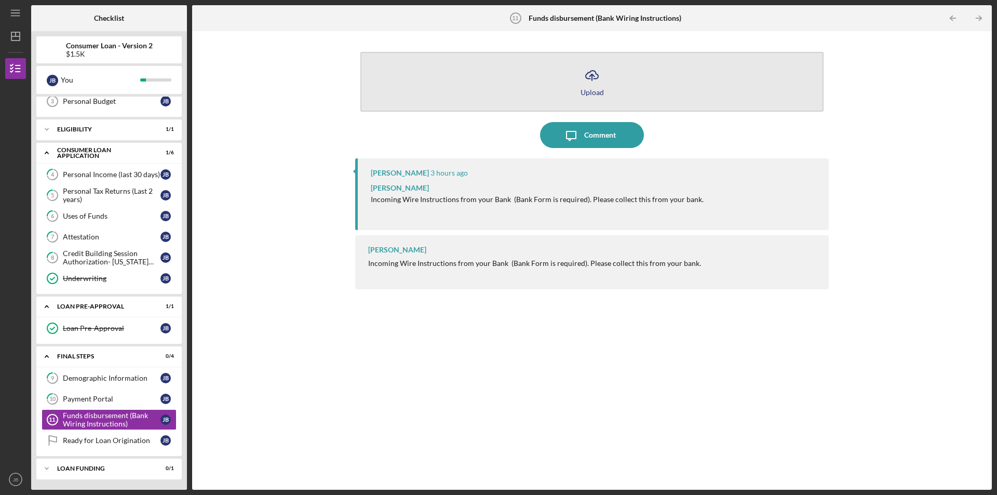
click at [658, 94] on button "Icon/Upload Upload" at bounding box center [591, 82] width 463 height 60
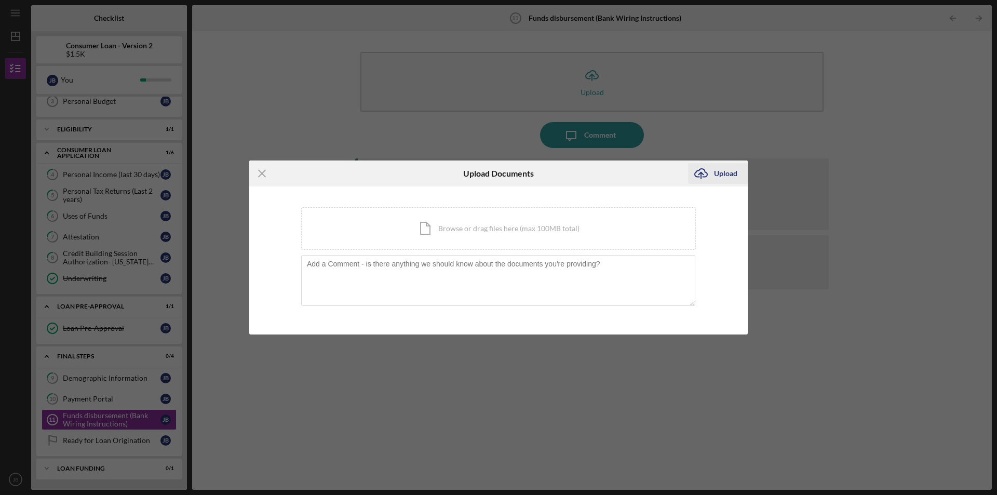
click at [728, 182] on div "Upload" at bounding box center [725, 173] width 23 height 21
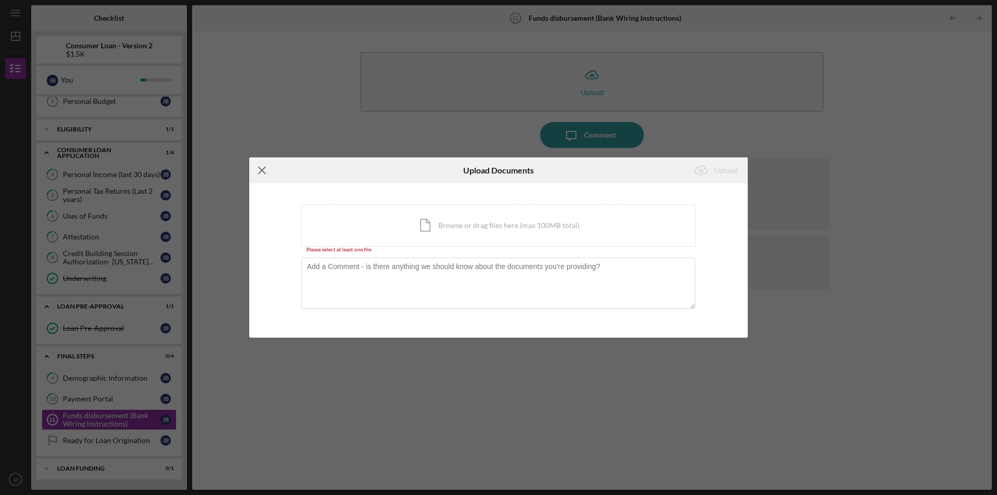
click at [268, 176] on icon "Icon/Menu Close" at bounding box center [262, 170] width 26 height 26
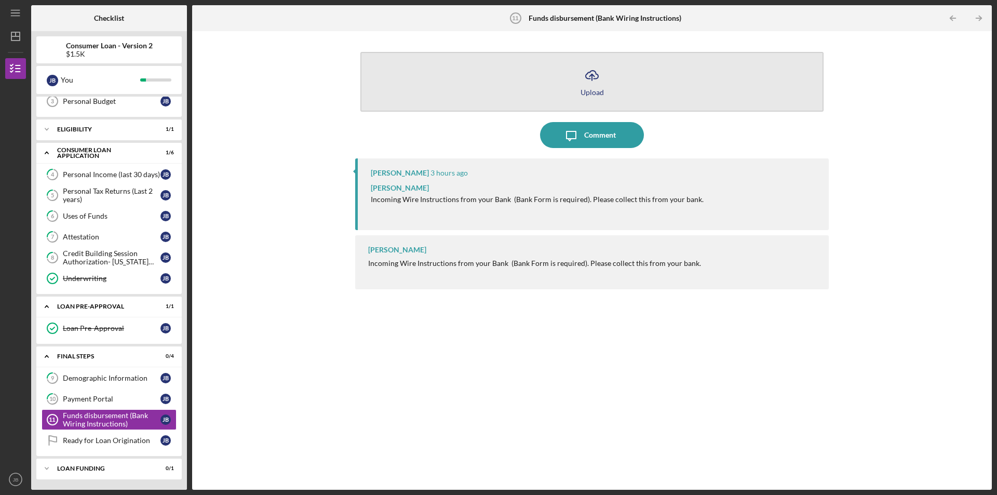
click at [628, 75] on button "Icon/Upload Upload" at bounding box center [591, 82] width 463 height 60
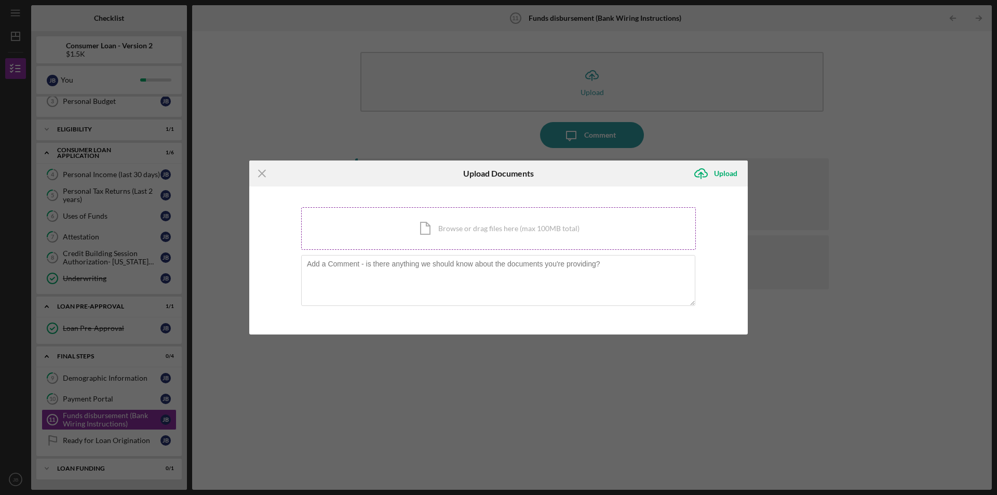
click at [403, 233] on div "Icon/Document Browse or drag files here (max 100MB total) Tap to choose files o…" at bounding box center [498, 228] width 395 height 43
click at [264, 169] on icon "Icon/Menu Close" at bounding box center [262, 174] width 26 height 26
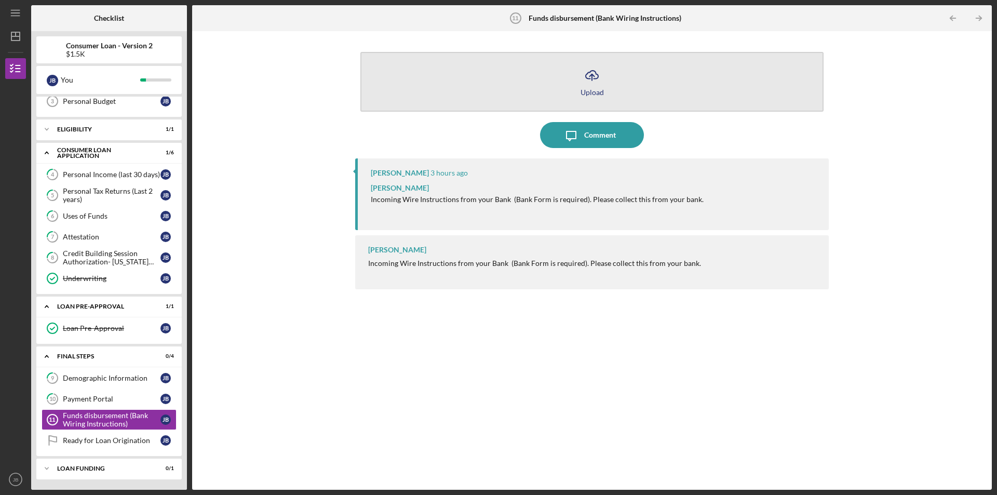
click at [624, 63] on button "Icon/Upload Upload" at bounding box center [591, 82] width 463 height 60
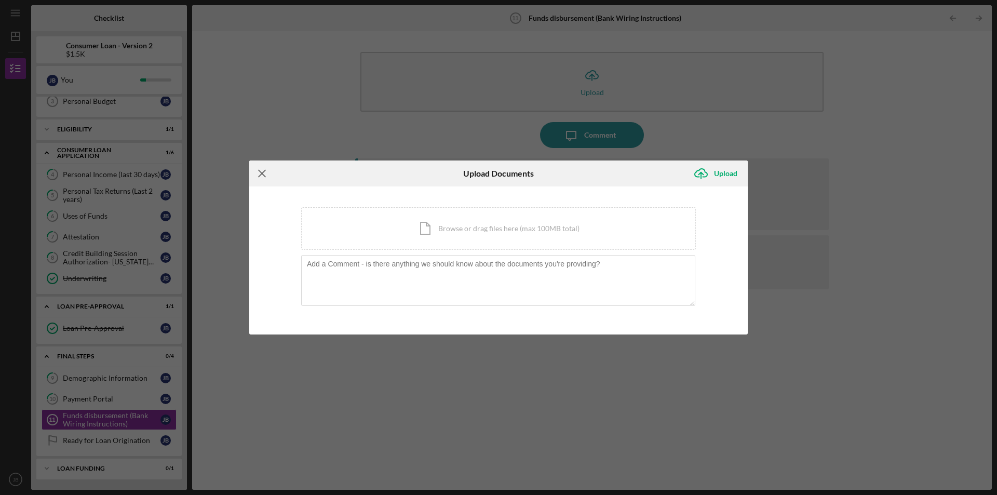
click at [255, 173] on icon "Icon/Menu Close" at bounding box center [262, 174] width 26 height 26
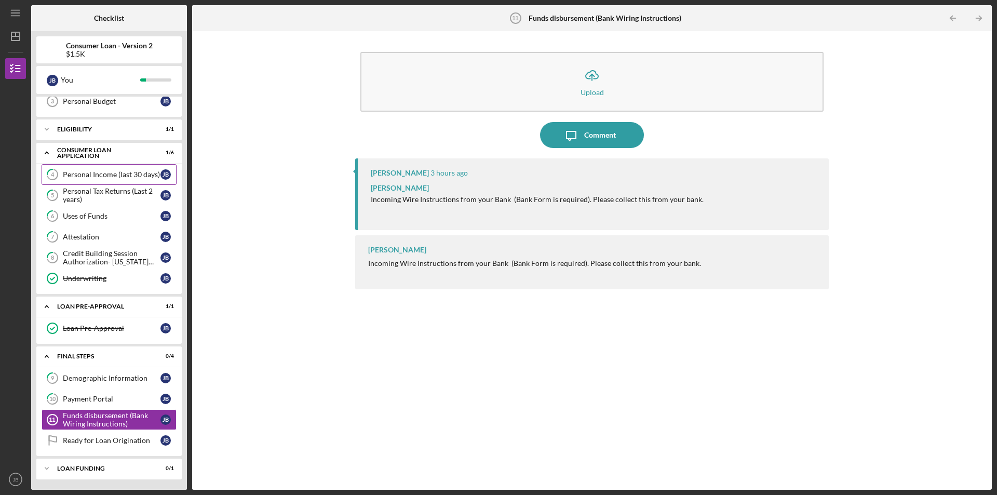
click at [118, 180] on link "4 Personal Income (last 30 days) J B" at bounding box center [109, 174] width 135 height 21
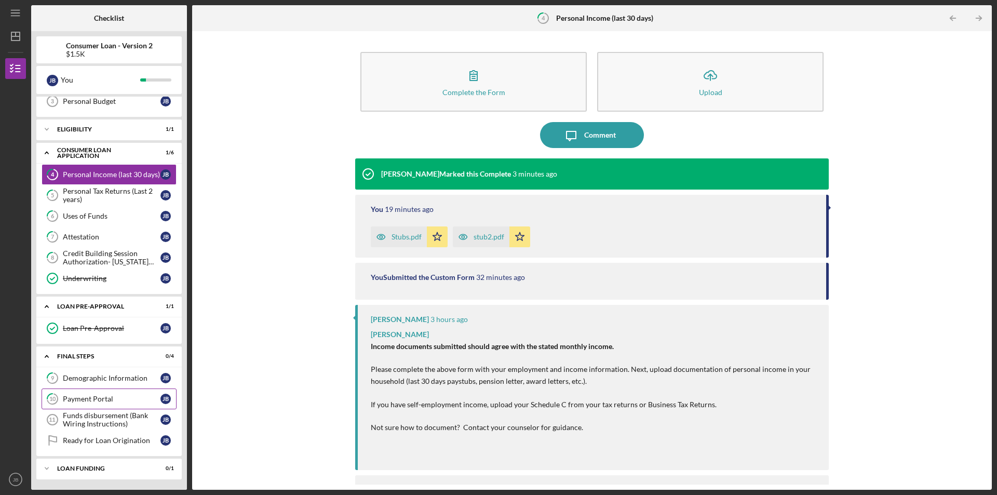
click at [91, 400] on div "Payment Portal" at bounding box center [112, 399] width 98 height 8
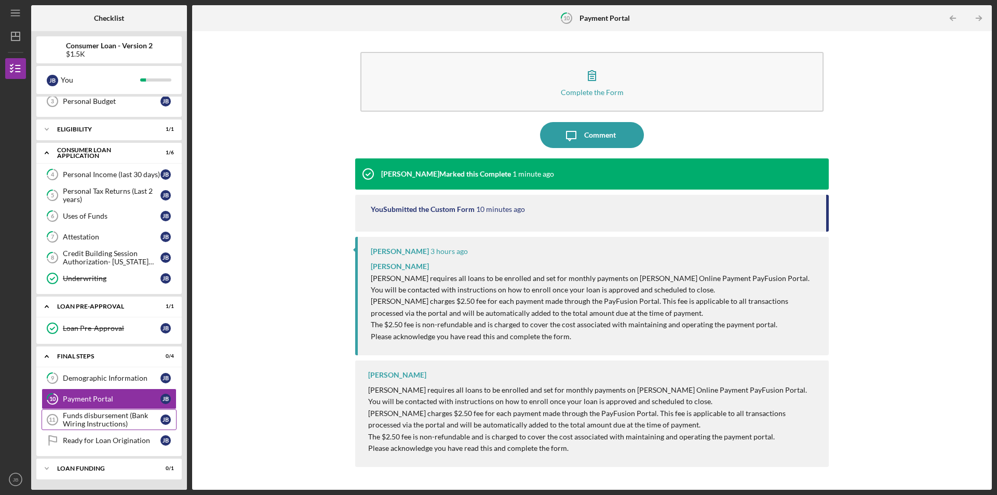
click at [103, 414] on div "Funds disbursement (Bank Wiring Instructions)" at bounding box center [112, 419] width 98 height 17
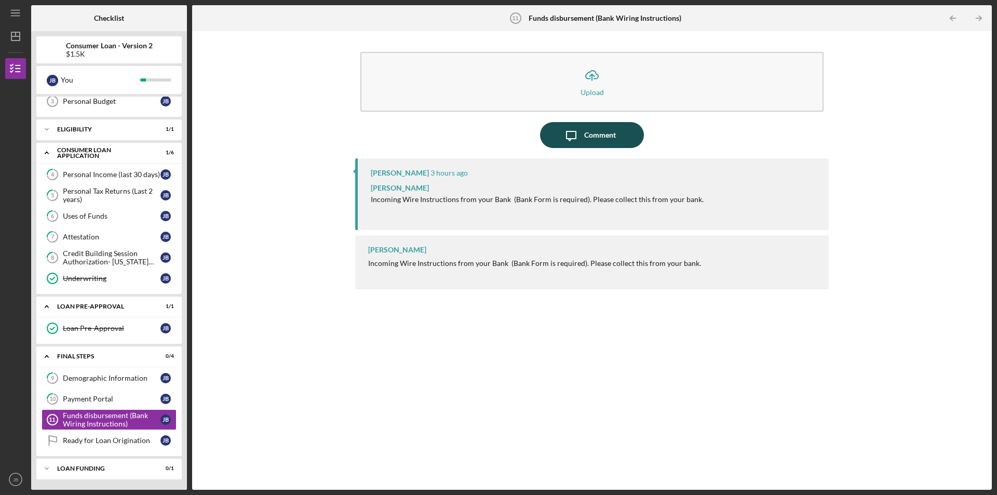
click at [600, 133] on div "Comment" at bounding box center [600, 135] width 32 height 26
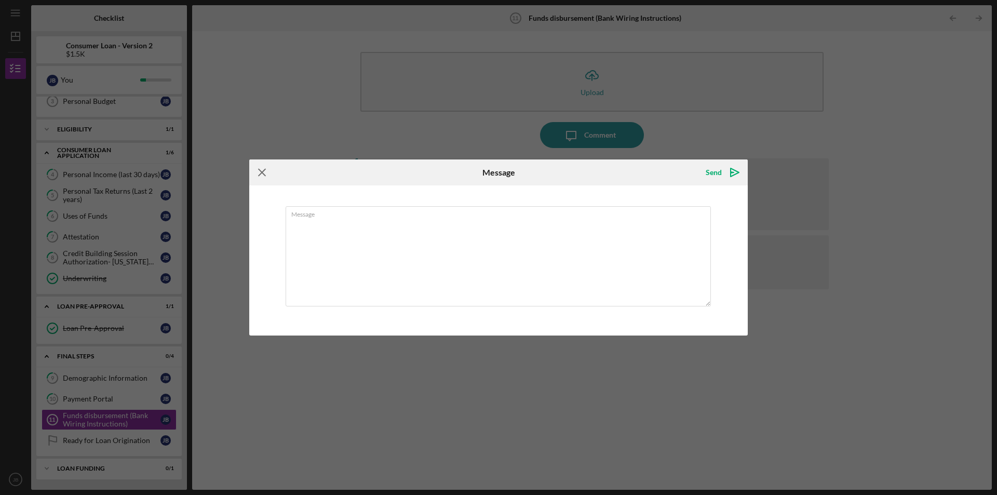
click at [269, 171] on icon "Icon/Menu Close" at bounding box center [262, 172] width 26 height 26
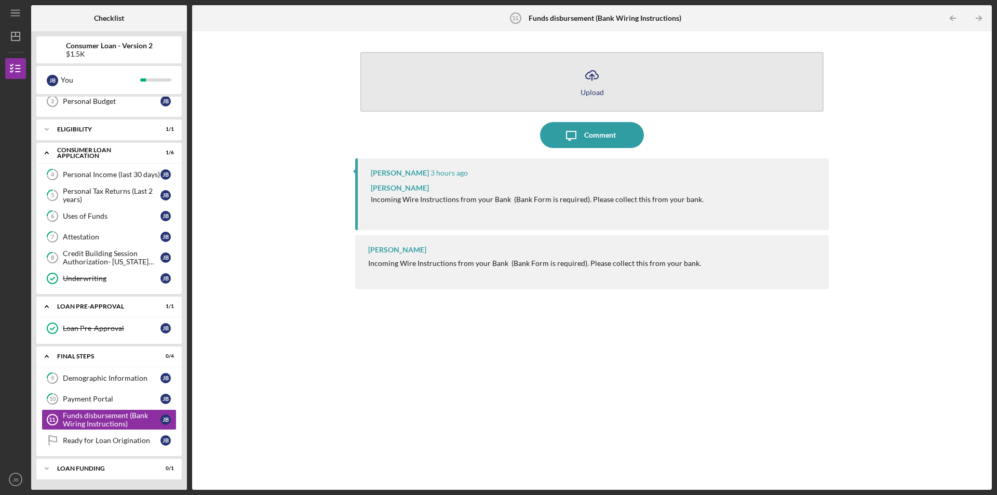
click at [585, 82] on icon "Icon/Upload" at bounding box center [592, 75] width 26 height 26
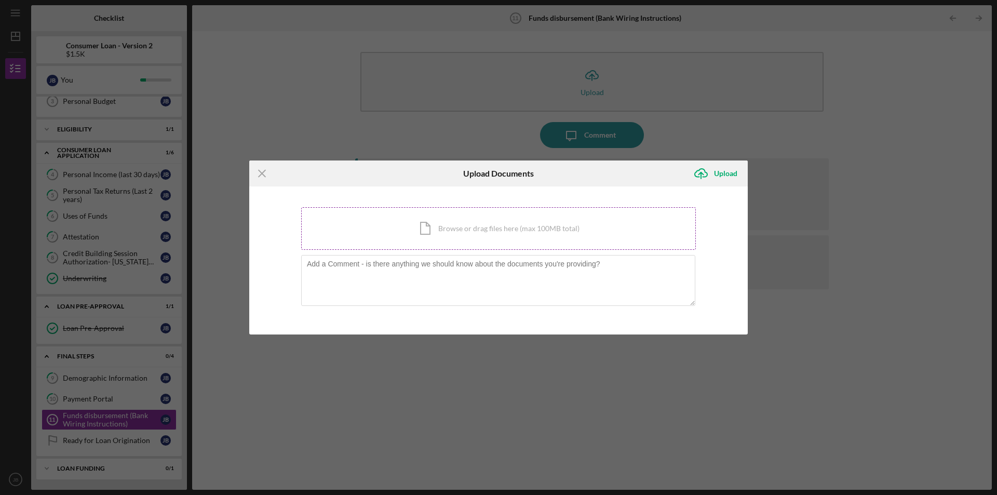
click at [473, 223] on div "Icon/Document Browse or drag files here (max 100MB total) Tap to choose files o…" at bounding box center [498, 228] width 395 height 43
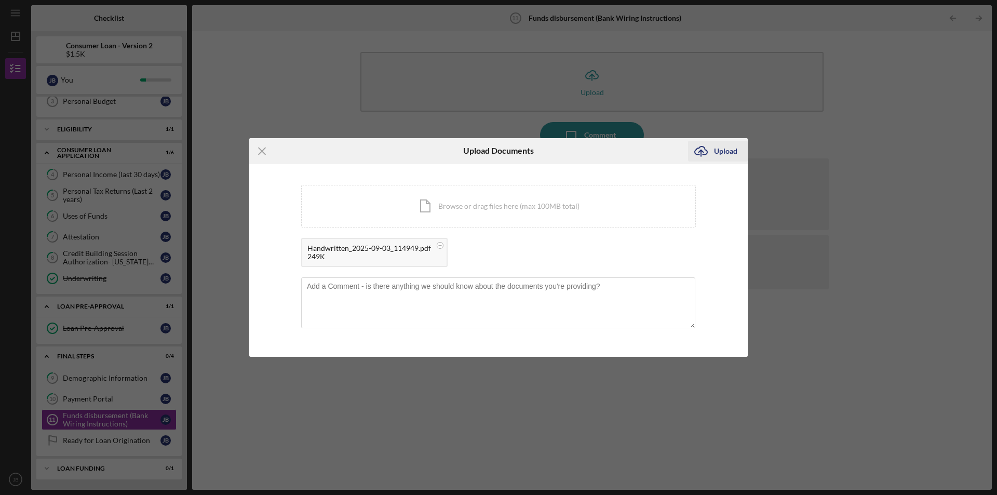
click at [731, 153] on div "Upload" at bounding box center [725, 151] width 23 height 21
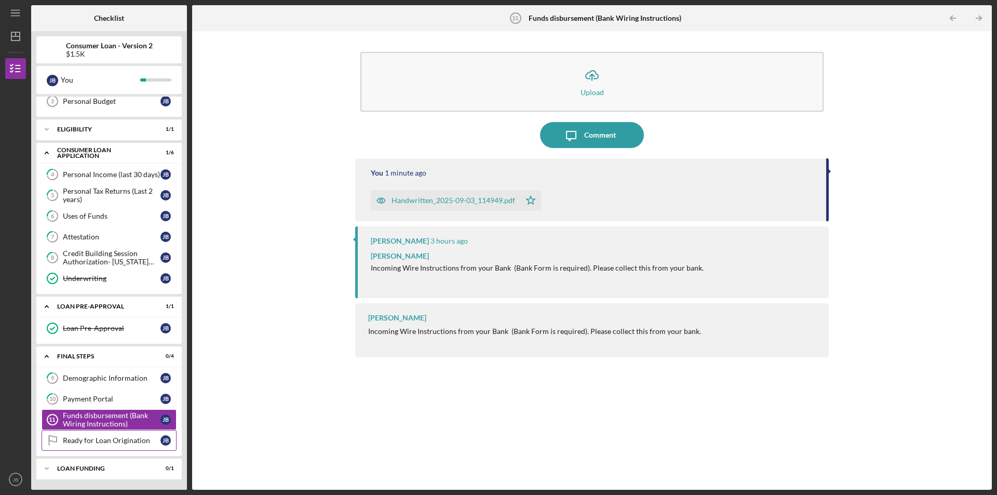
click at [112, 446] on link "Ready for Loan Origination Ready for Loan Origination J B" at bounding box center [109, 440] width 135 height 21
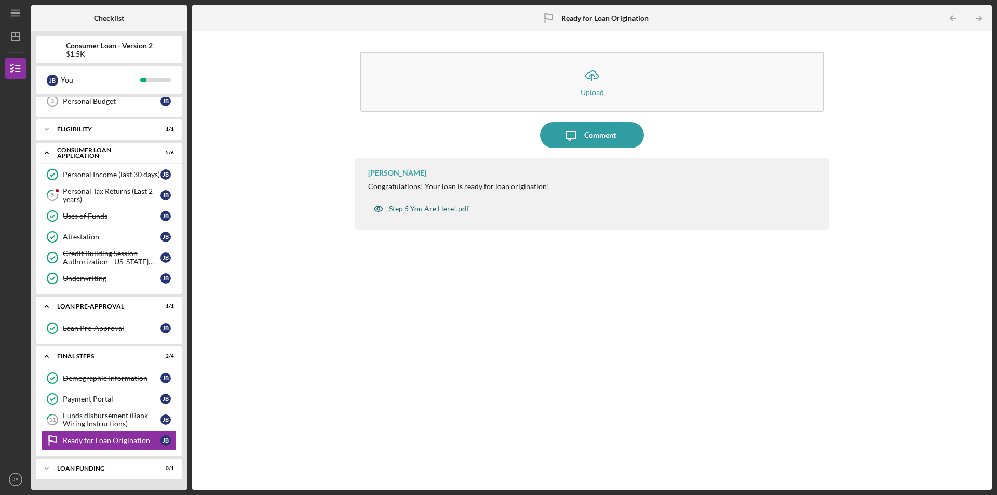
click at [421, 213] on div "Step 5 You Are Here!.pdf" at bounding box center [429, 209] width 80 height 8
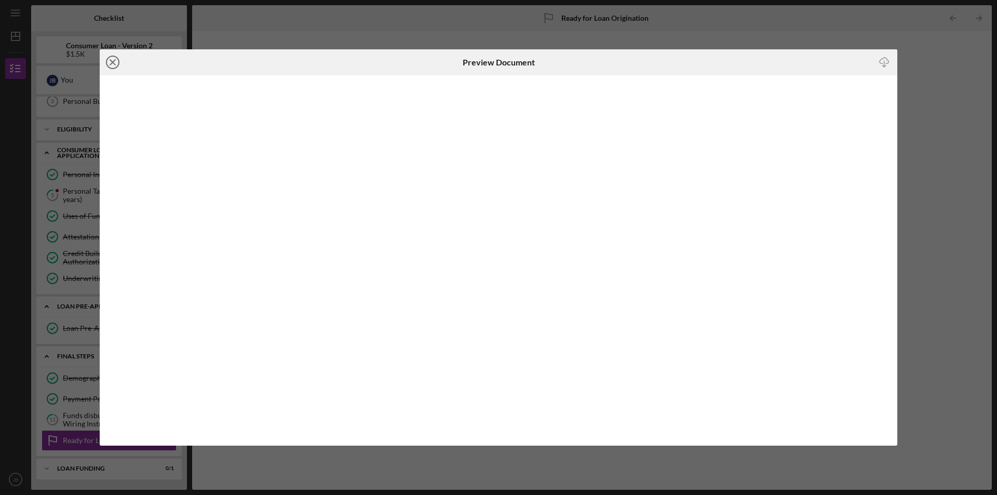
click at [118, 60] on circle at bounding box center [112, 62] width 12 height 12
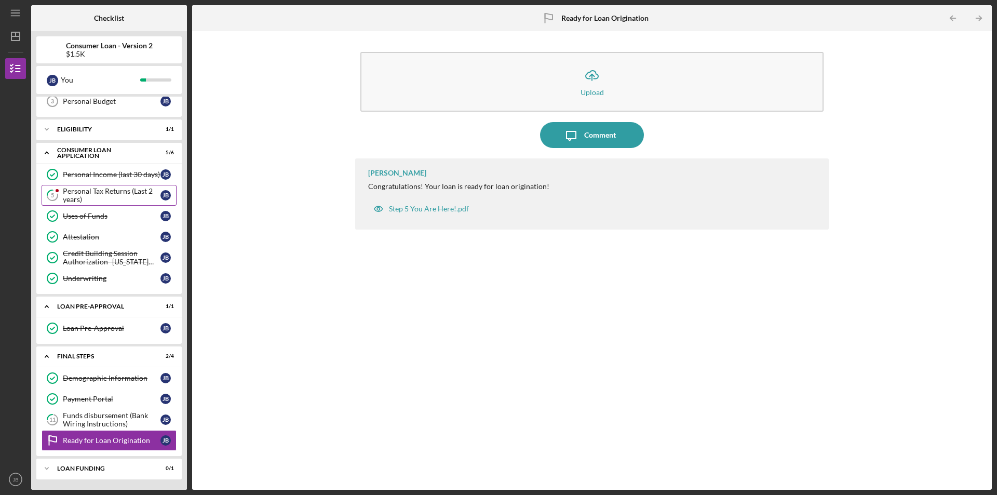
click at [125, 195] on div "Personal Tax Returns (Last 2 years)" at bounding box center [112, 195] width 98 height 17
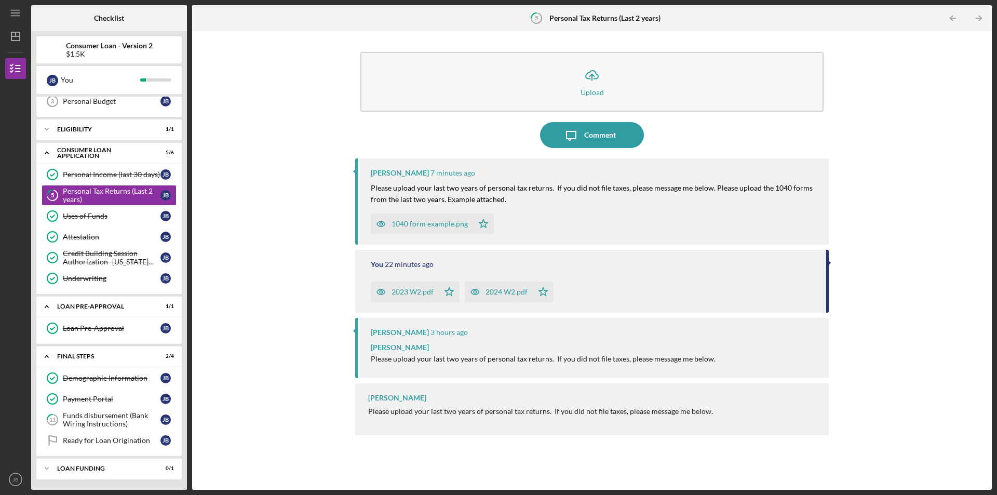
click at [434, 223] on div "1040 form example.png" at bounding box center [430, 224] width 76 height 8
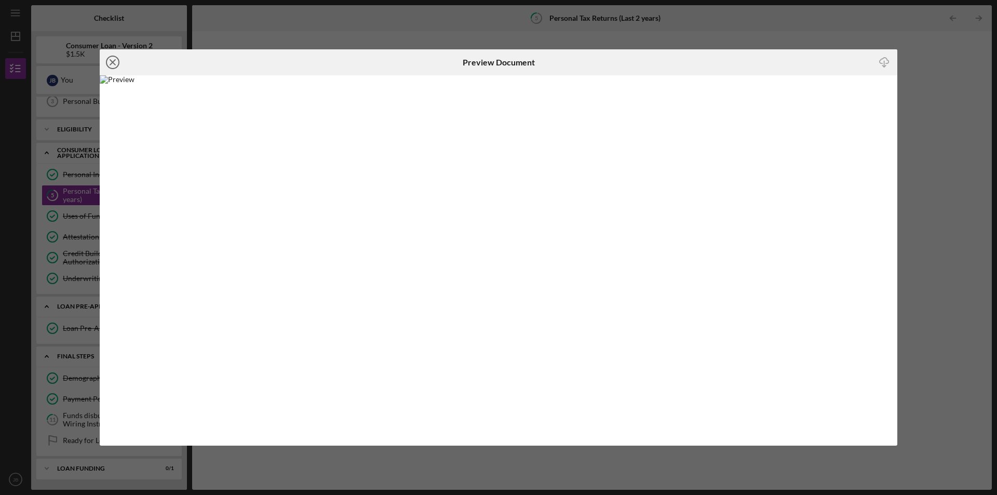
click at [114, 63] on line at bounding box center [112, 62] width 5 height 5
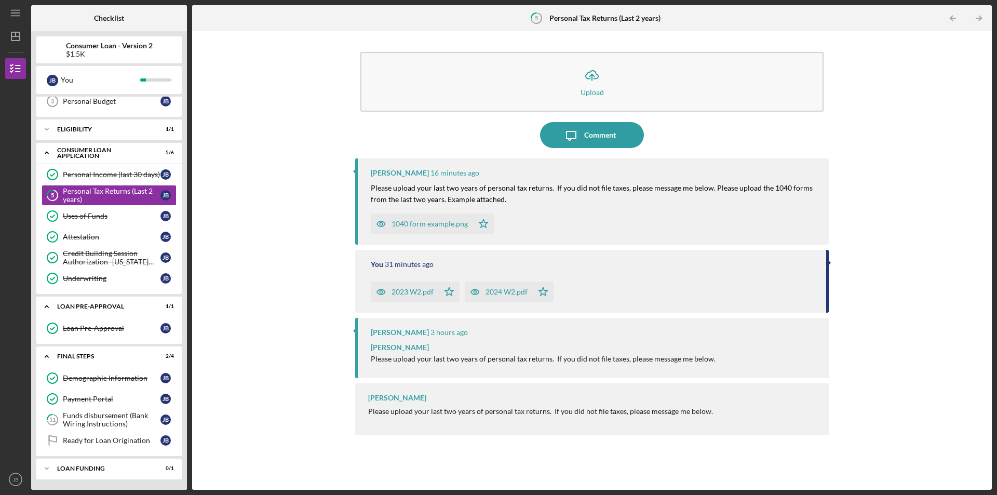
click at [434, 215] on div "1040 form example.png" at bounding box center [422, 223] width 102 height 21
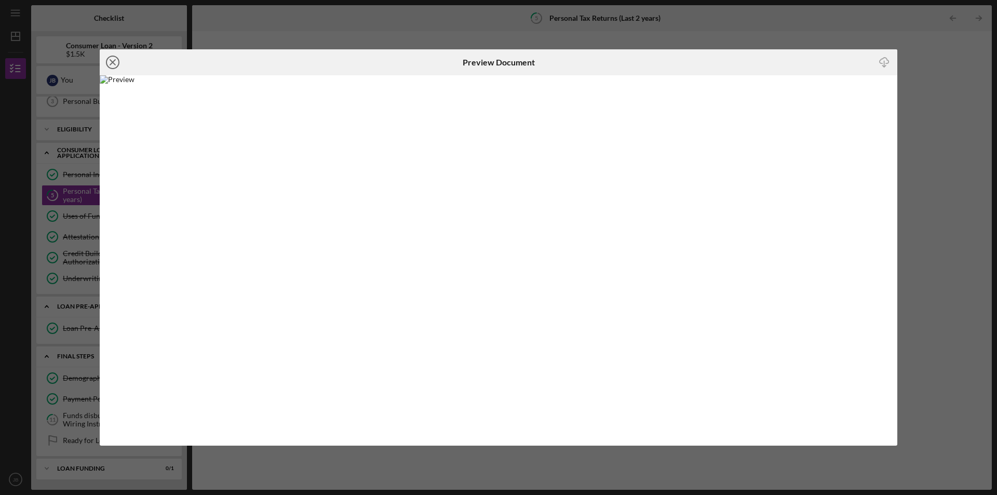
click at [115, 62] on icon "Icon/Close" at bounding box center [113, 62] width 26 height 26
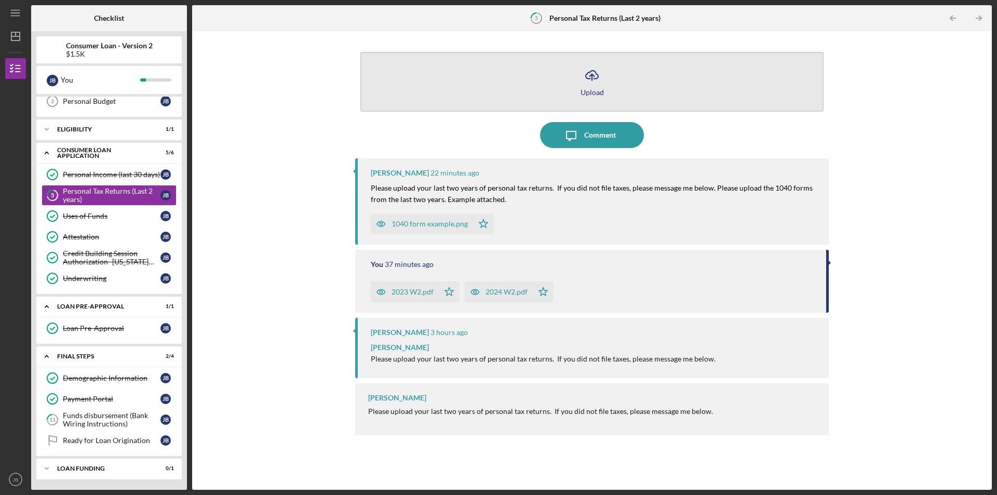
click at [612, 89] on button "Icon/Upload Upload" at bounding box center [591, 82] width 463 height 60
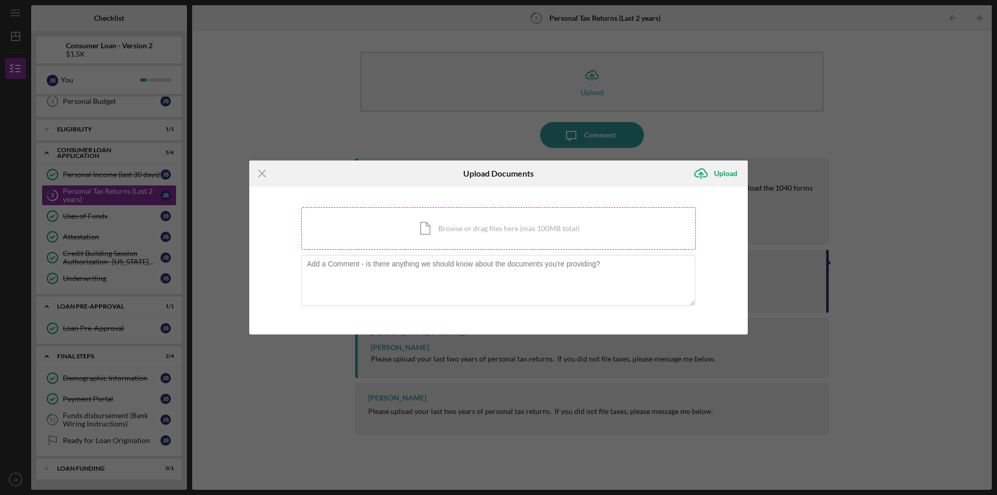
click at [418, 231] on div "Icon/Document Browse or drag files here (max 100MB total) Tap to choose files o…" at bounding box center [498, 228] width 395 height 43
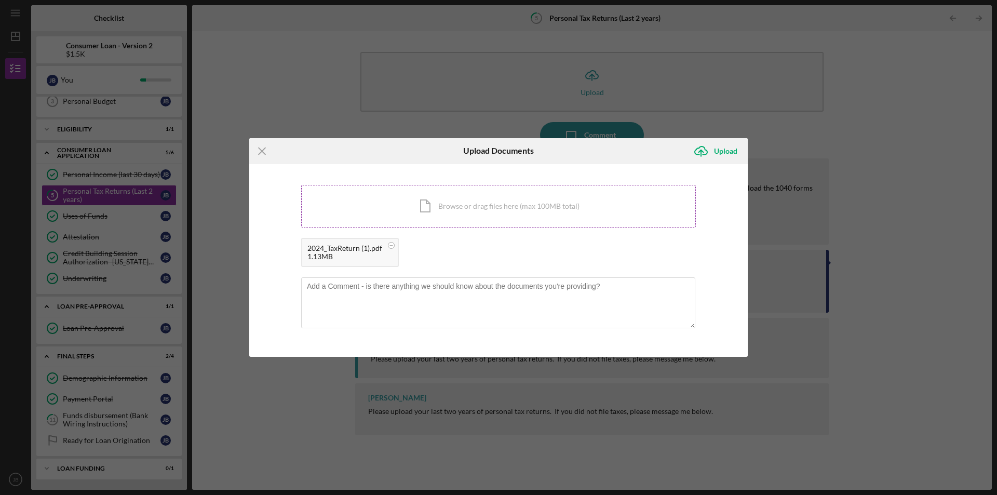
click at [366, 204] on div "Icon/Document Browse or drag files here (max 100MB total) Tap to choose files o…" at bounding box center [498, 206] width 395 height 43
click at [493, 201] on div "Icon/Document Browse or drag files here (max 100MB total) Tap to choose files o…" at bounding box center [498, 206] width 395 height 43
click at [708, 156] on icon "Icon/Upload" at bounding box center [701, 151] width 26 height 26
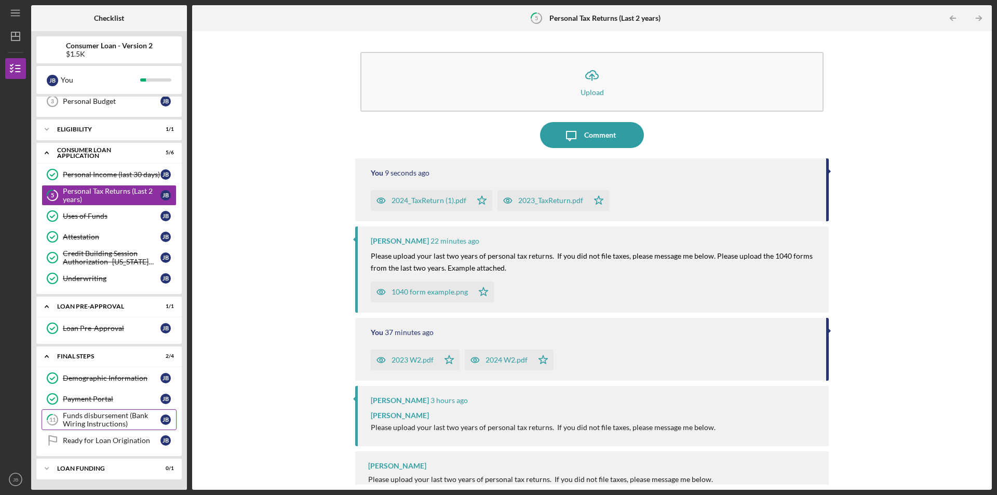
click at [101, 419] on div "Funds disbursement (Bank Wiring Instructions)" at bounding box center [112, 419] width 98 height 17
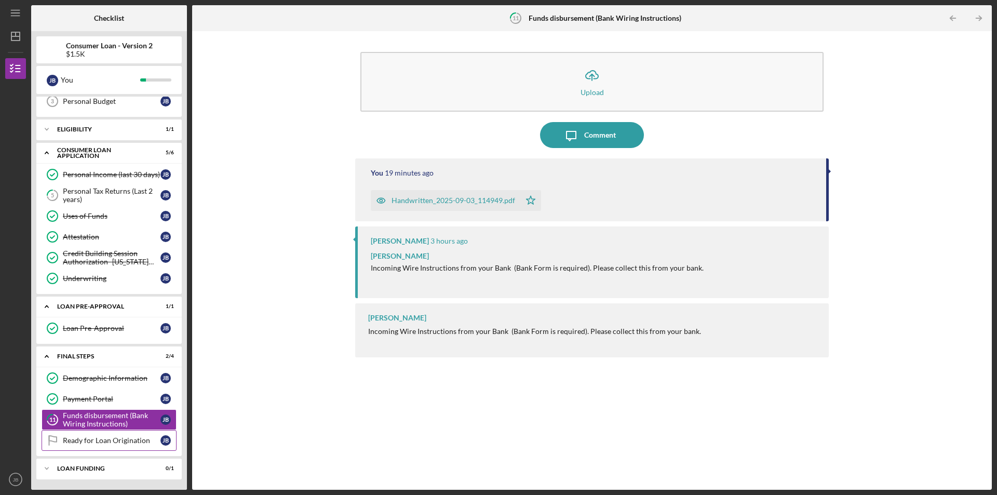
click at [92, 444] on div "Ready for Loan Origination" at bounding box center [112, 440] width 98 height 8
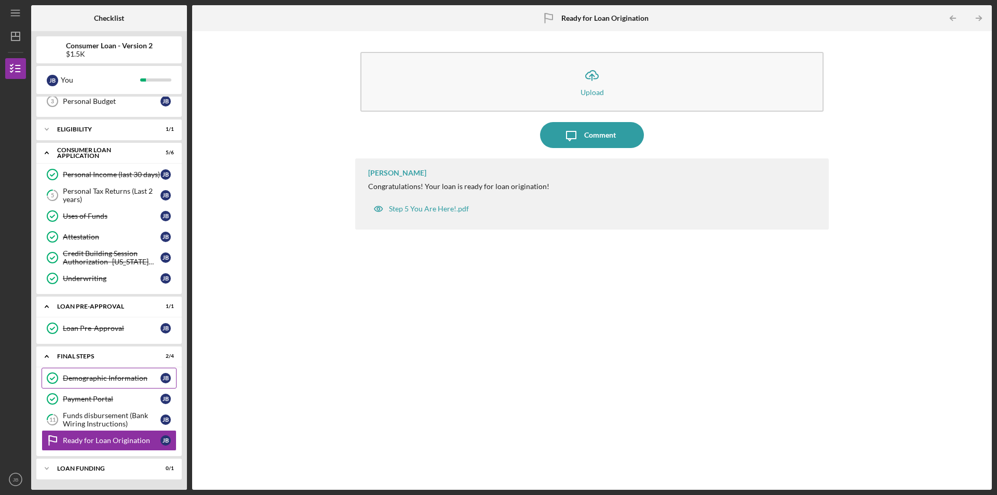
click at [79, 382] on div "Demographic Information" at bounding box center [112, 378] width 98 height 8
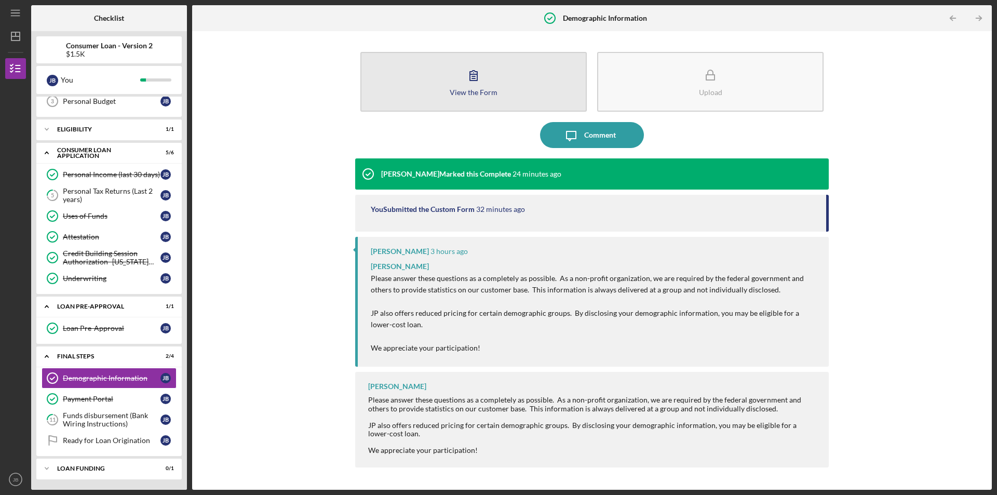
click at [444, 59] on button "View the Form Form" at bounding box center [473, 82] width 226 height 60
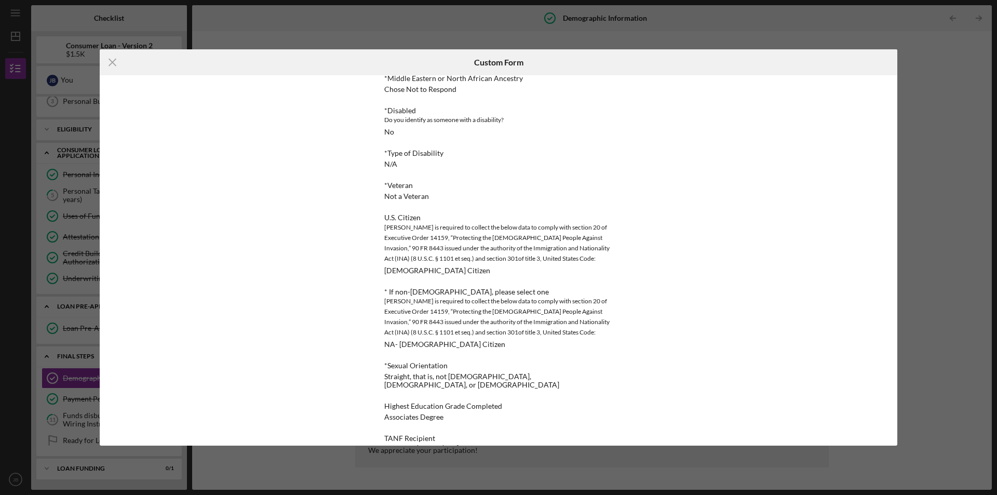
scroll to position [263, 0]
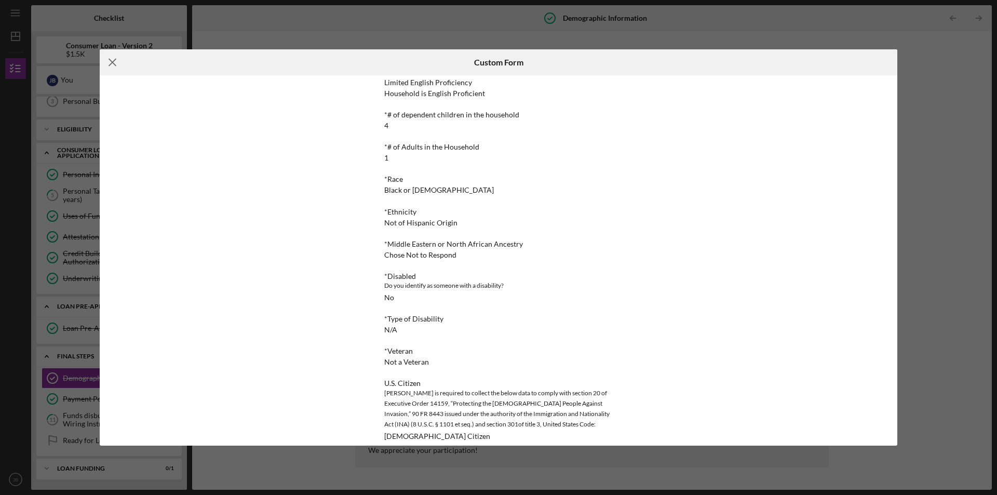
click at [104, 60] on icon "Icon/Menu Close" at bounding box center [113, 62] width 26 height 26
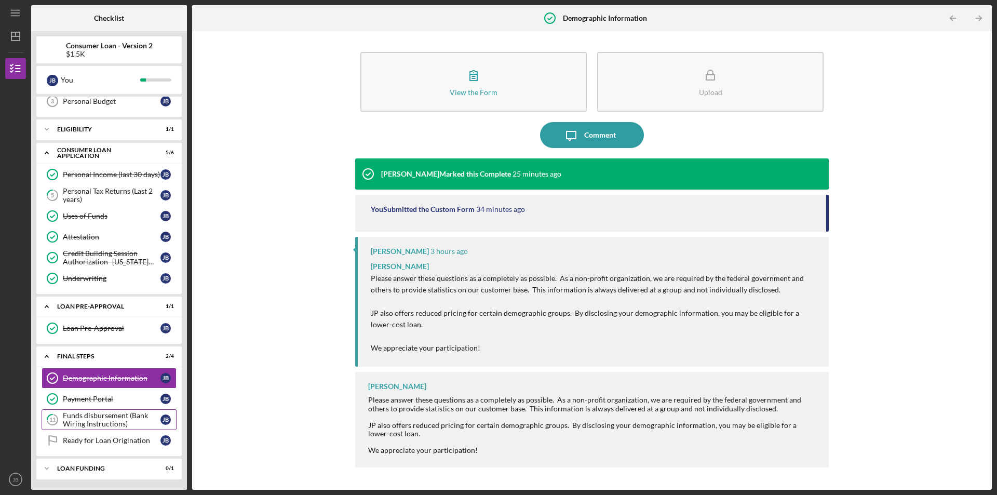
click at [79, 424] on div "Funds disbursement (Bank Wiring Instructions)" at bounding box center [112, 419] width 98 height 17
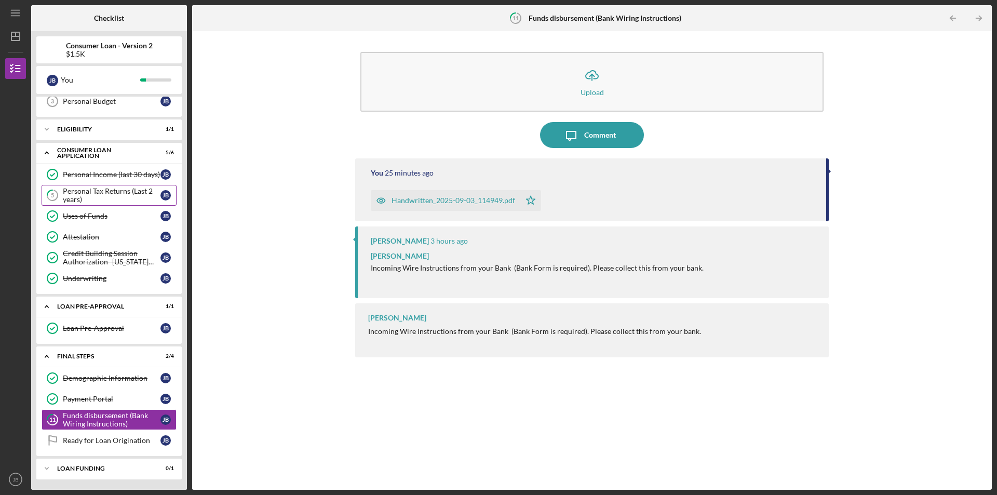
click at [85, 204] on link "5 Personal Tax Returns (Last 2 years) J B" at bounding box center [109, 195] width 135 height 21
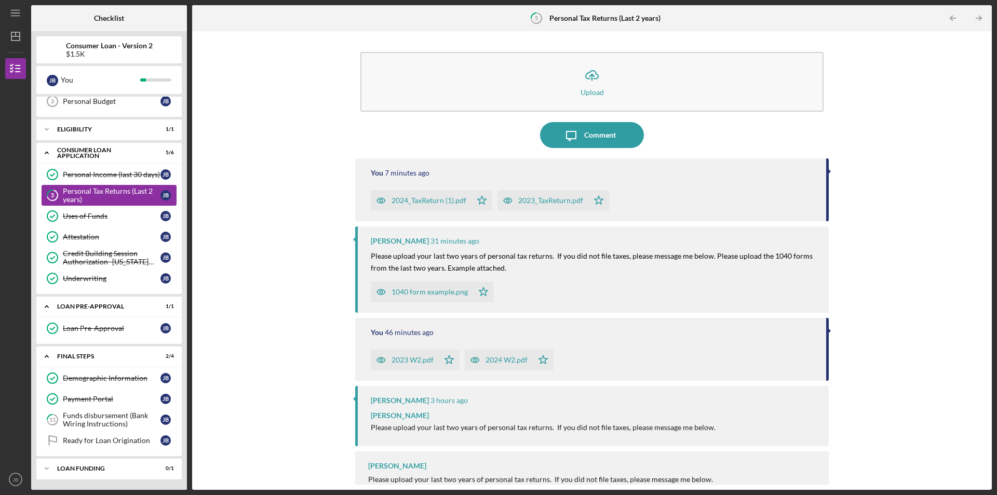
click at [113, 198] on div "Personal Tax Returns (Last 2 years)" at bounding box center [112, 195] width 98 height 17
click at [75, 232] on link "Attestation Attestation J B" at bounding box center [109, 236] width 135 height 21
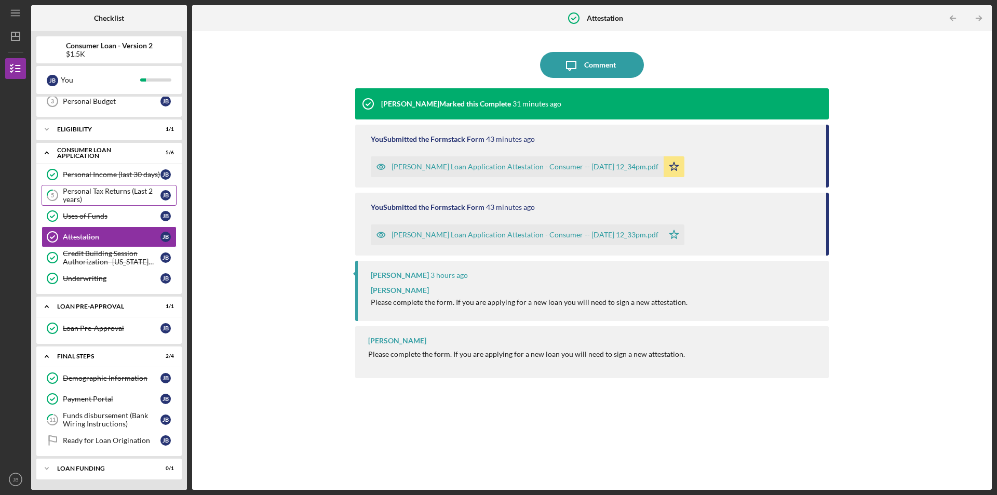
click at [96, 193] on div "Personal Tax Returns (Last 2 years)" at bounding box center [112, 195] width 98 height 17
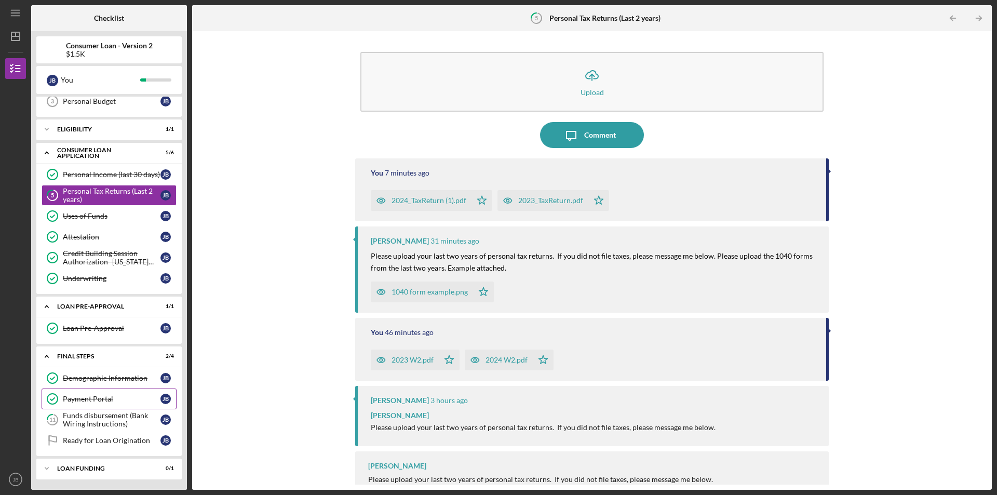
click at [92, 397] on div "Payment Portal" at bounding box center [112, 399] width 98 height 8
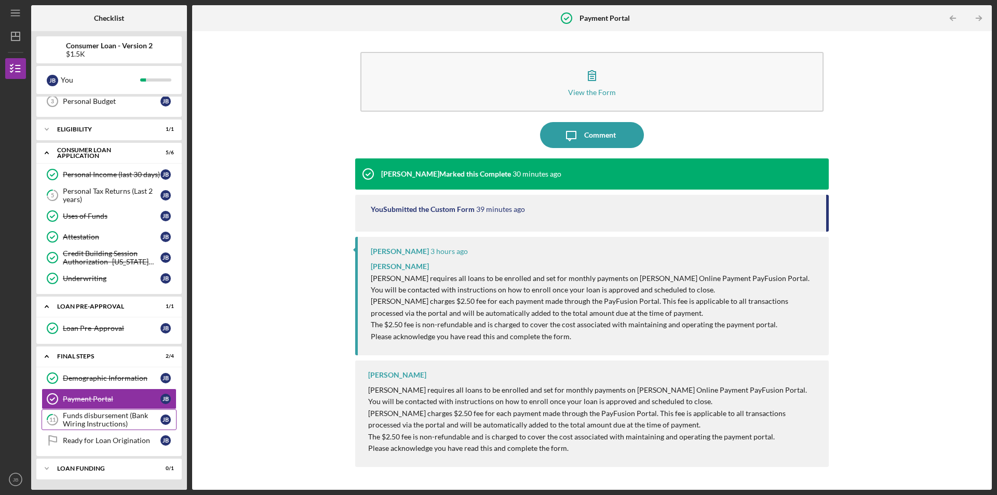
click at [89, 427] on div "Funds disbursement (Bank Wiring Instructions)" at bounding box center [112, 419] width 98 height 17
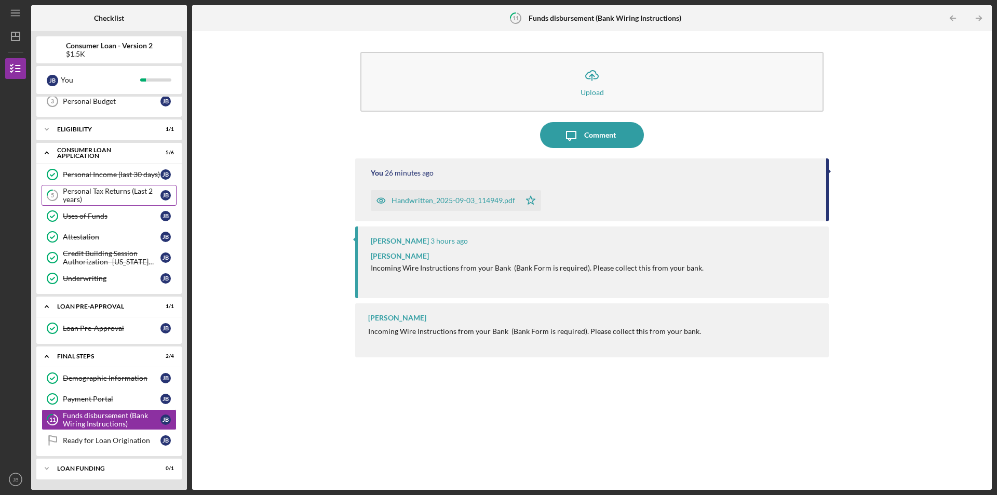
click at [82, 193] on div "Personal Tax Returns (Last 2 years)" at bounding box center [112, 195] width 98 height 17
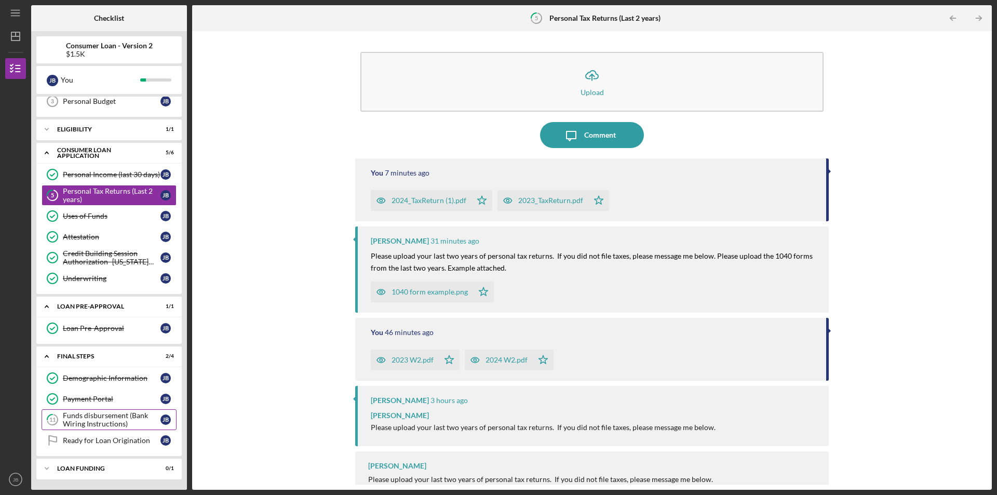
click at [88, 421] on div "Funds disbursement (Bank Wiring Instructions)" at bounding box center [112, 419] width 98 height 17
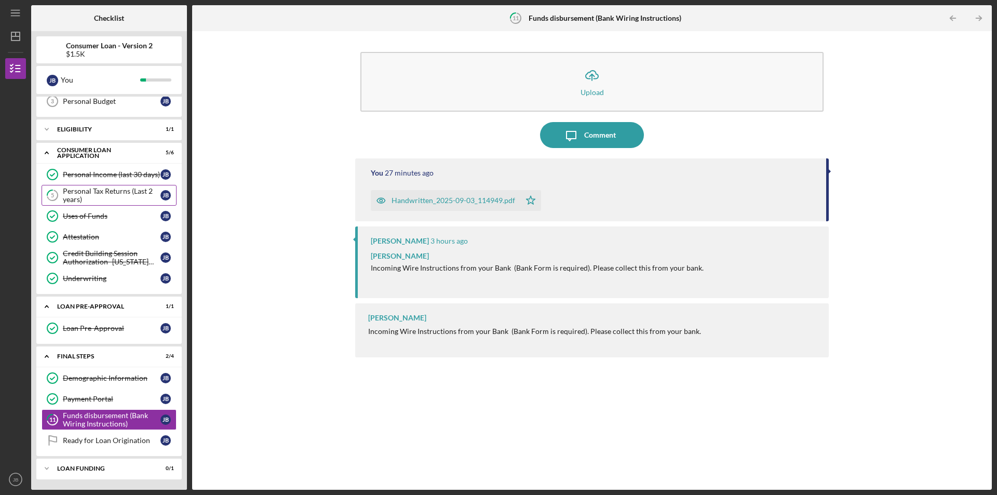
click at [62, 195] on icon "5" at bounding box center [52, 195] width 26 height 26
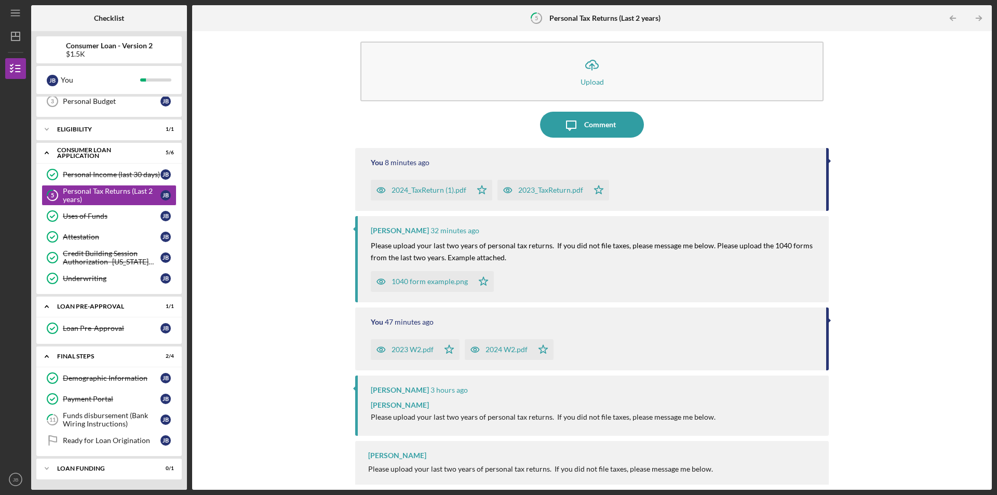
scroll to position [19, 0]
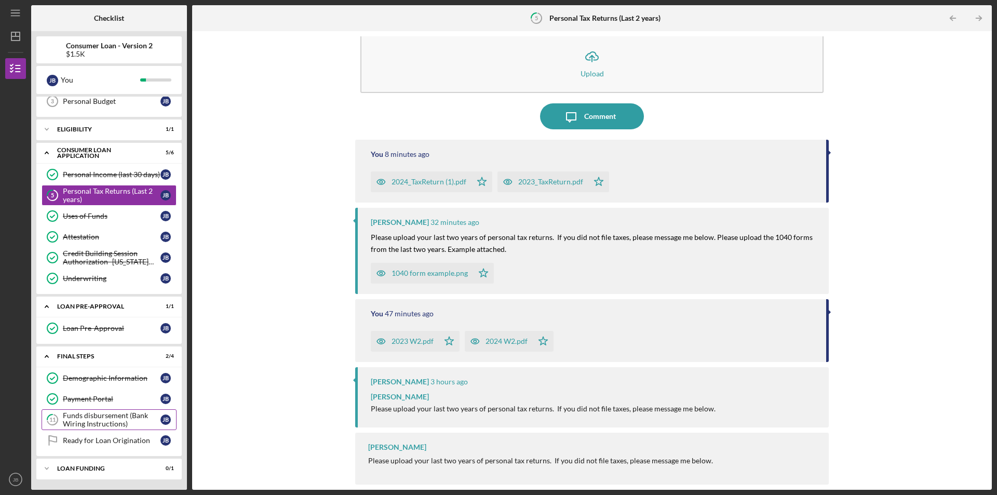
click at [105, 427] on div "Funds disbursement (Bank Wiring Instructions)" at bounding box center [112, 419] width 98 height 17
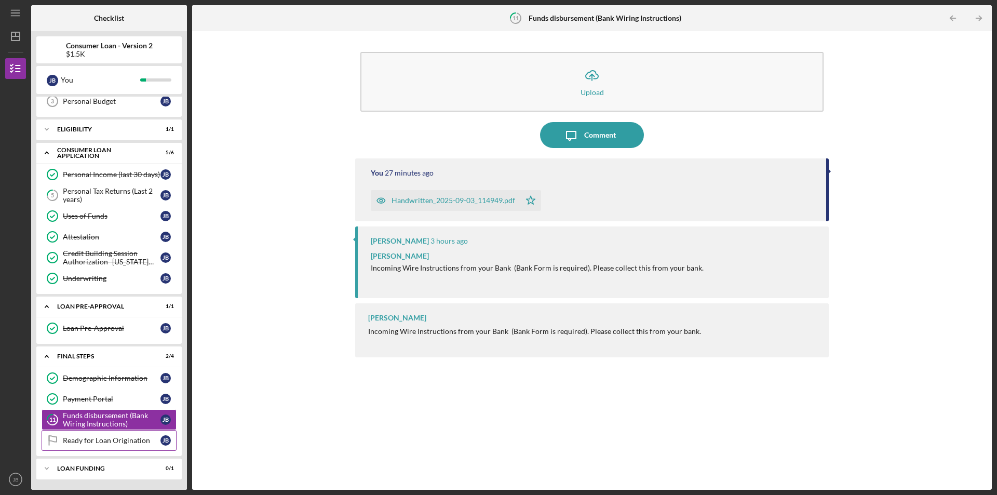
click at [112, 448] on link "Ready for Loan Origination Ready for Loan Origination J B" at bounding box center [109, 440] width 135 height 21
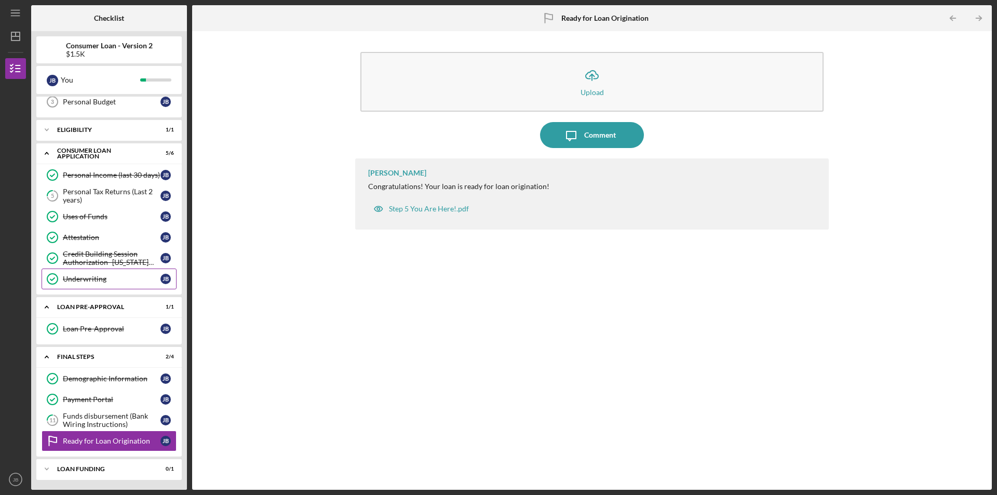
scroll to position [69, 0]
click at [120, 198] on div "Personal Tax Returns (Last 2 years)" at bounding box center [112, 195] width 98 height 17
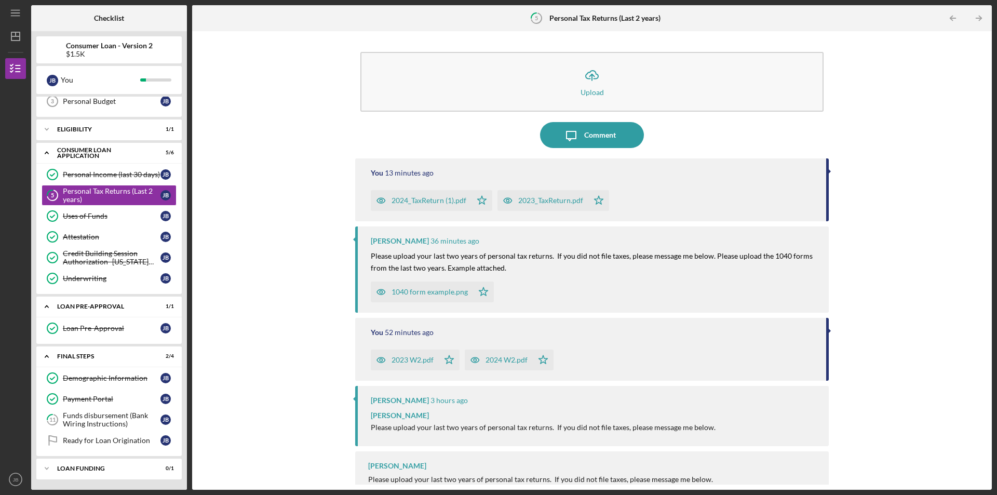
click at [447, 205] on div "2024_TaxReturn (1).pdf" at bounding box center [421, 200] width 101 height 21
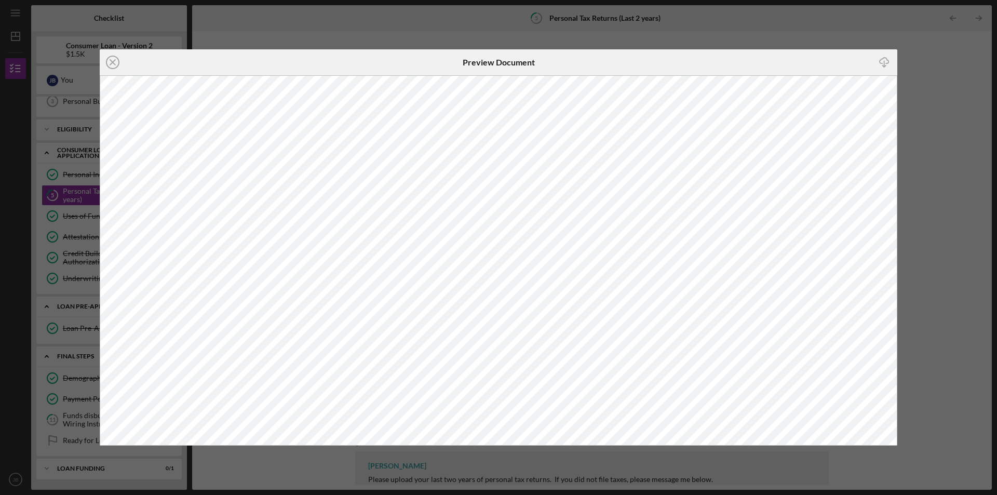
click at [110, 65] on line at bounding box center [112, 62] width 5 height 5
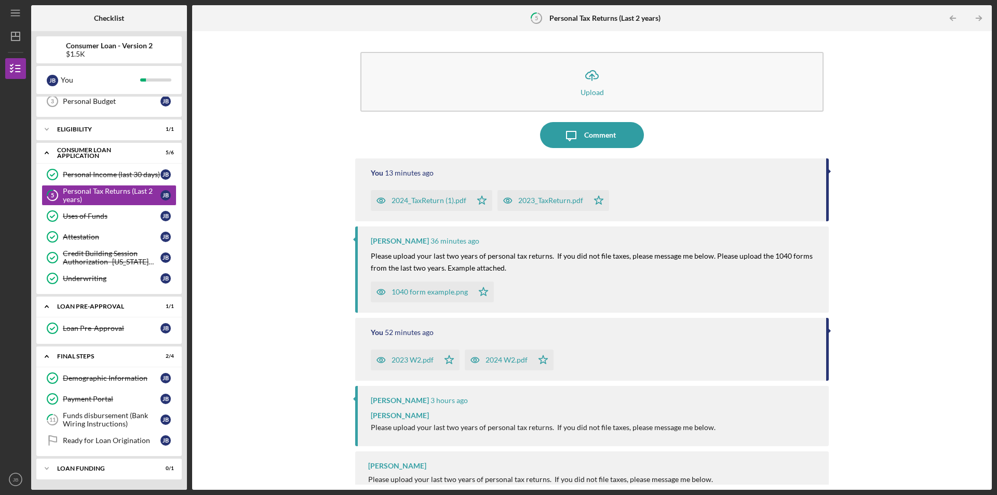
click at [544, 196] on div "2023_TaxReturn.pdf" at bounding box center [550, 200] width 65 height 8
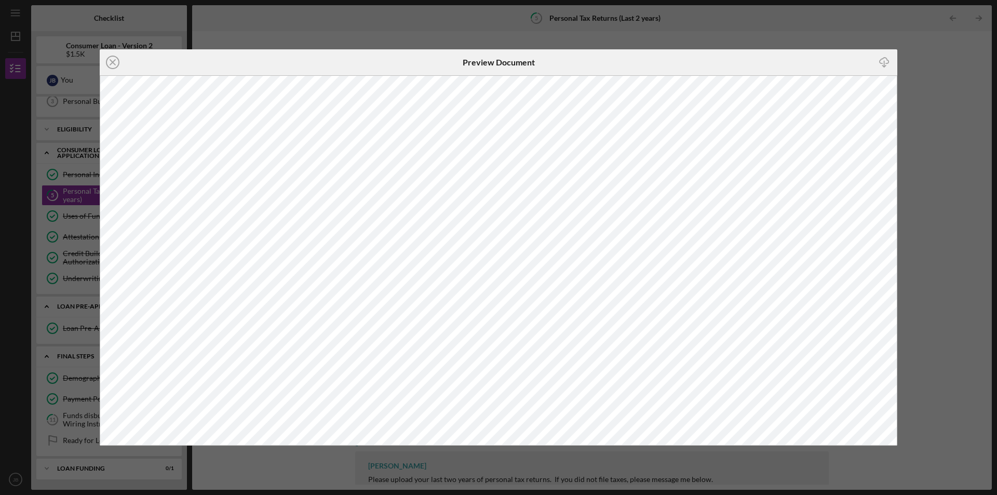
drag, startPoint x: 898, startPoint y: 124, endPoint x: 930, endPoint y: 202, distance: 84.8
click at [930, 202] on div "Icon/Close Preview Document Icon/Download" at bounding box center [498, 247] width 997 height 495
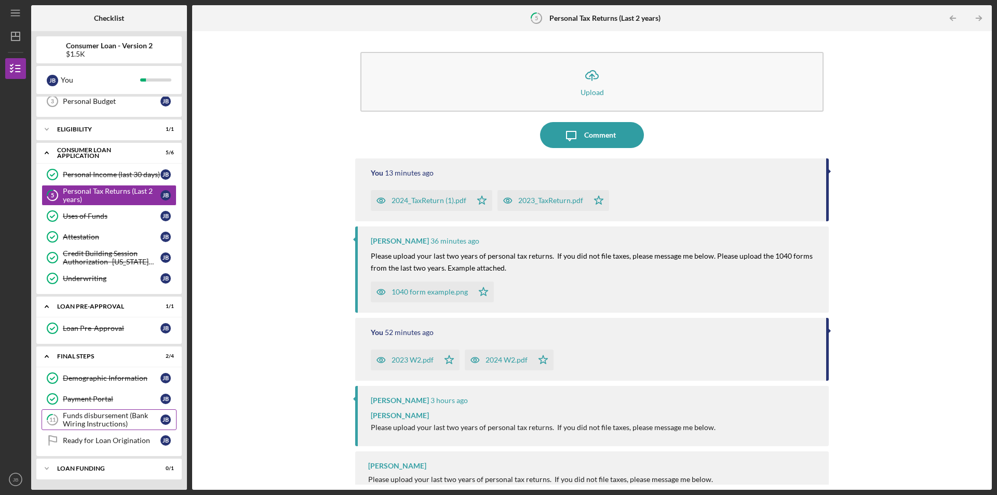
click at [116, 420] on div "Funds disbursement (Bank Wiring Instructions)" at bounding box center [112, 419] width 98 height 17
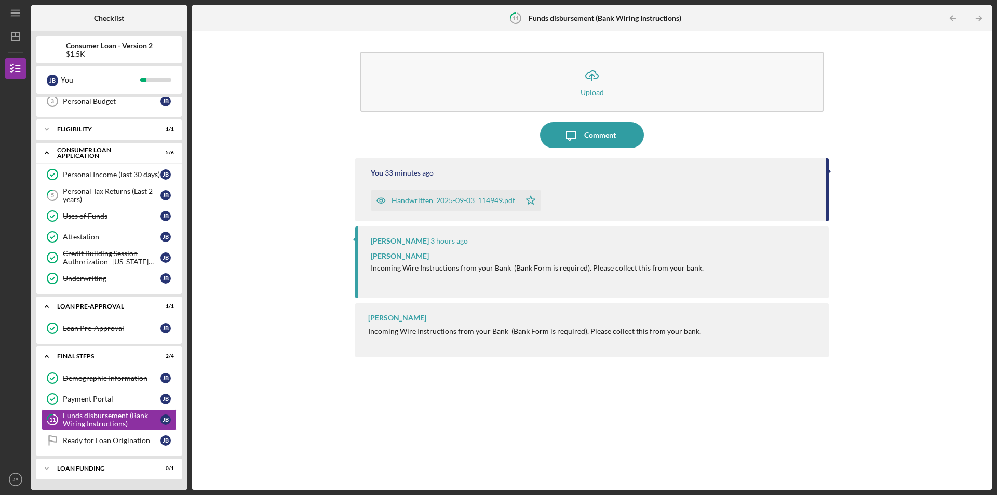
click at [462, 198] on div "Handwritten_2025-09-03_114949.pdf" at bounding box center [454, 200] width 124 height 8
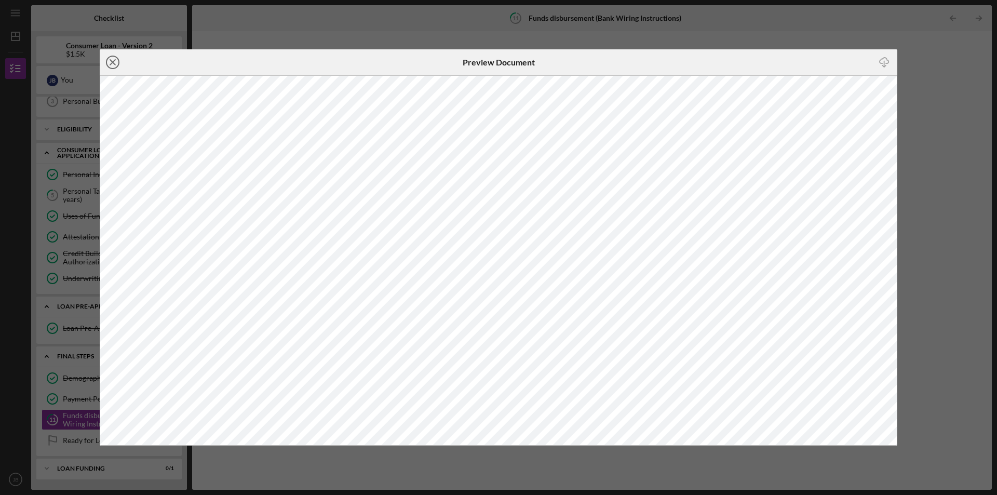
click at [106, 70] on icon "Icon/Close" at bounding box center [113, 62] width 26 height 26
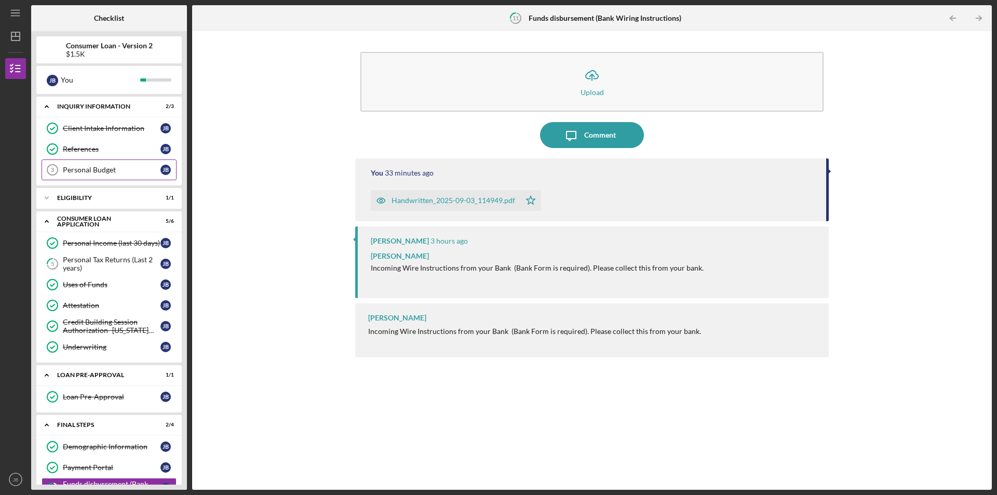
click at [118, 163] on link "Personal Budget 3 Personal Budget J B" at bounding box center [109, 169] width 135 height 21
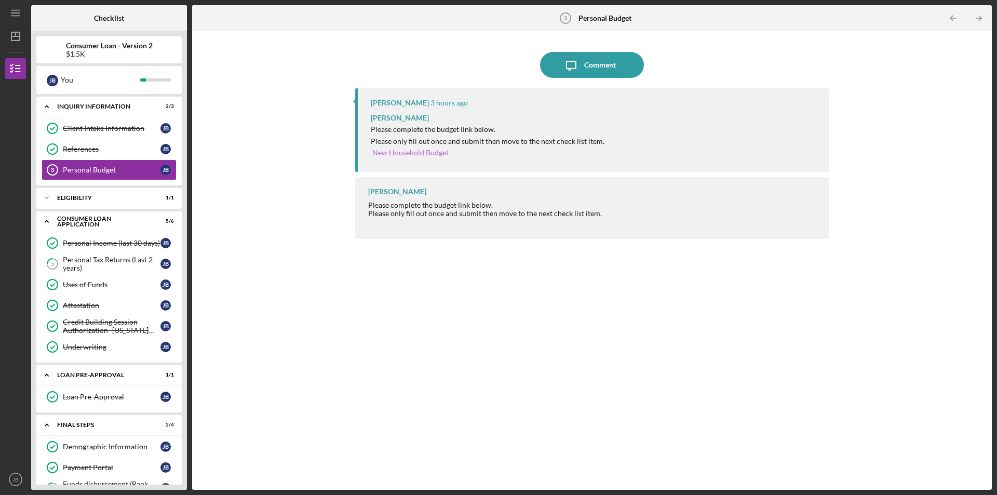
click at [404, 153] on link "New Household Budget" at bounding box center [410, 152] width 76 height 9
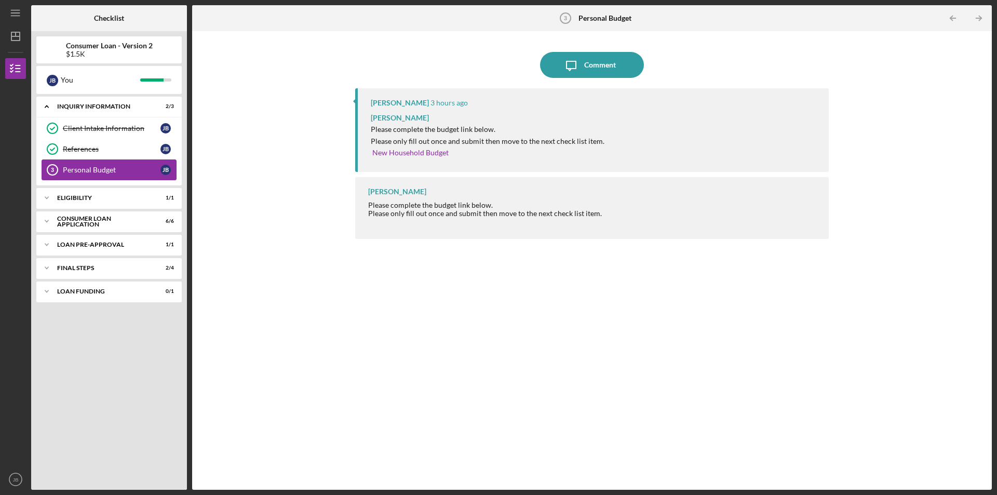
click at [91, 174] on div "Personal Budget" at bounding box center [112, 170] width 98 height 8
click at [85, 168] on div "Personal Budget" at bounding box center [112, 170] width 98 height 8
click at [425, 155] on link "New Household Budget" at bounding box center [410, 152] width 76 height 9
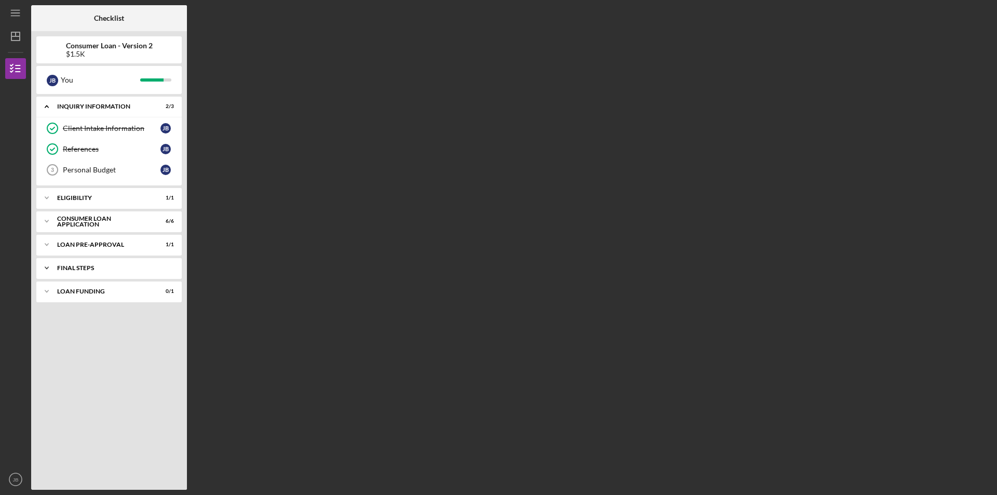
click at [44, 271] on icon "Icon/Expander" at bounding box center [46, 268] width 21 height 21
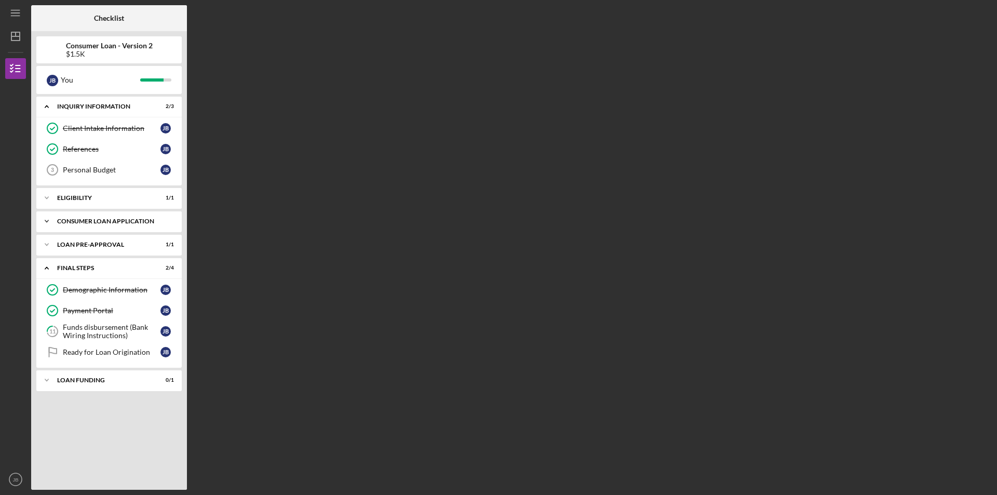
click at [47, 223] on icon "Icon/Expander" at bounding box center [46, 221] width 21 height 21
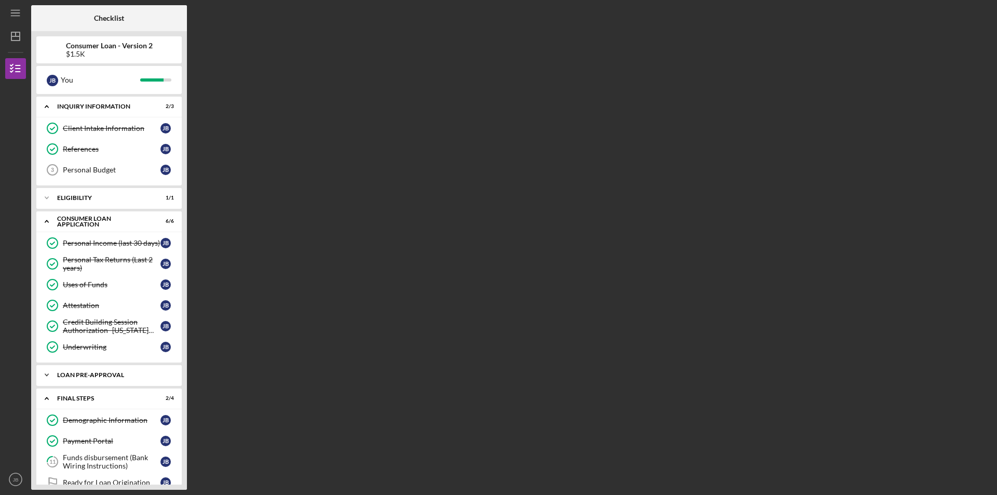
click at [44, 373] on icon "Icon/Expander" at bounding box center [46, 375] width 21 height 21
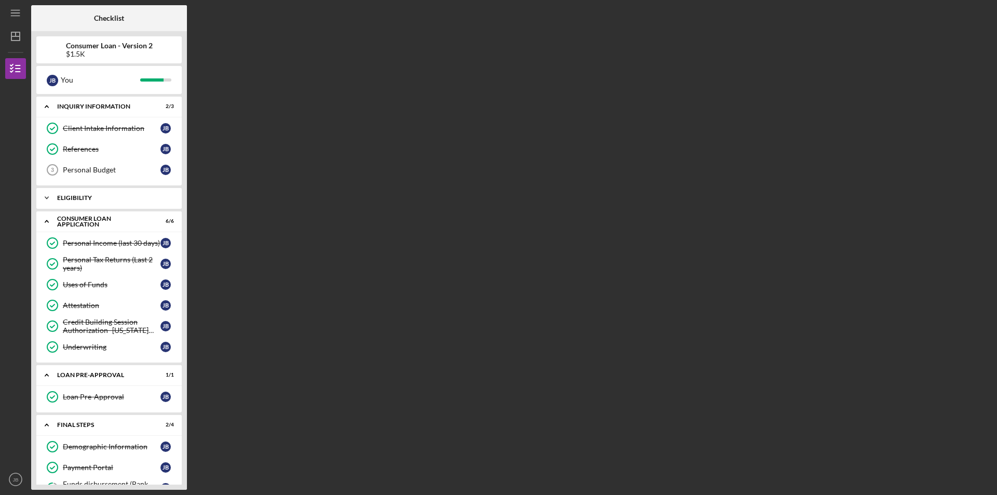
click at [46, 198] on icon "Icon/Expander" at bounding box center [46, 198] width 21 height 21
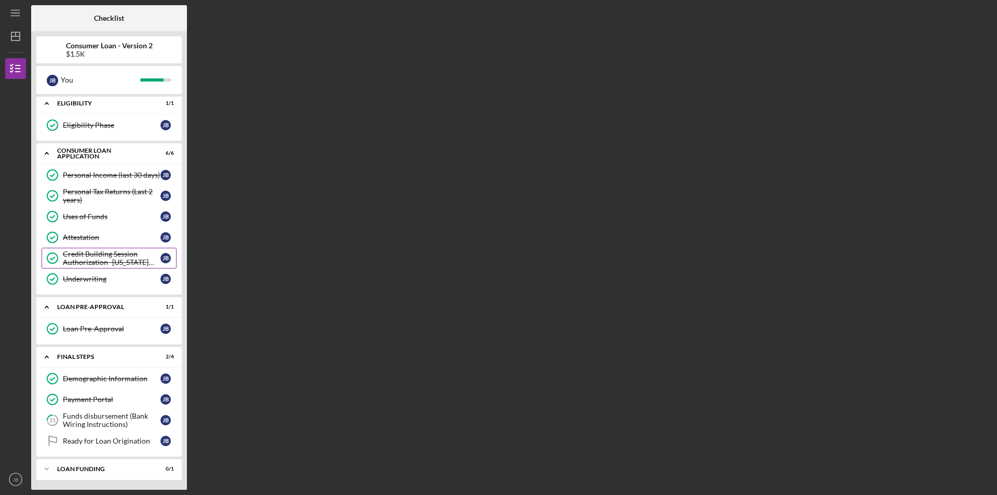
scroll to position [95, 0]
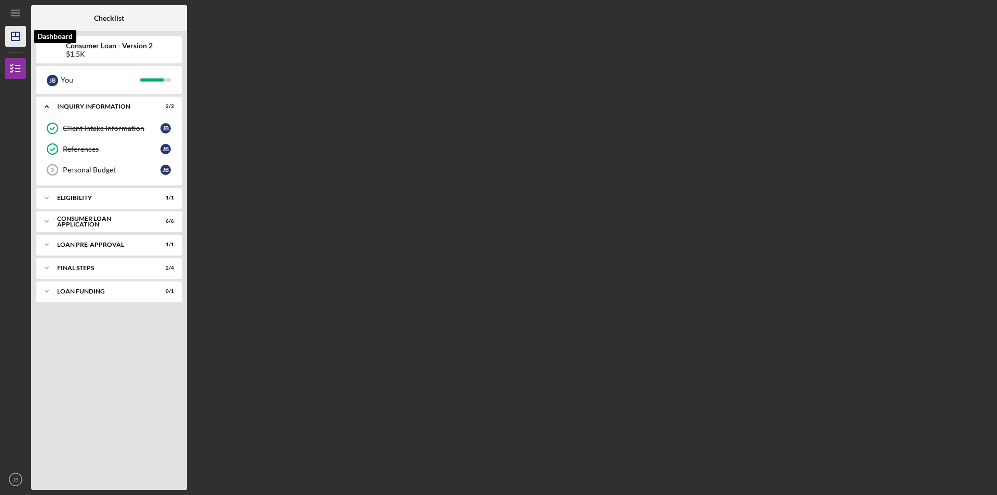
click at [15, 41] on polygon "button" at bounding box center [15, 36] width 8 height 8
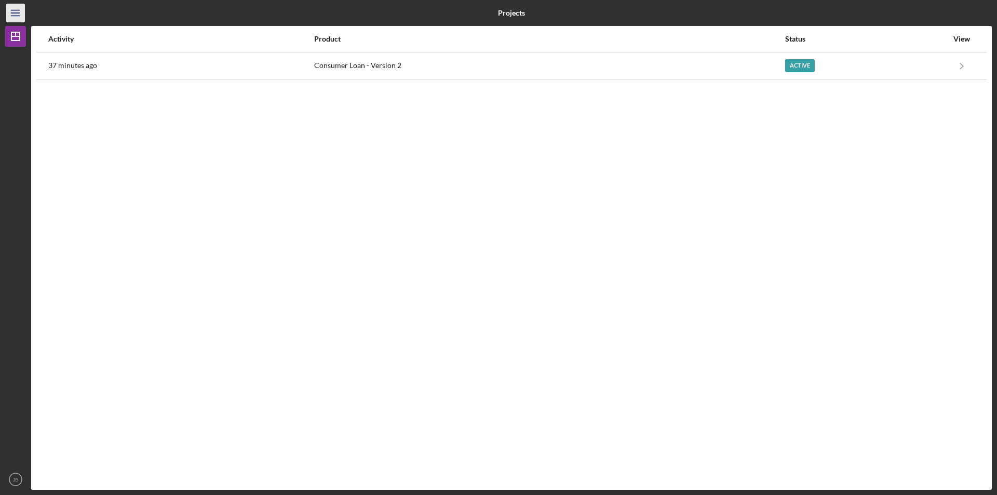
click at [12, 19] on icon "Icon/Menu" at bounding box center [15, 13] width 23 height 23
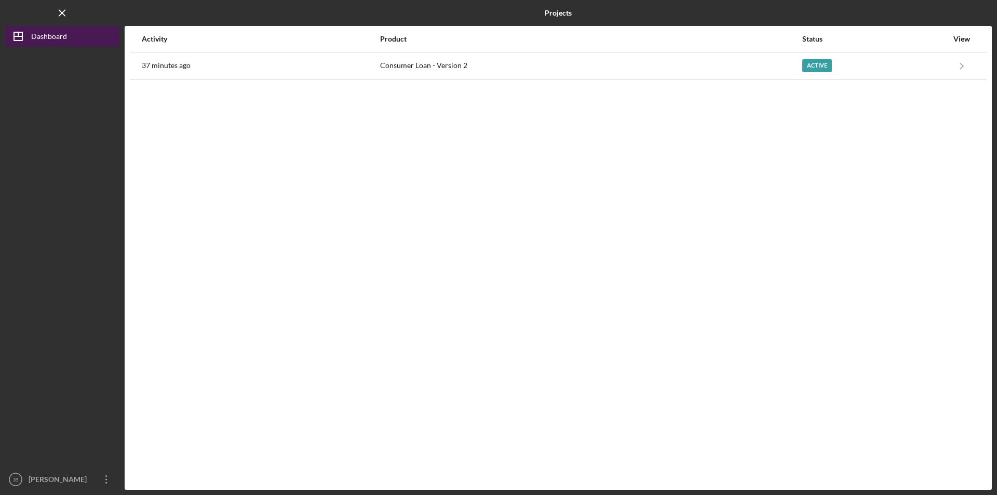
click at [20, 32] on icon "Icon/Dashboard" at bounding box center [18, 36] width 26 height 26
click at [70, 9] on icon "Icon/Menu Close" at bounding box center [62, 13] width 23 height 23
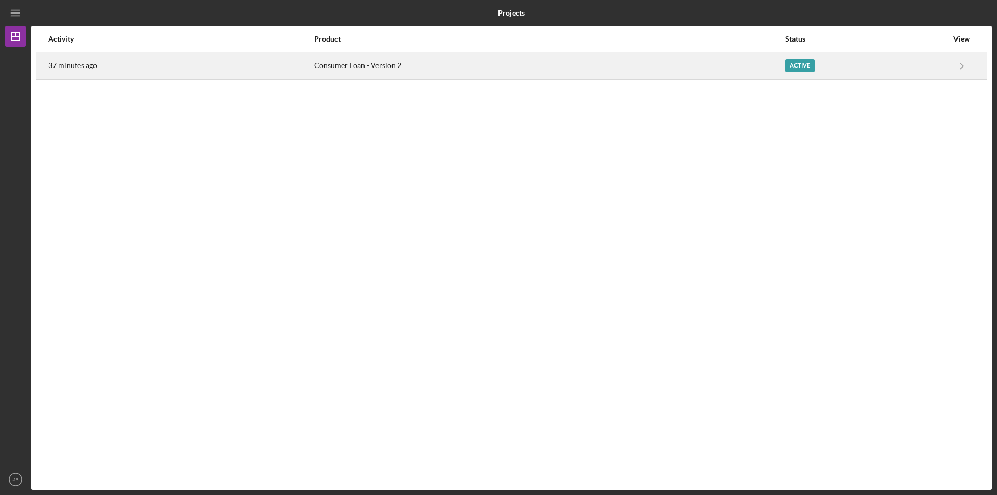
click at [819, 64] on div "Active" at bounding box center [866, 66] width 163 height 26
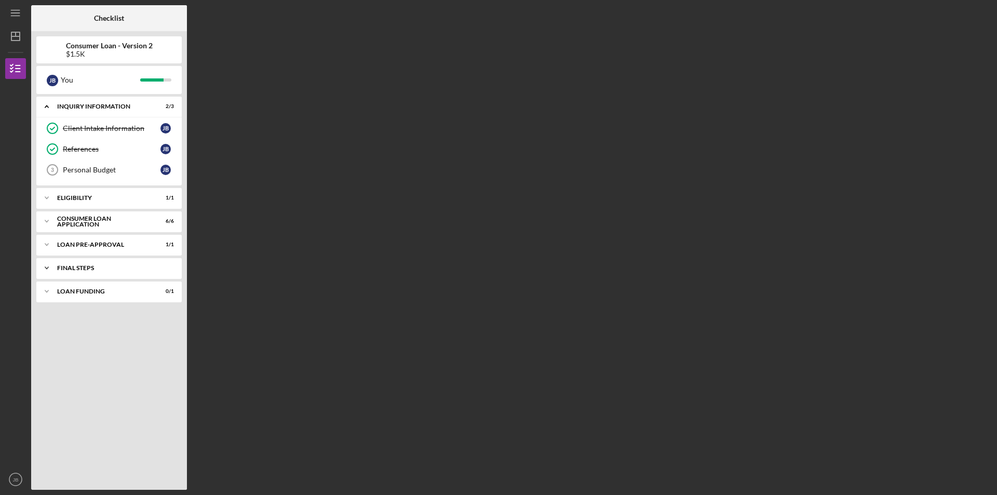
click at [46, 264] on icon "Icon/Expander" at bounding box center [46, 268] width 21 height 21
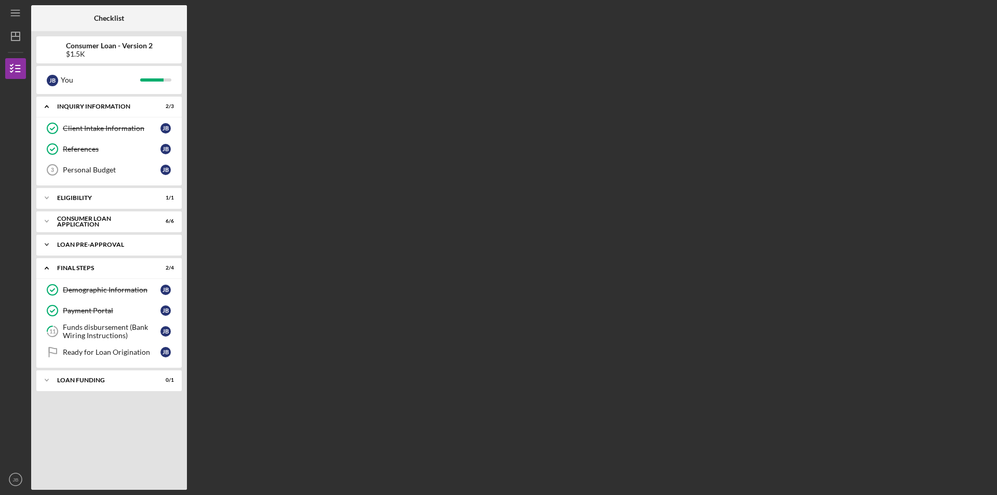
click at [47, 248] on icon "Icon/Expander" at bounding box center [46, 244] width 21 height 21
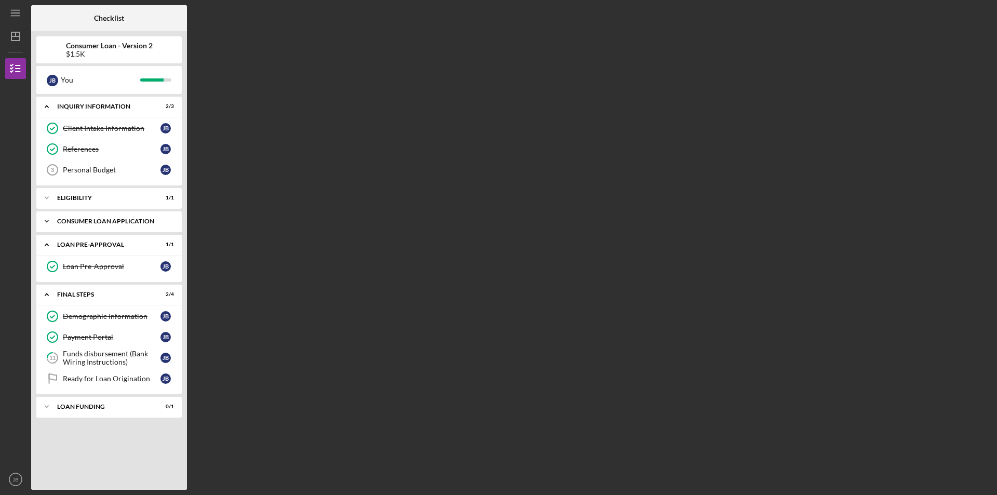
click at [44, 223] on icon "Icon/Expander" at bounding box center [46, 221] width 21 height 21
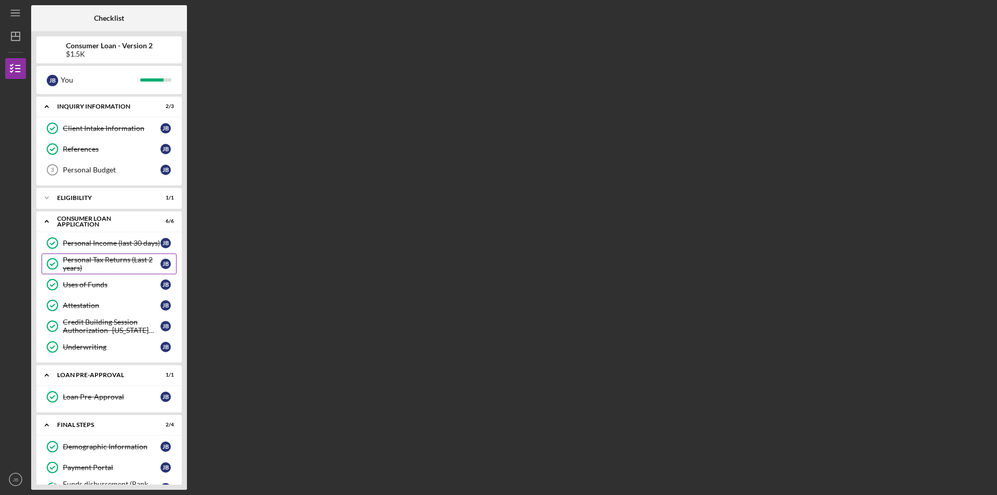
click at [121, 258] on div "Personal Tax Returns (Last 2 years)" at bounding box center [112, 264] width 98 height 17
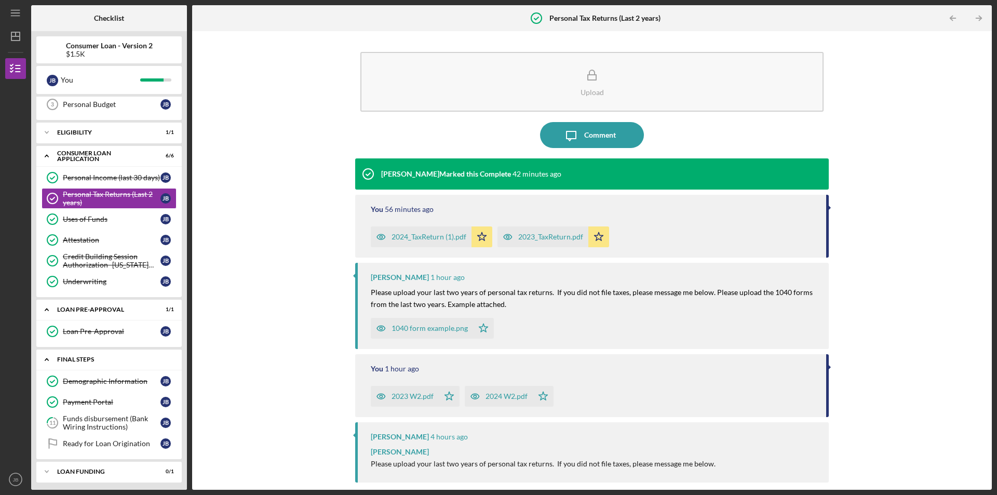
scroll to position [69, 0]
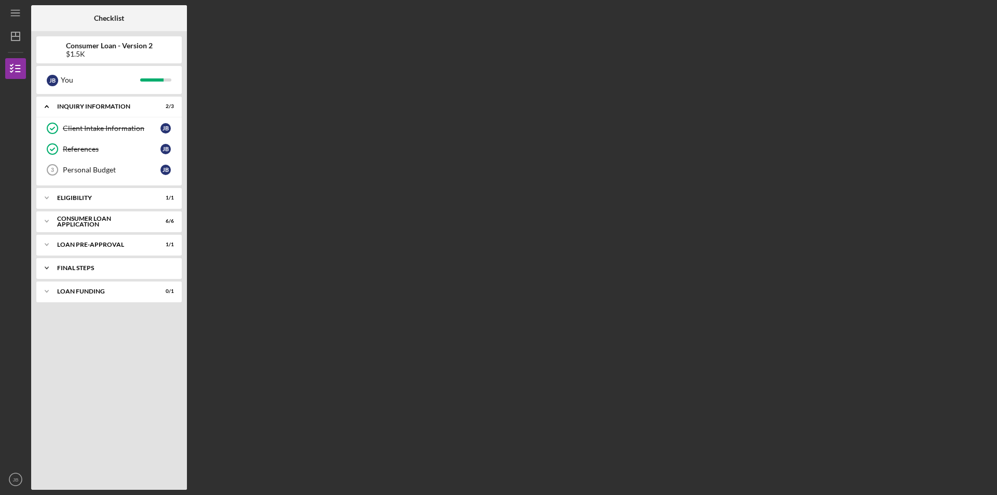
click at [74, 271] on div "Icon/Expander FINAL STEPS 2 / 4" at bounding box center [108, 268] width 145 height 21
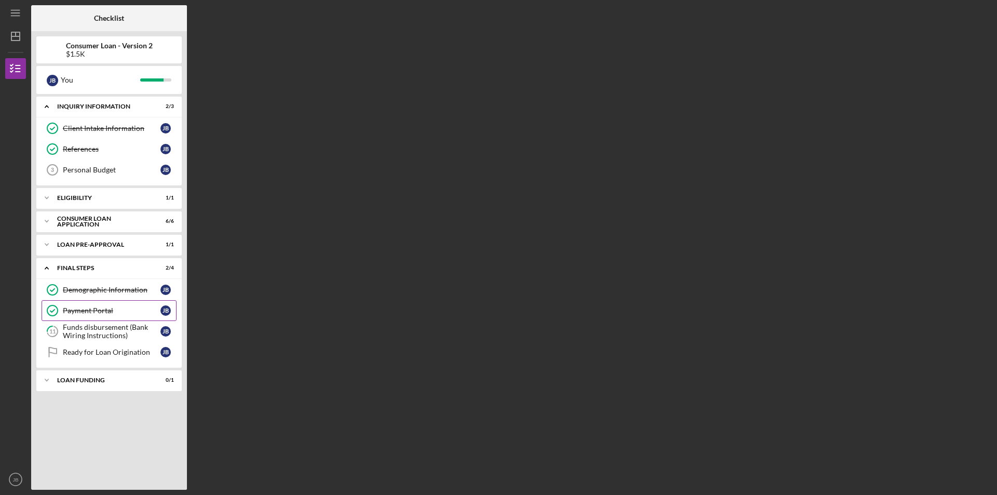
click at [99, 311] on div "Payment Portal" at bounding box center [112, 310] width 98 height 8
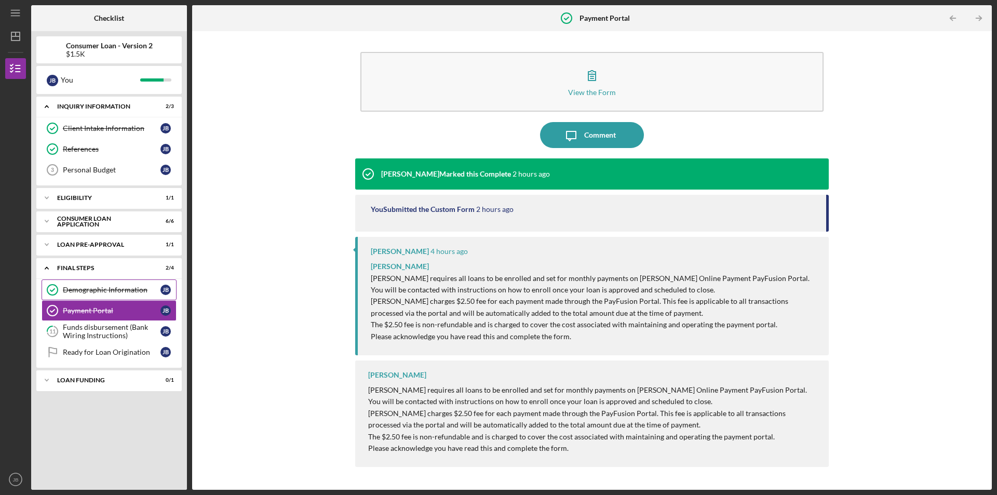
click at [88, 293] on div "Demographic Information" at bounding box center [112, 290] width 98 height 8
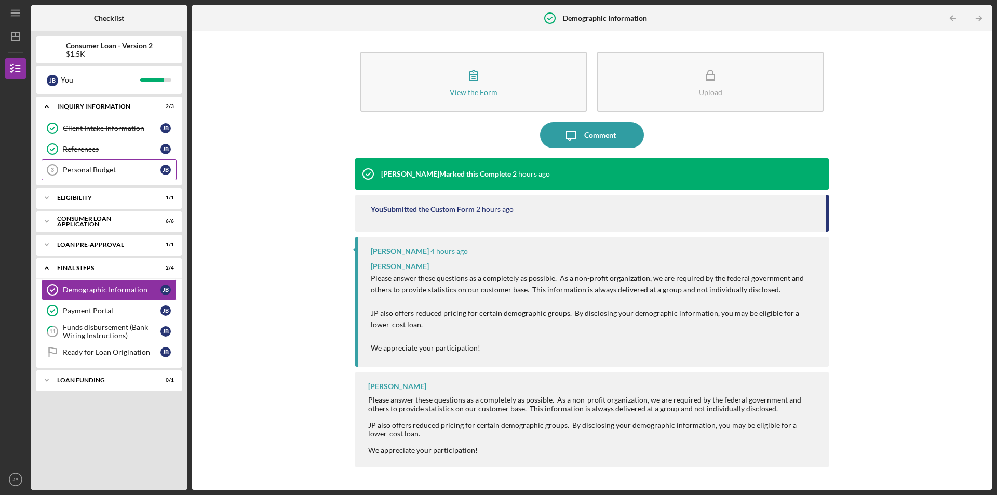
click at [79, 169] on div "Personal Budget" at bounding box center [112, 170] width 98 height 8
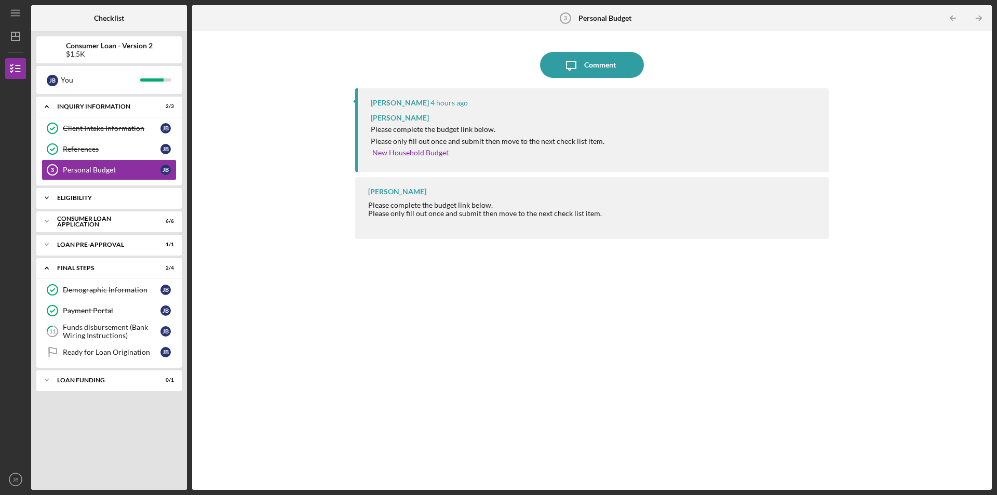
click at [89, 204] on div "Icon/Expander Eligibility 1 / 1" at bounding box center [108, 198] width 145 height 21
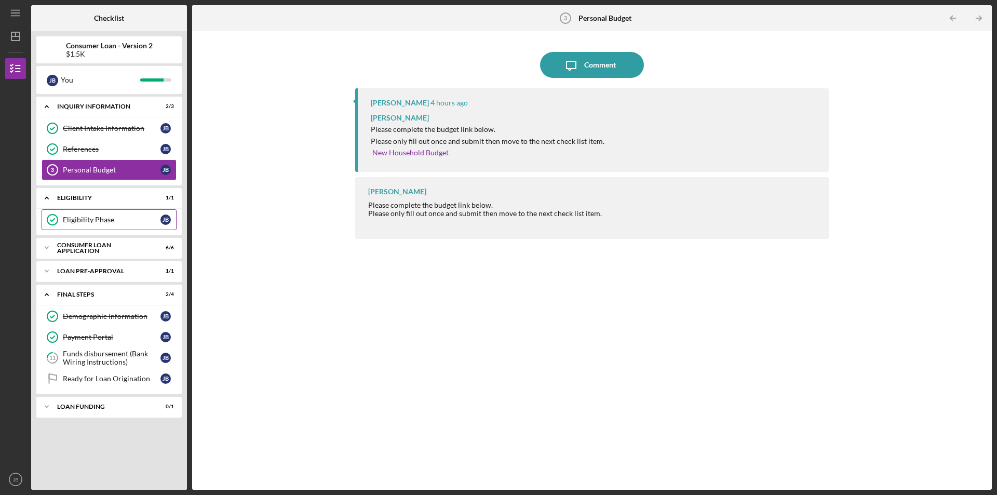
click at [91, 225] on link "Eligibility Phase Eligibility Phase J B" at bounding box center [109, 219] width 135 height 21
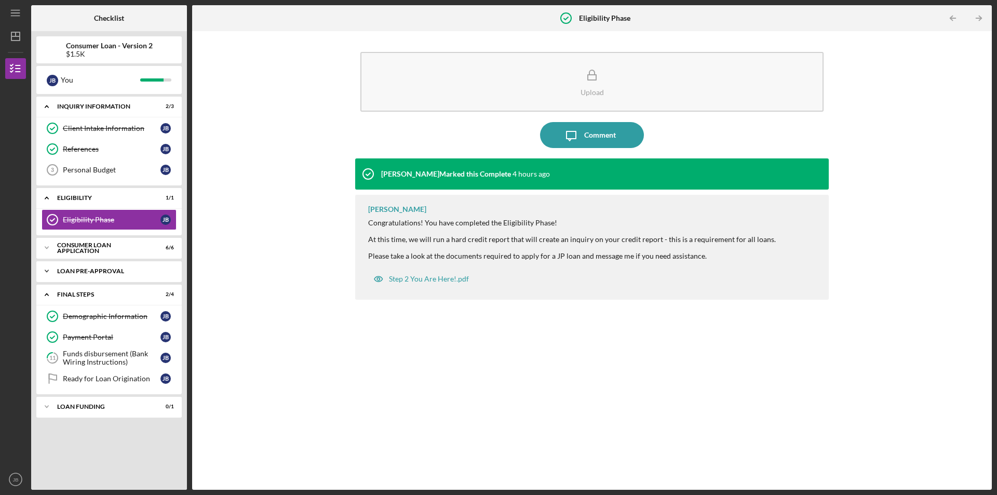
click at [94, 271] on div "Loan Pre-Approval" at bounding box center [113, 271] width 112 height 6
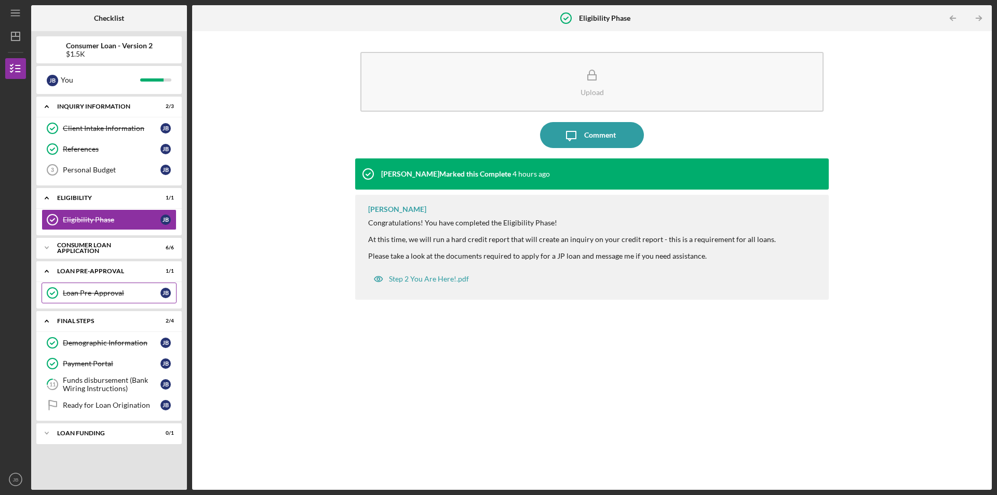
click at [49, 294] on icon "Loan Pre-Approval" at bounding box center [52, 293] width 26 height 26
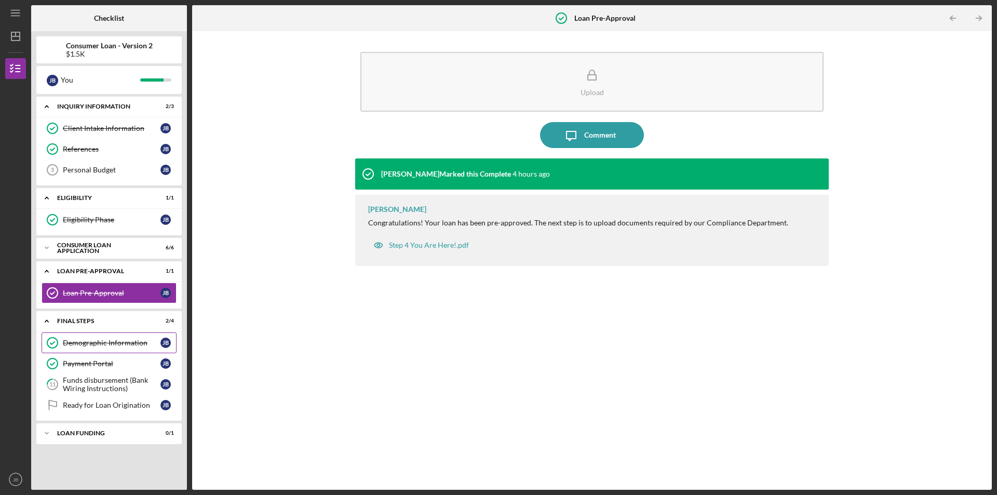
click at [74, 334] on link "Demographic Information Demographic Information J B" at bounding box center [109, 342] width 135 height 21
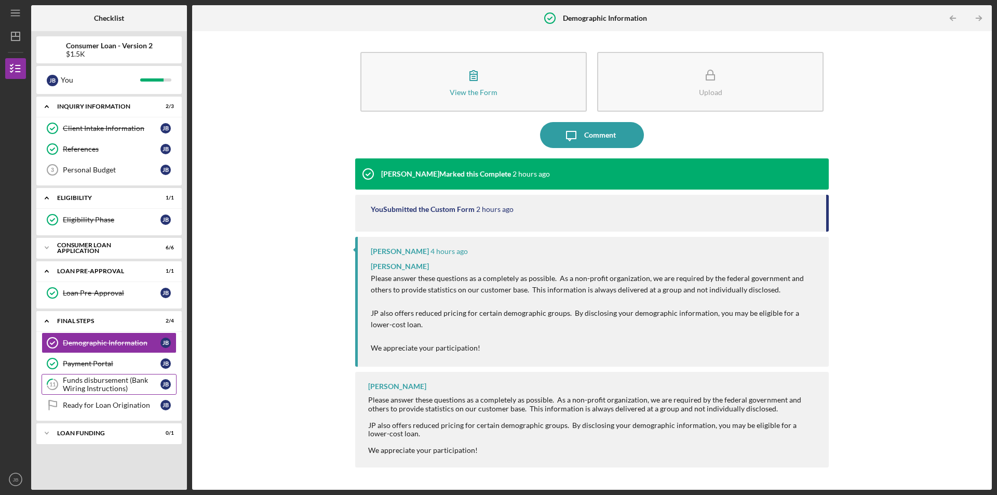
click at [78, 376] on div "Funds disbursement (Bank Wiring Instructions)" at bounding box center [112, 384] width 98 height 17
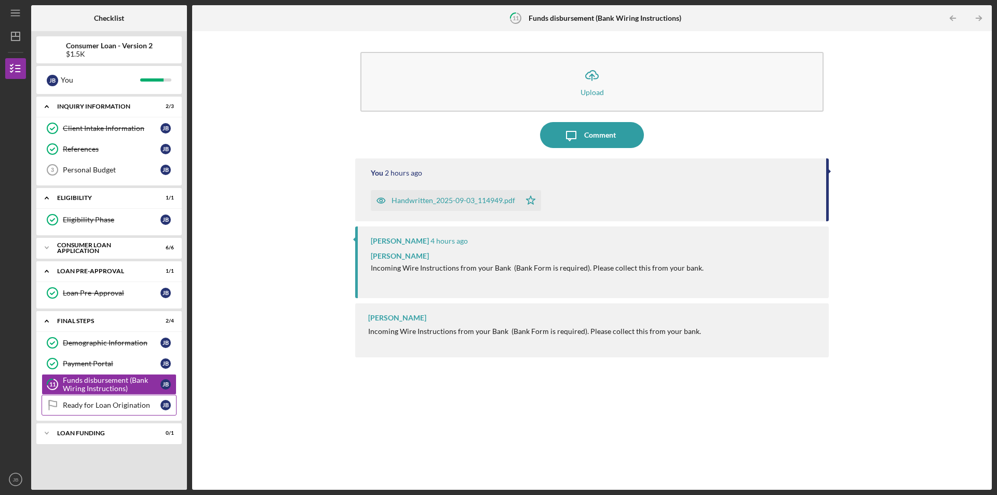
click at [85, 411] on link "Ready for Loan Origination Ready for Loan Origination J B" at bounding box center [109, 405] width 135 height 21
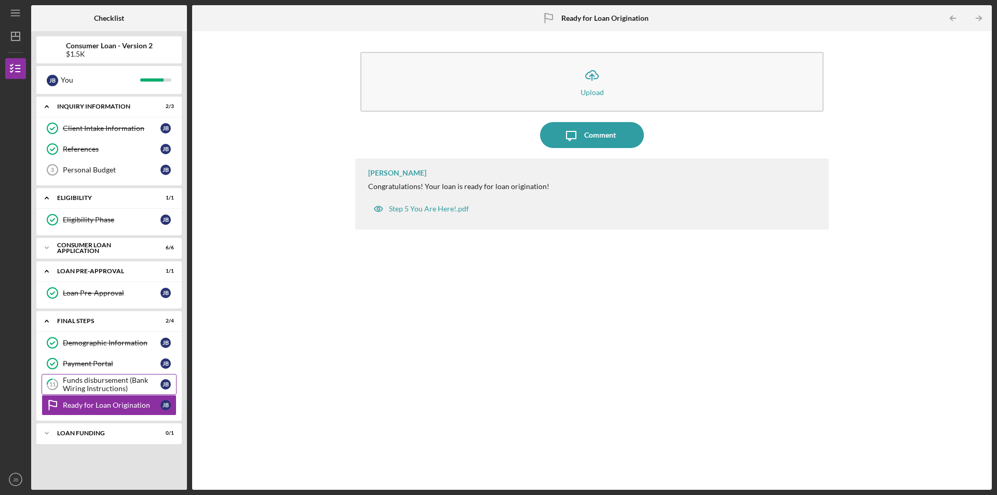
click at [97, 385] on div "Funds disbursement (Bank Wiring Instructions)" at bounding box center [112, 384] width 98 height 17
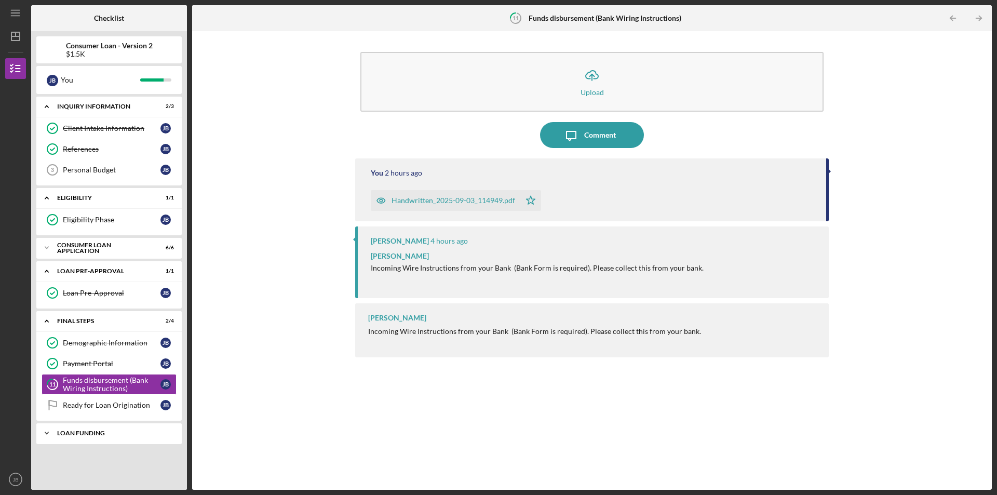
click at [84, 434] on div "Loan Funding" at bounding box center [113, 433] width 112 height 6
click at [75, 458] on div "Loan Funded!" at bounding box center [112, 455] width 98 height 8
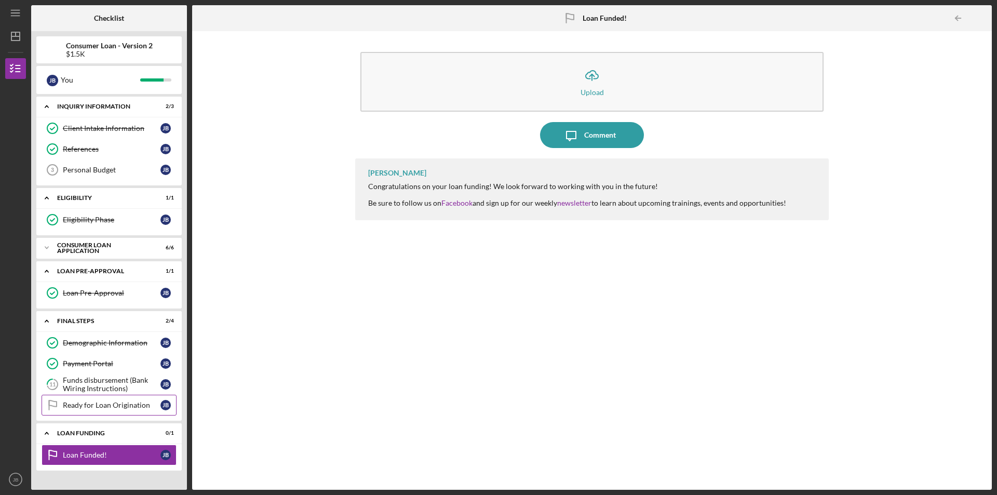
click at [98, 413] on link "Ready for Loan Origination Ready for Loan Origination J B" at bounding box center [109, 405] width 135 height 21
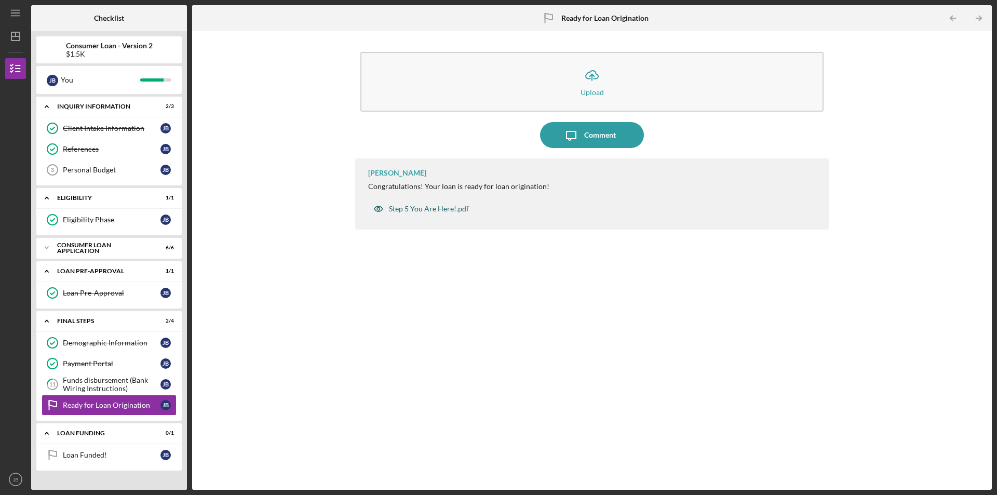
click at [415, 210] on div "Step 5 You Are Here!.pdf" at bounding box center [429, 209] width 80 height 8
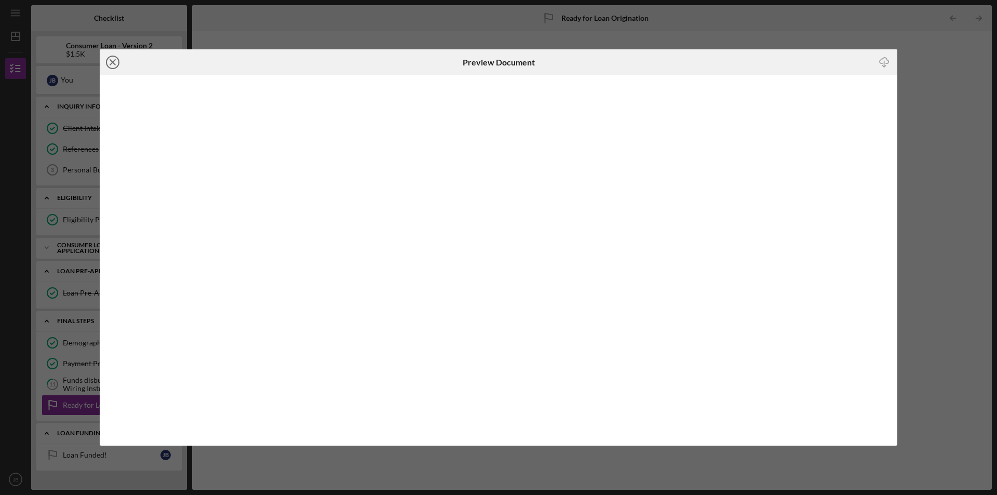
click at [109, 65] on icon "Icon/Close" at bounding box center [113, 62] width 26 height 26
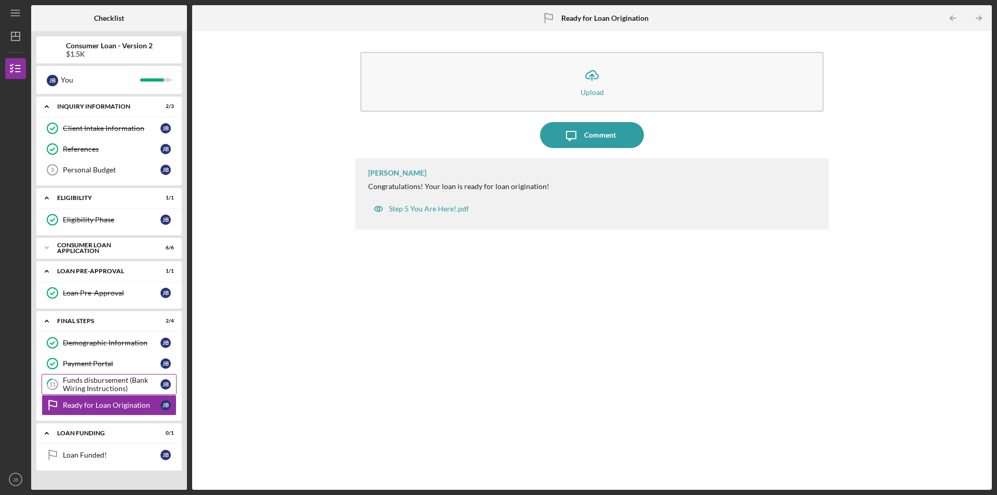
click at [81, 389] on div "Funds disbursement (Bank Wiring Instructions)" at bounding box center [112, 384] width 98 height 17
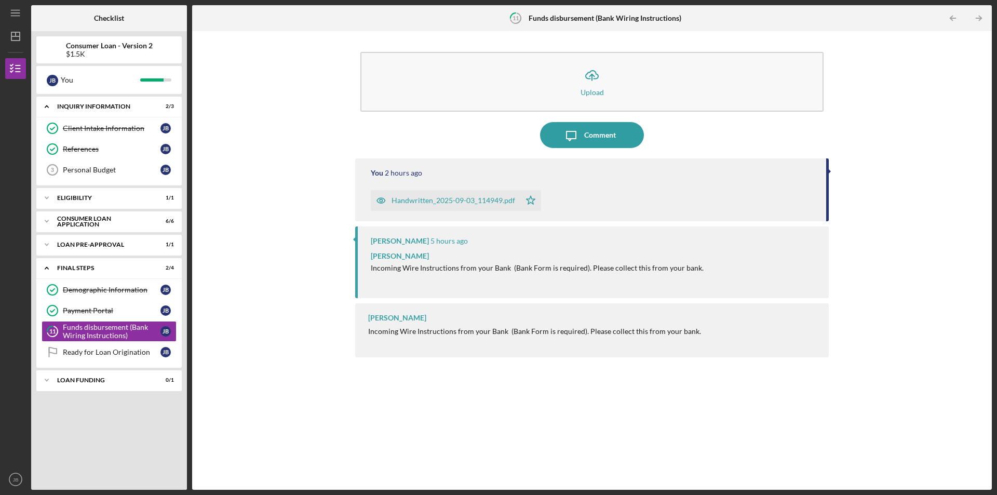
click at [531, 202] on icon "Icon/Star" at bounding box center [530, 200] width 21 height 21
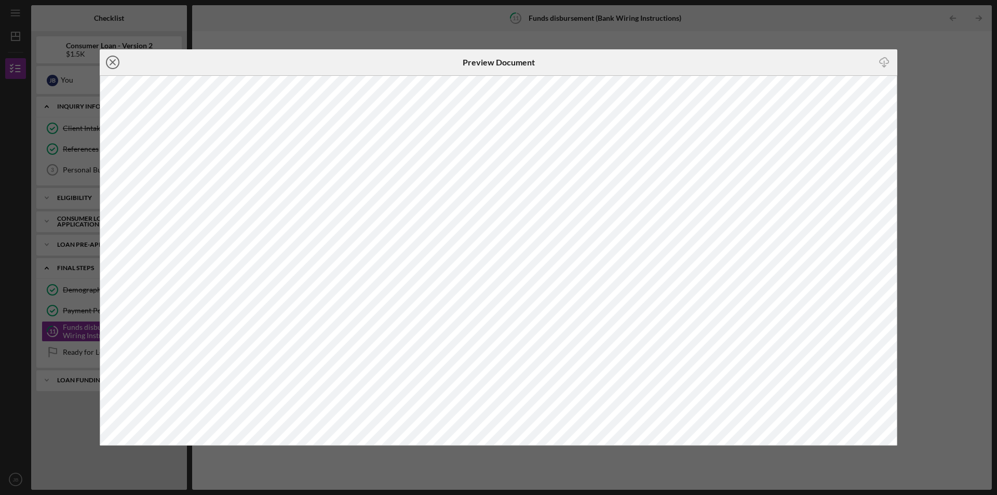
click at [116, 68] on circle at bounding box center [112, 62] width 12 height 12
